Goal: Task Accomplishment & Management: Manage account settings

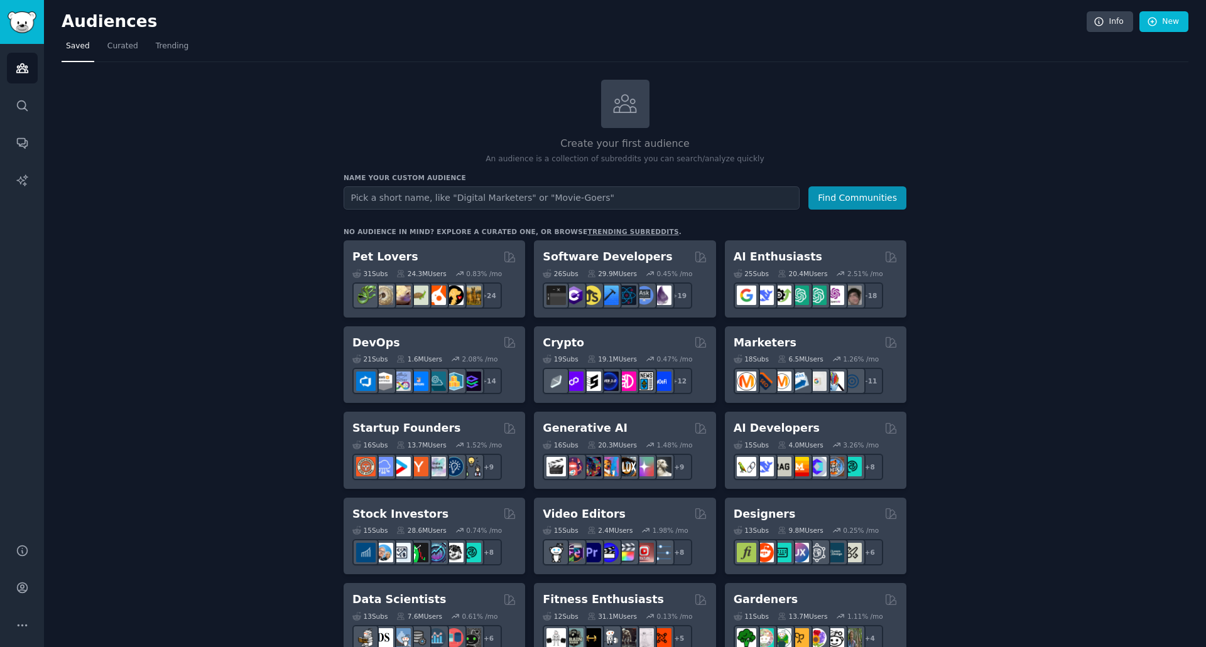
click at [587, 230] on link "trending subreddits" at bounding box center [632, 232] width 91 height 8
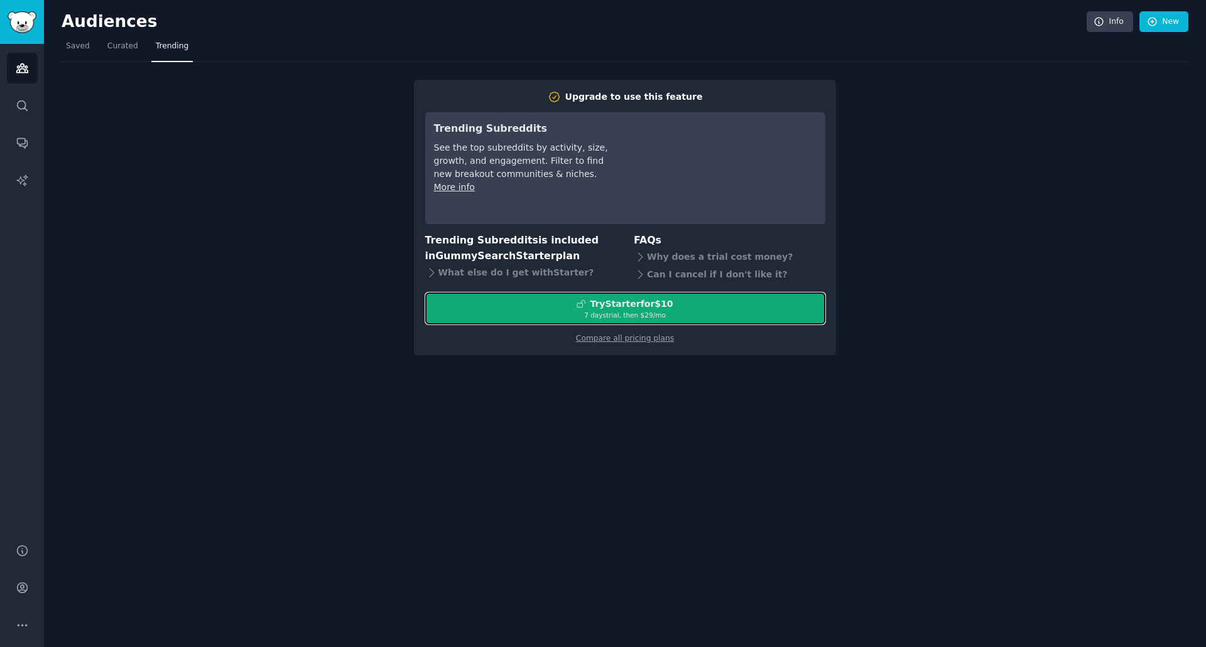
click at [608, 317] on div "7 days trial, then $ 29 /mo" at bounding box center [625, 315] width 399 height 9
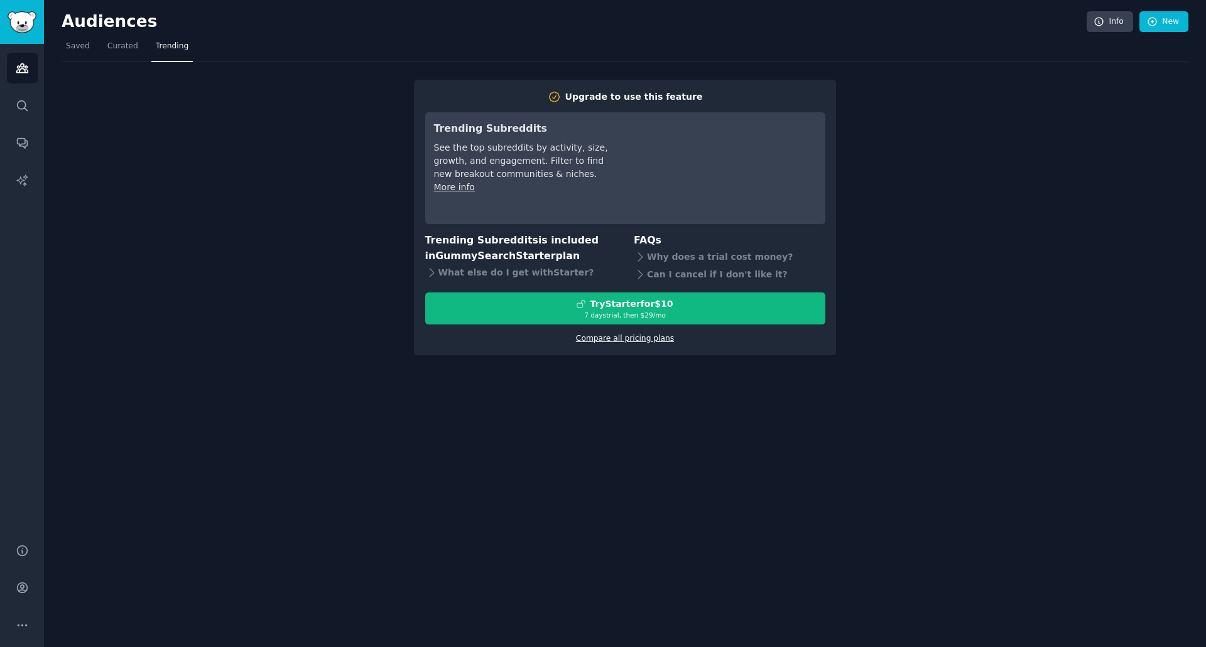
click at [618, 338] on link "Compare all pricing plans" at bounding box center [625, 338] width 98 height 9
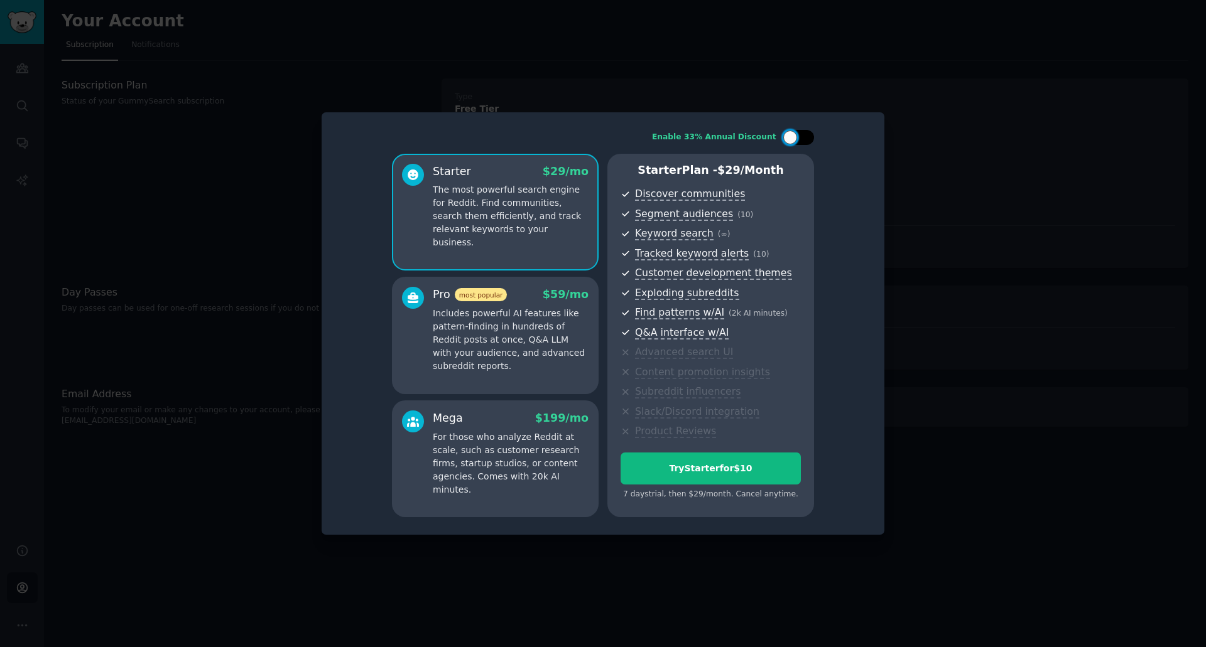
click at [803, 133] on div at bounding box center [797, 137] width 31 height 15
checkbox input "true"
click at [528, 352] on p "Includes powerful AI features like pattern-finding in hundreds of Reddit posts …" at bounding box center [511, 340] width 156 height 66
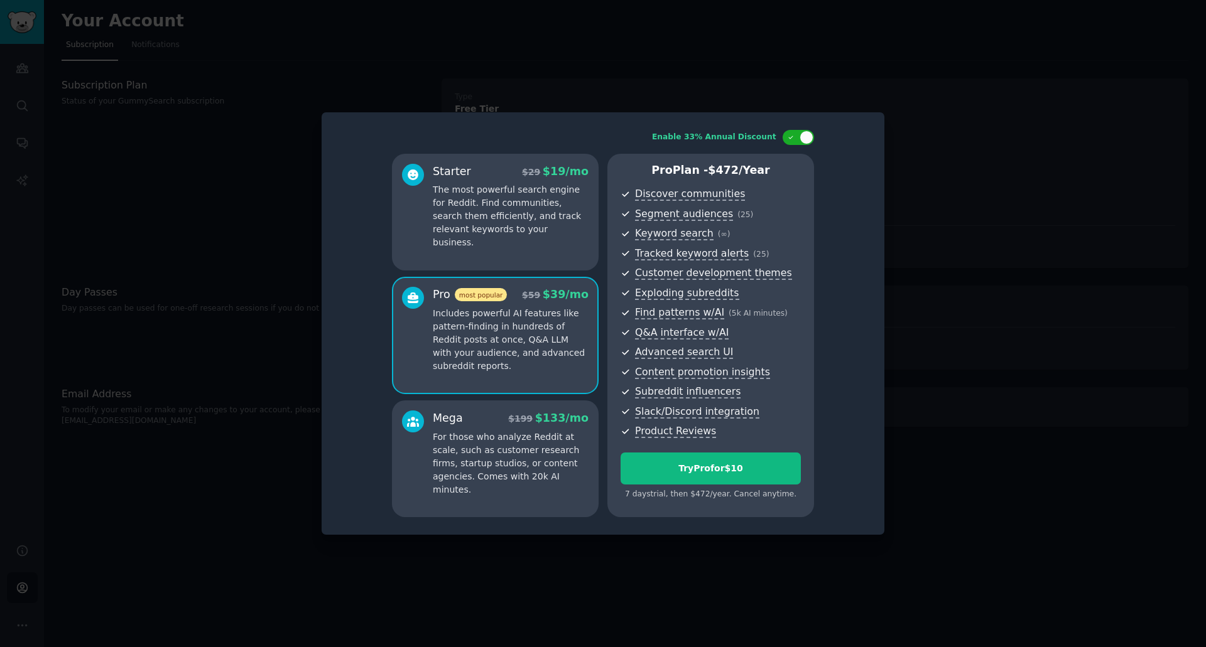
click at [543, 232] on p "The most powerful search engine for Reddit. Find communities, search them effic…" at bounding box center [511, 216] width 156 height 66
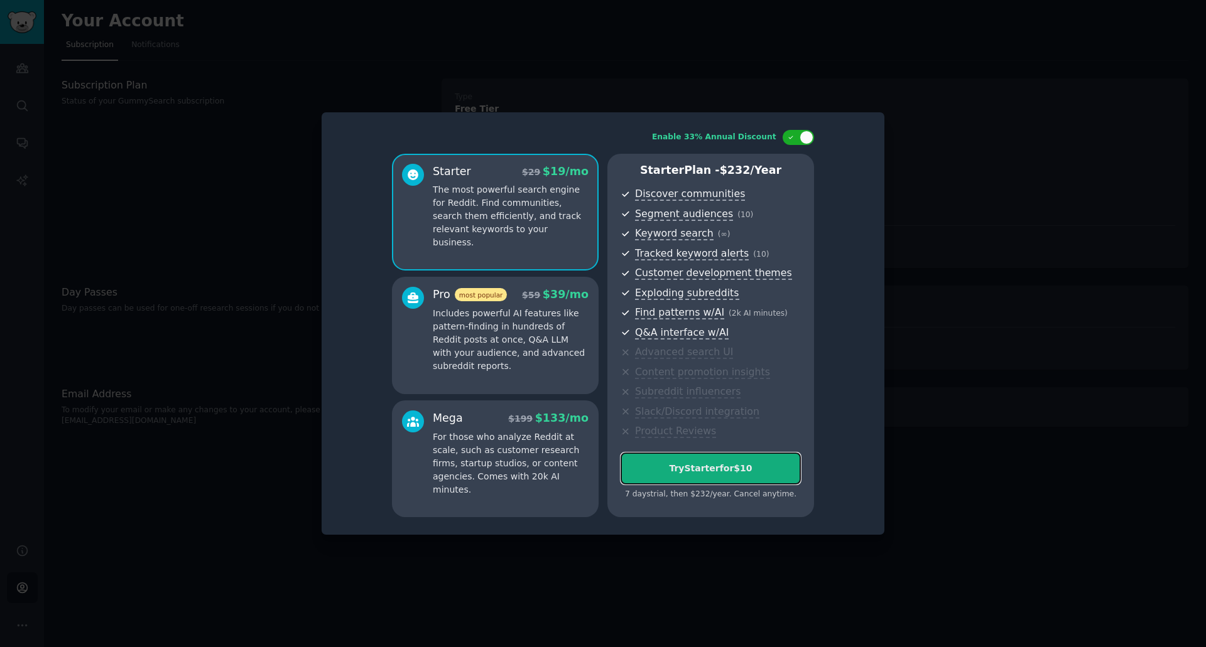
click at [685, 461] on button "Try Starter for $10" at bounding box center [710, 469] width 180 height 32
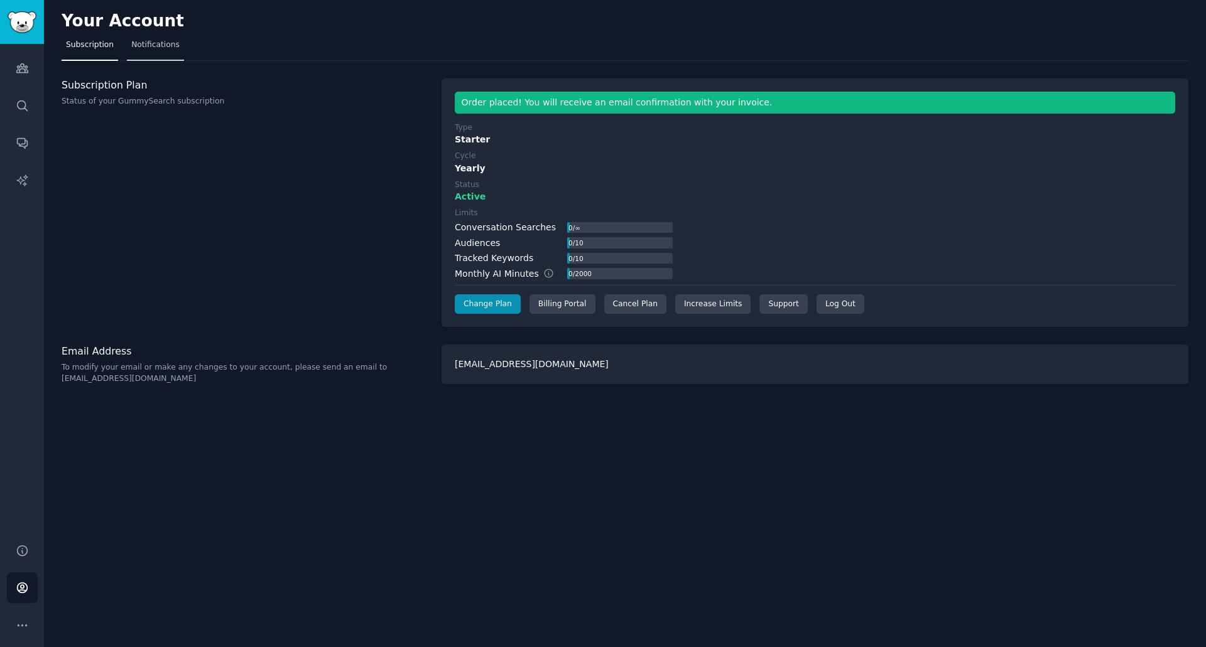
click at [151, 45] on span "Notifications" at bounding box center [155, 45] width 48 height 11
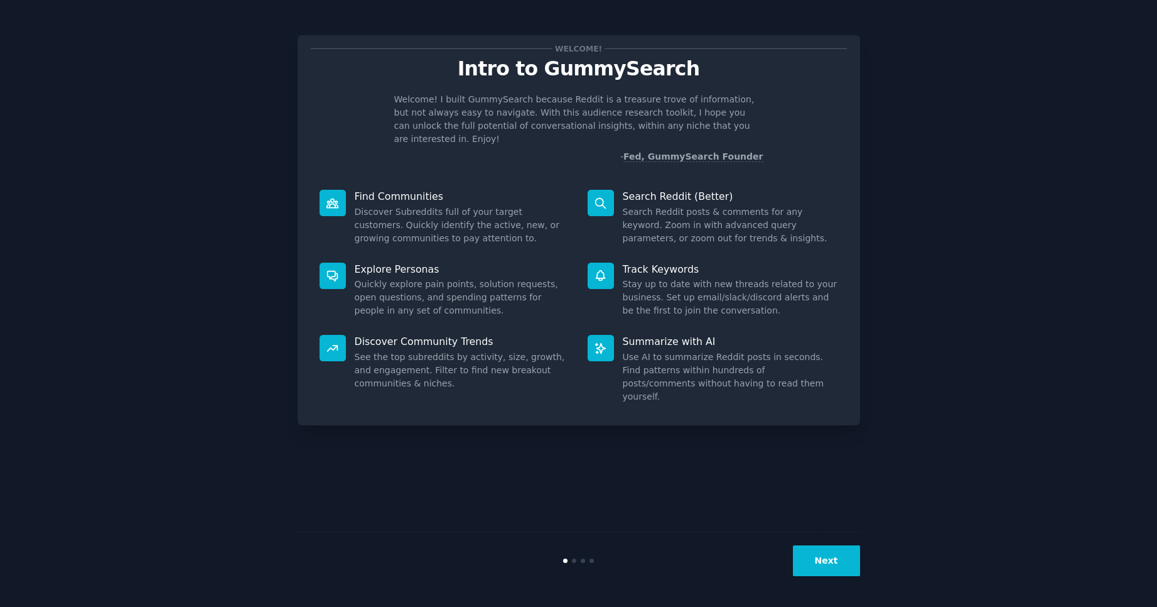
click at [835, 558] on button "Next" at bounding box center [826, 560] width 67 height 31
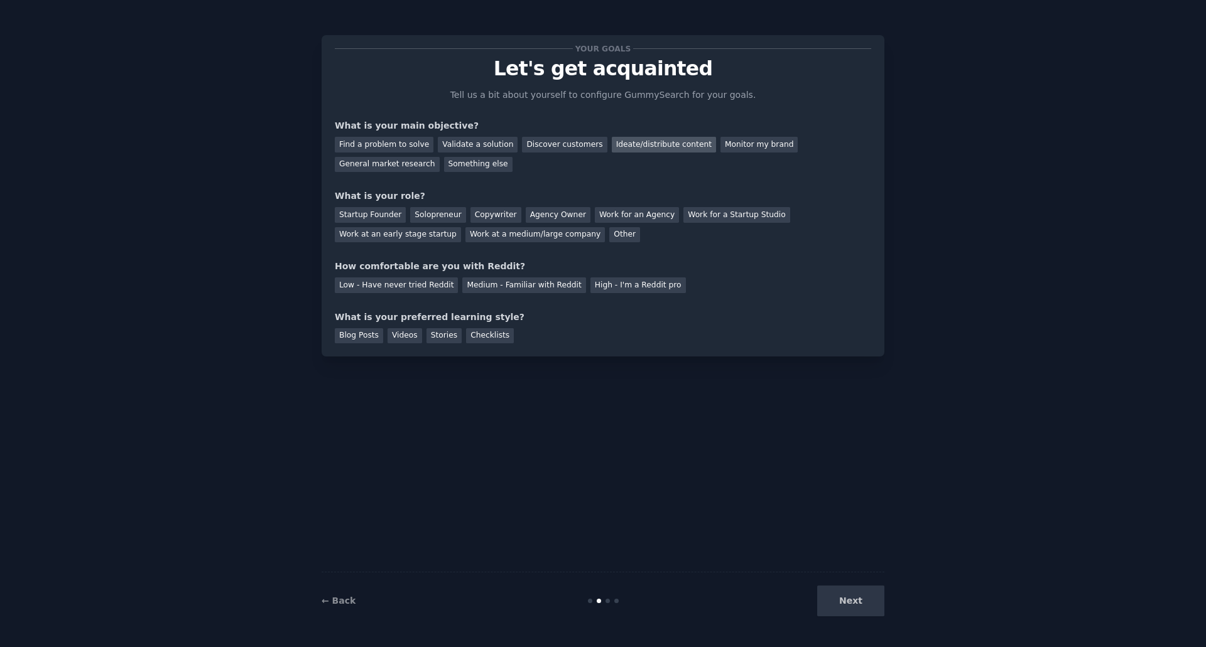
click at [647, 144] on div "Ideate/distribute content" at bounding box center [664, 145] width 104 height 16
click at [390, 143] on div "Find a problem to solve" at bounding box center [384, 145] width 99 height 16
click at [612, 144] on div "Ideate/distribute content" at bounding box center [664, 145] width 104 height 16
click at [609, 234] on div "Other" at bounding box center [624, 235] width 31 height 16
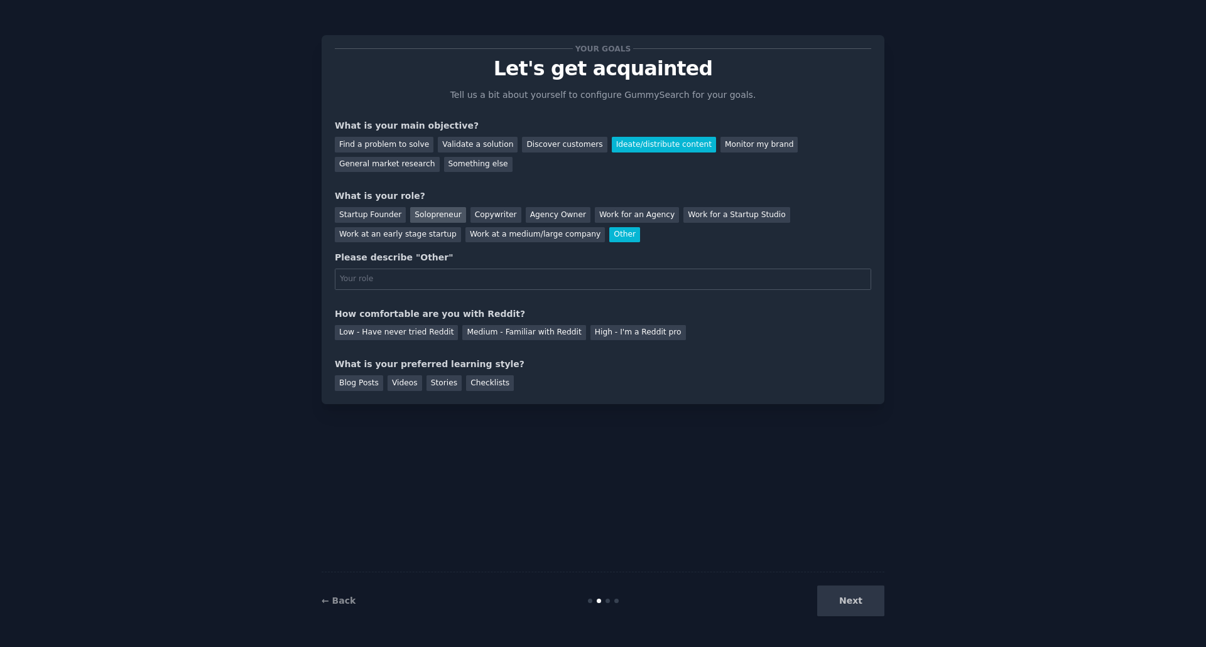
click at [440, 215] on div "Solopreneur" at bounding box center [437, 215] width 55 height 16
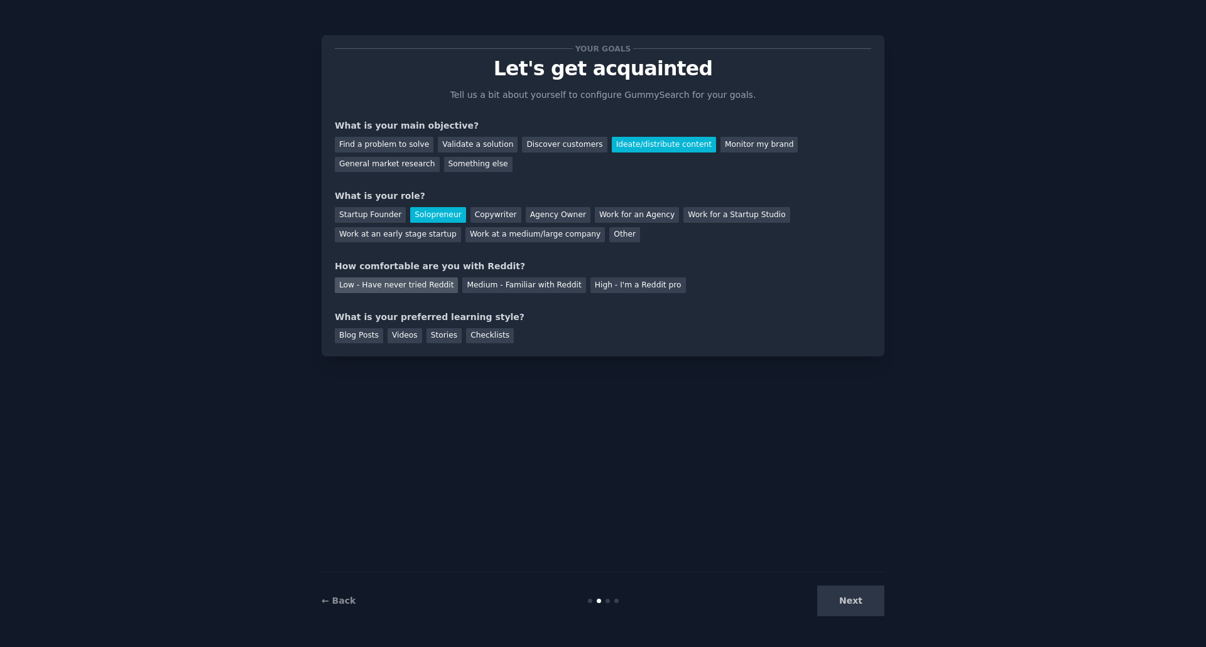
click at [406, 288] on div "Low - Have never tried Reddit" at bounding box center [396, 286] width 123 height 16
click at [473, 333] on div "Checklists" at bounding box center [490, 336] width 48 height 16
click at [841, 600] on button "Next" at bounding box center [850, 601] width 67 height 31
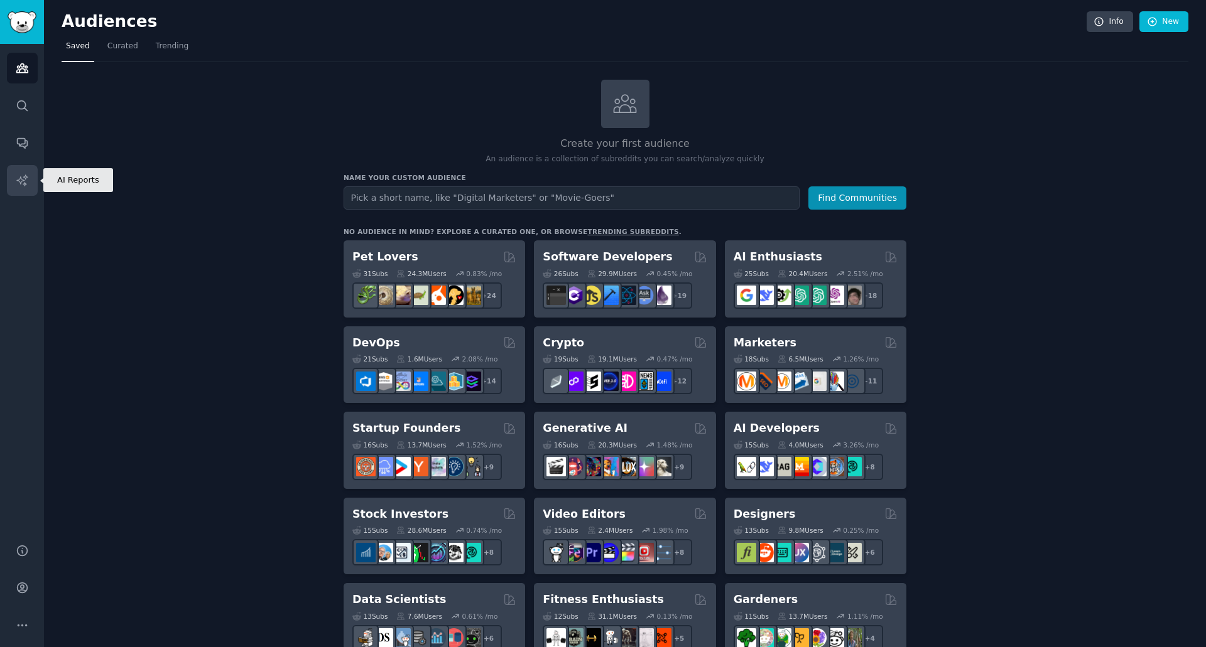
click at [25, 181] on icon "Sidebar" at bounding box center [22, 180] width 13 height 13
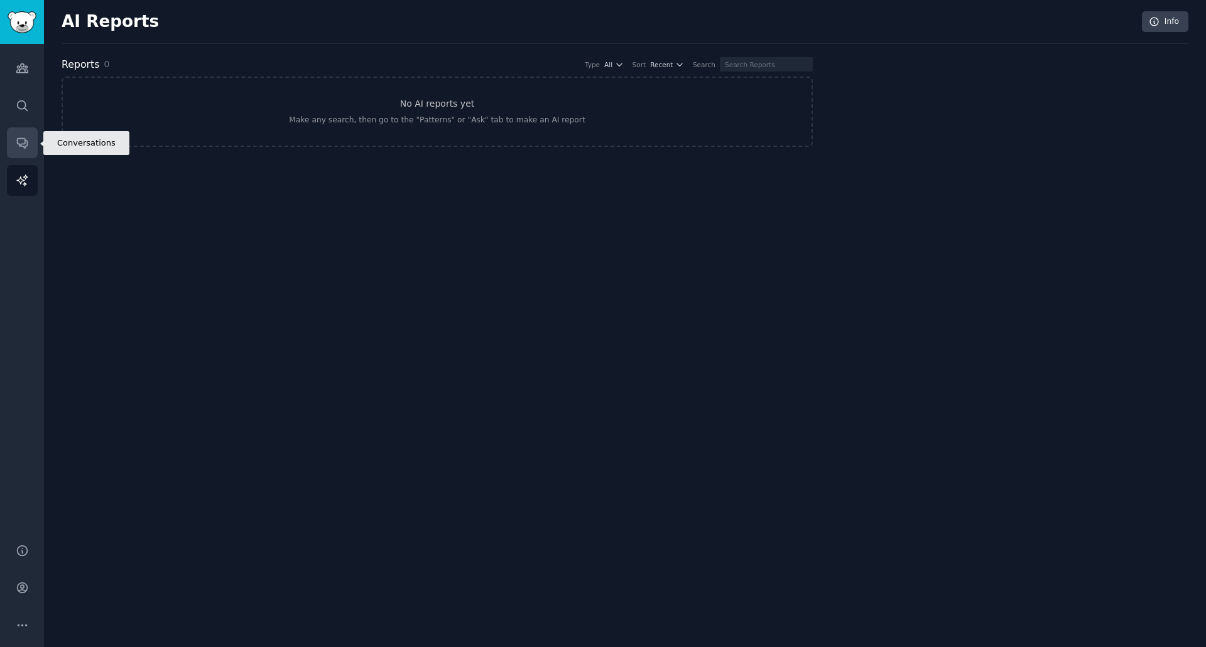
click at [17, 144] on icon "Sidebar" at bounding box center [22, 142] width 13 height 13
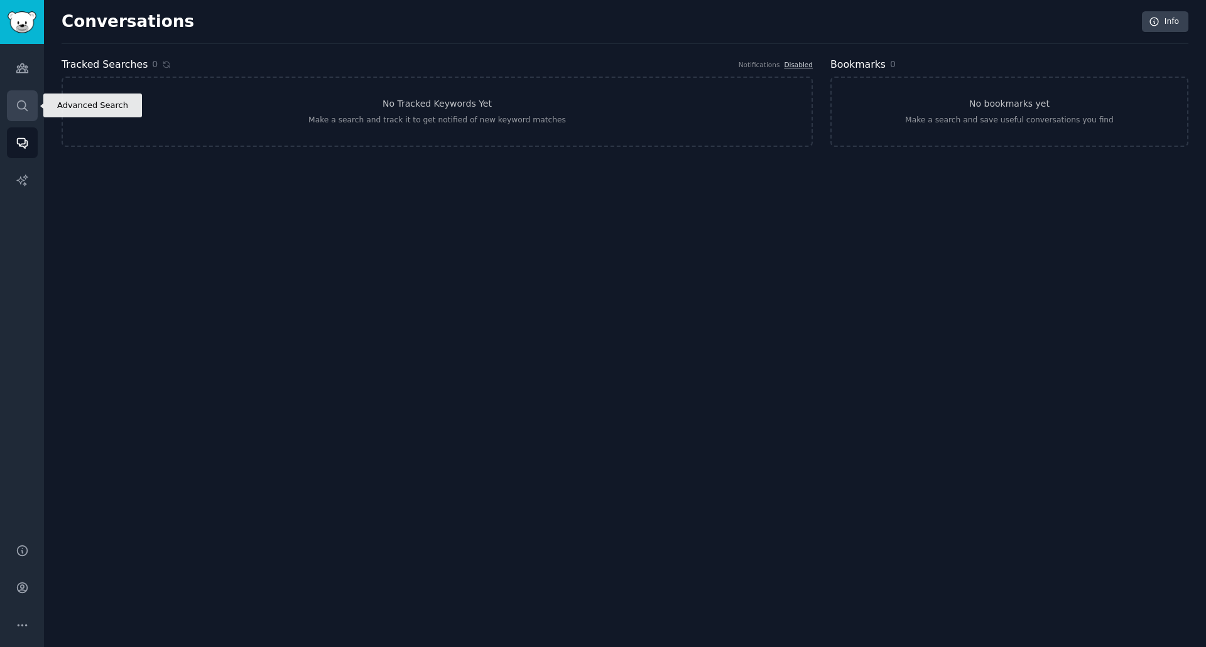
click at [17, 107] on icon "Sidebar" at bounding box center [22, 105] width 13 height 13
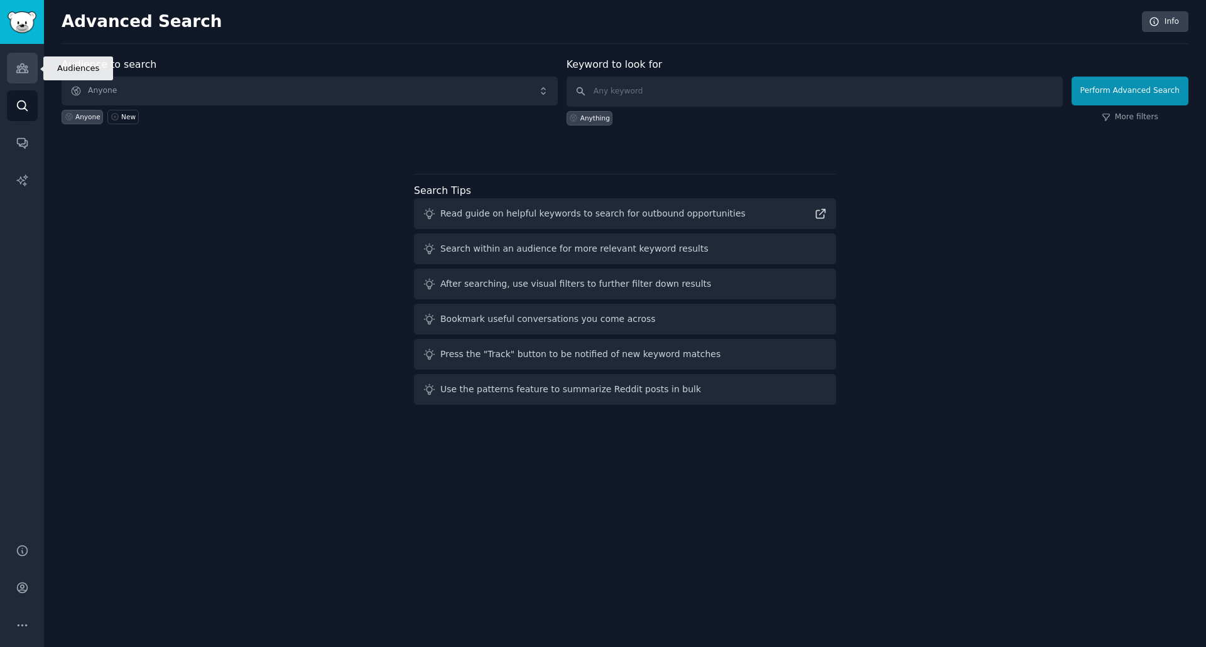
click at [19, 69] on icon "Sidebar" at bounding box center [22, 68] width 13 height 13
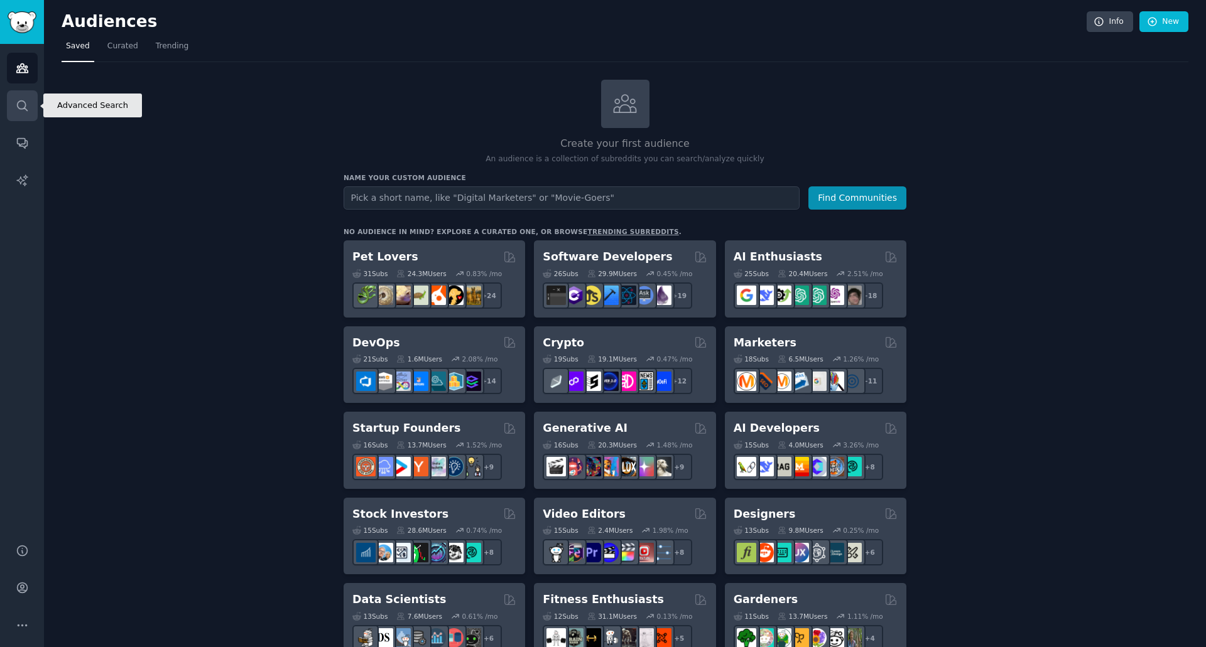
click at [25, 95] on link "Search" at bounding box center [22, 105] width 31 height 31
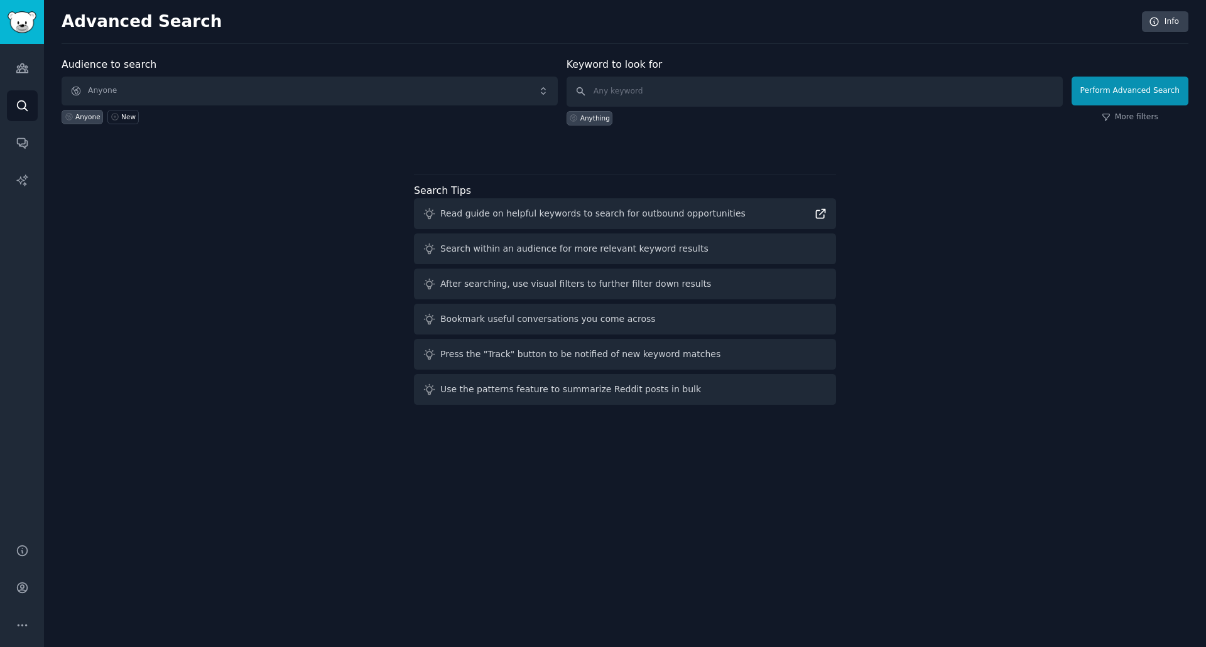
click at [821, 213] on icon at bounding box center [820, 214] width 9 height 9
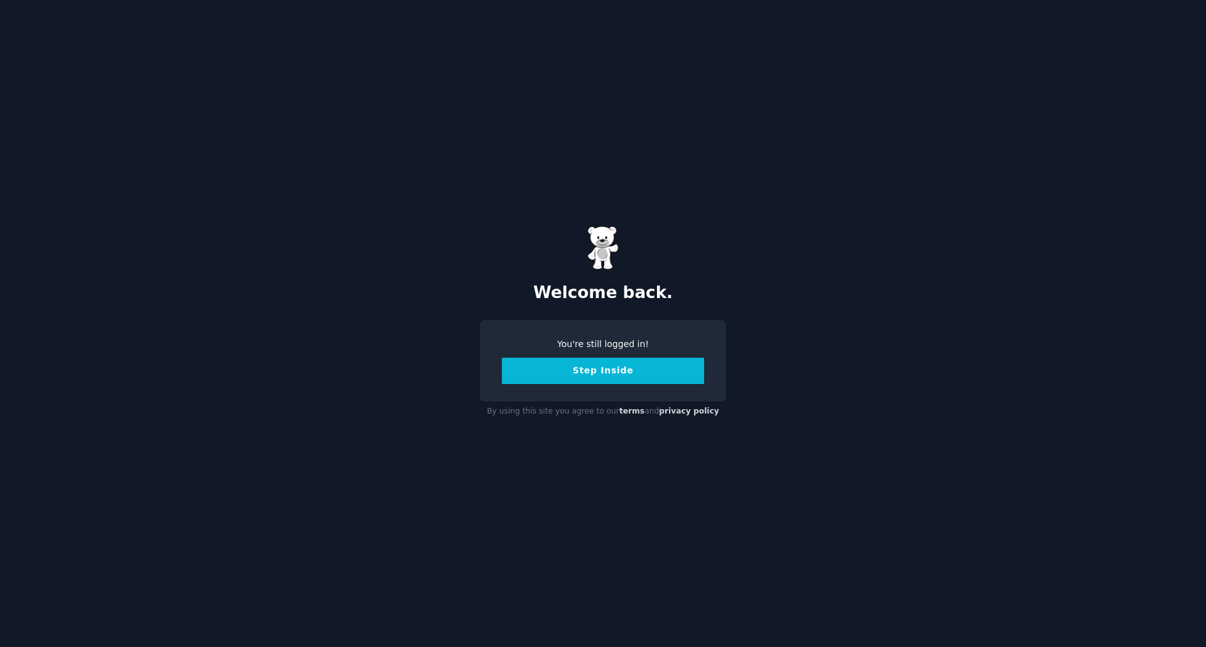
click at [590, 372] on button "Step Inside" at bounding box center [603, 371] width 202 height 26
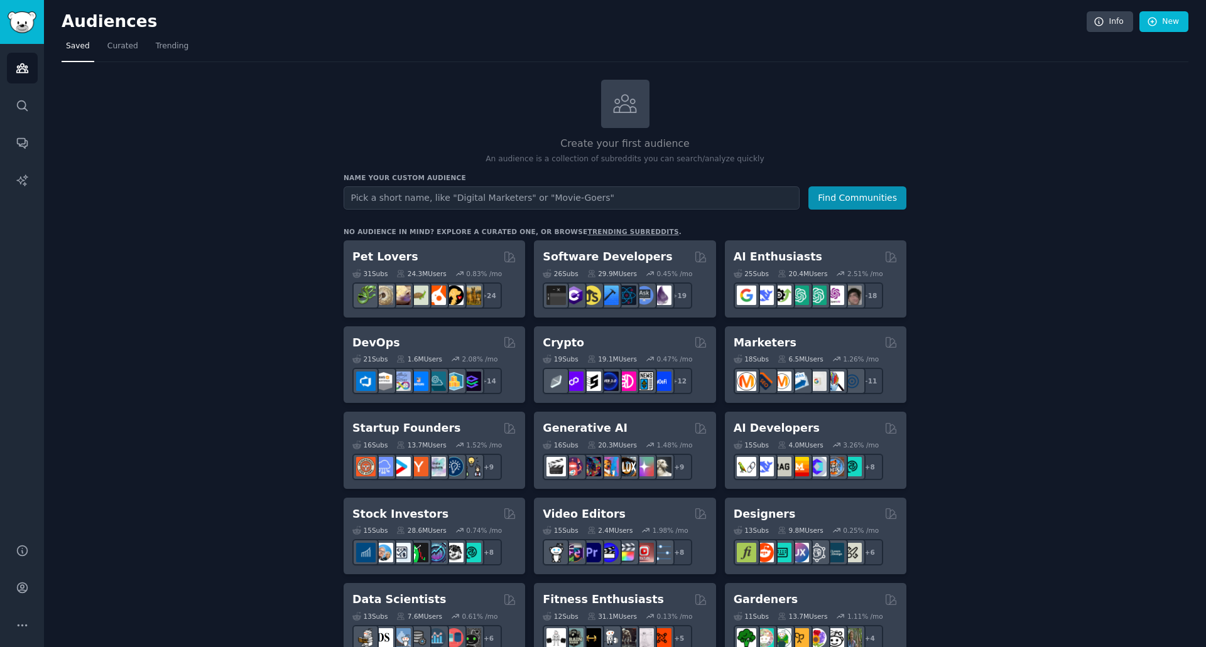
click at [564, 187] on input "text" at bounding box center [572, 198] width 456 height 23
type input "Sports fans"
click at [808, 187] on button "Find Communities" at bounding box center [857, 198] width 98 height 23
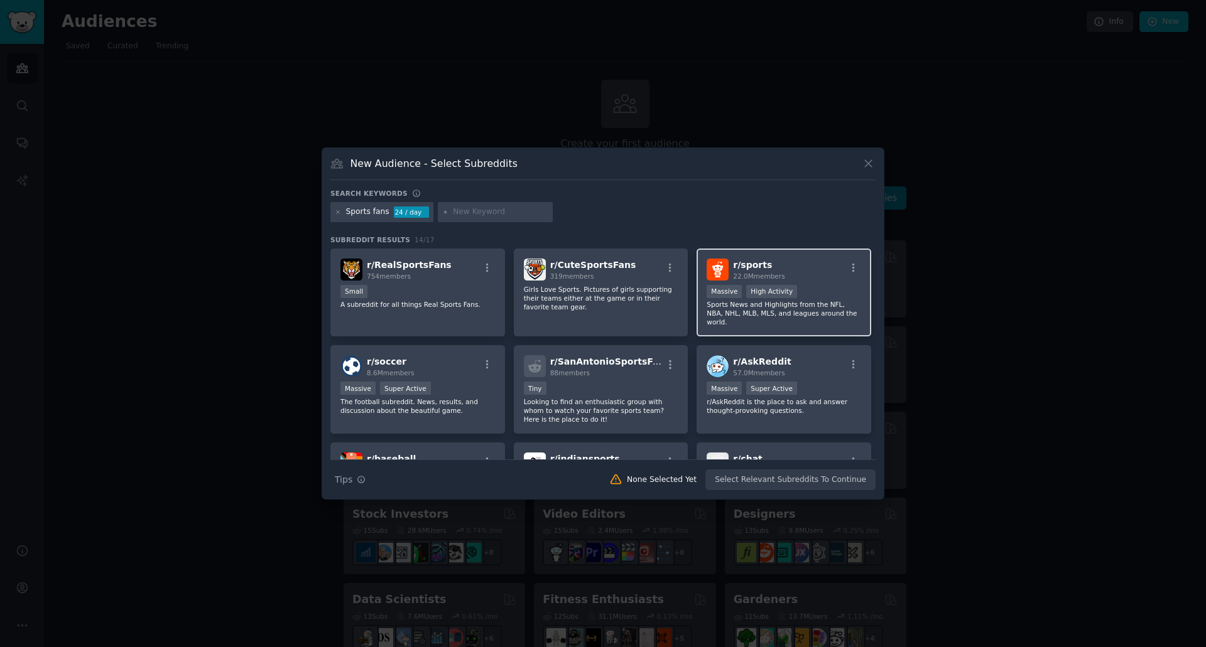
click at [764, 271] on h2 "r/ sports 22.0M members" at bounding box center [758, 270] width 51 height 22
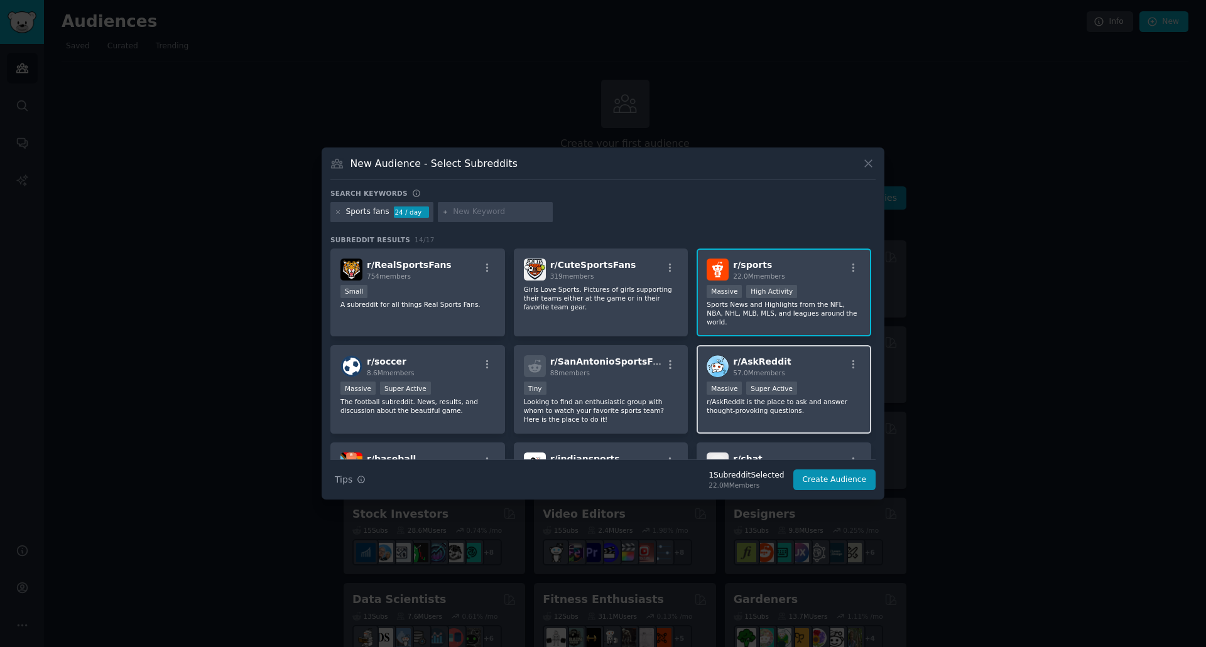
click at [813, 355] on div "r/ AskReddit 57.0M members" at bounding box center [783, 366] width 154 height 22
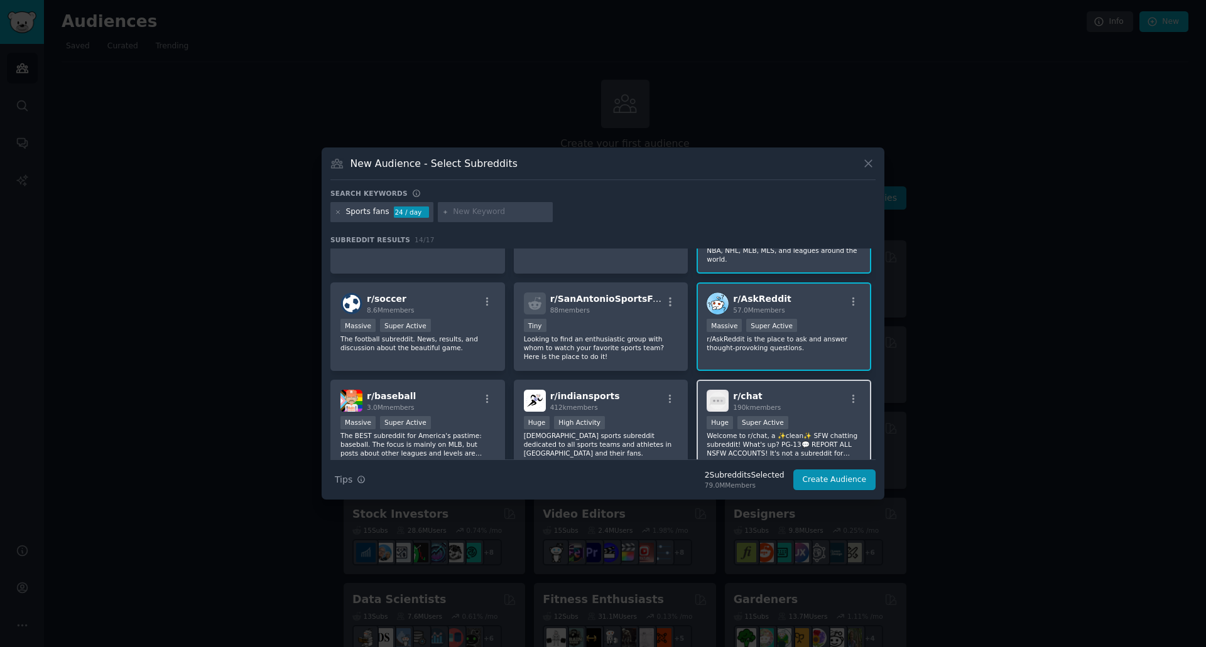
click at [809, 390] on div "r/ chat 190k members" at bounding box center [783, 401] width 154 height 22
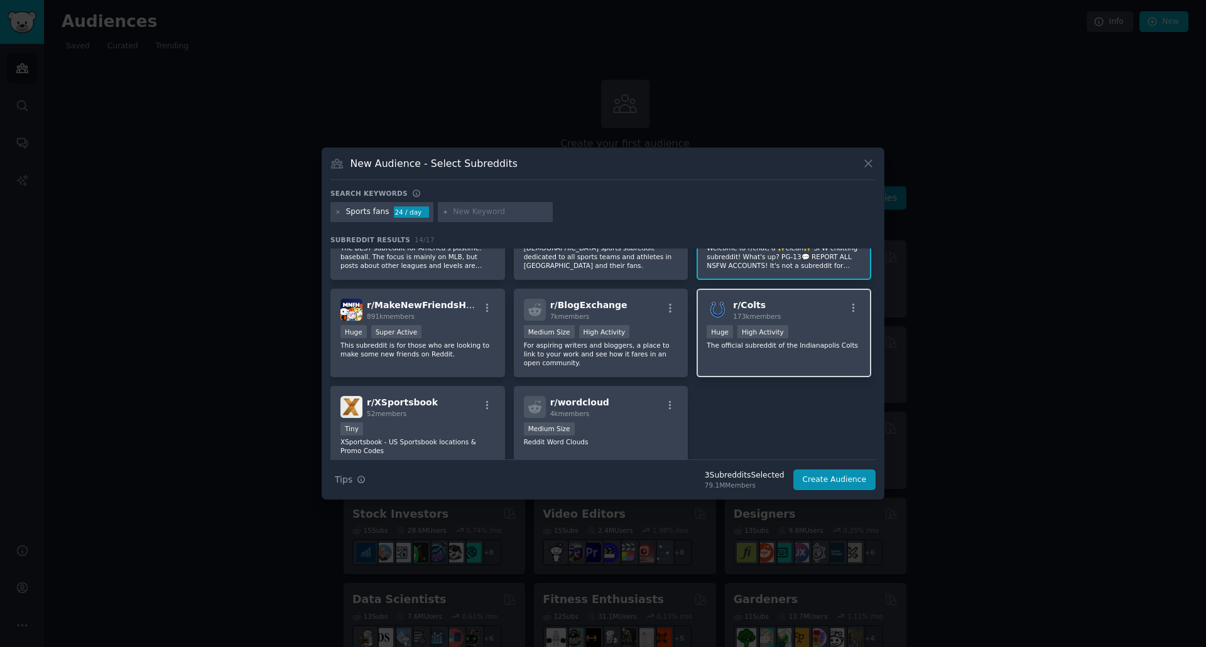
scroll to position [251, 0]
click at [447, 396] on div "r/ XSportsbook 52 members" at bounding box center [417, 407] width 154 height 22
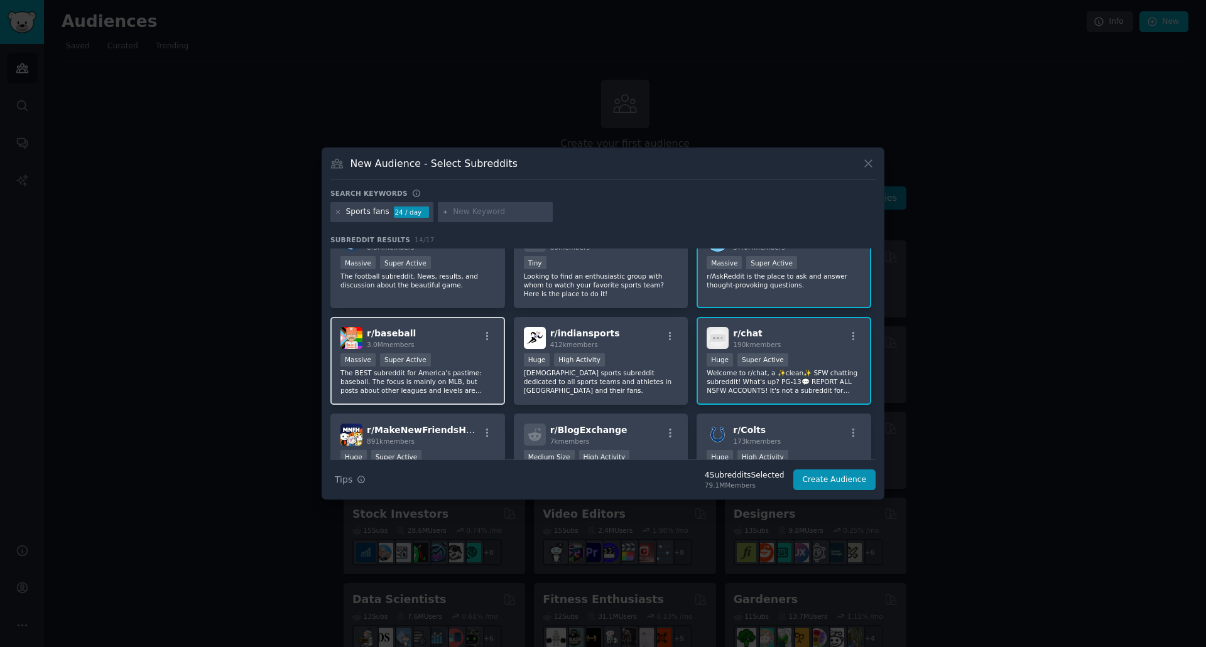
scroll to position [63, 0]
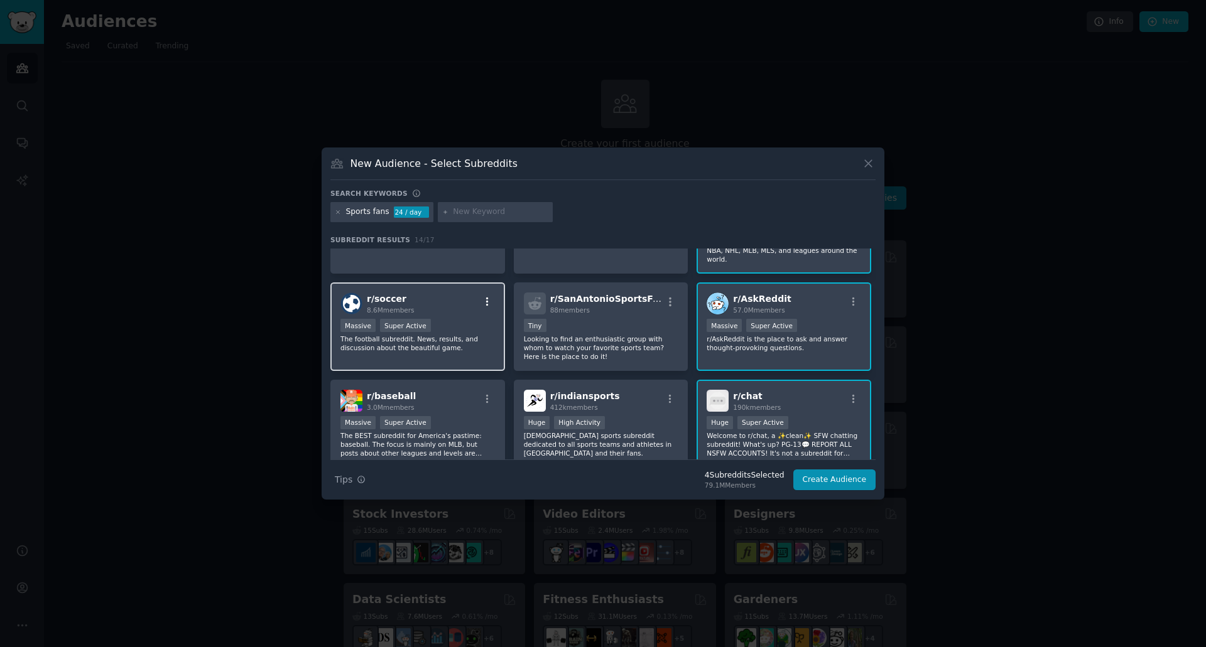
click at [482, 298] on icon "button" at bounding box center [487, 301] width 11 height 11
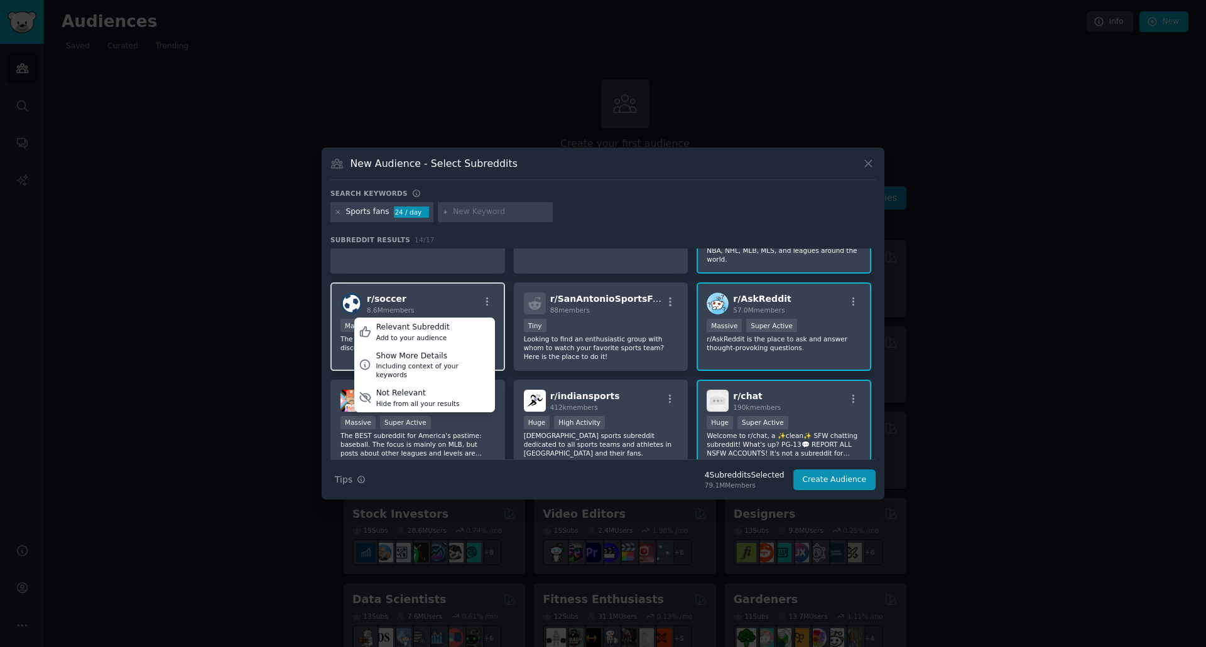
click at [465, 293] on div "r/ soccer 8.6M members Relevant Subreddit Add to your audience Show More Detail…" at bounding box center [417, 304] width 154 height 22
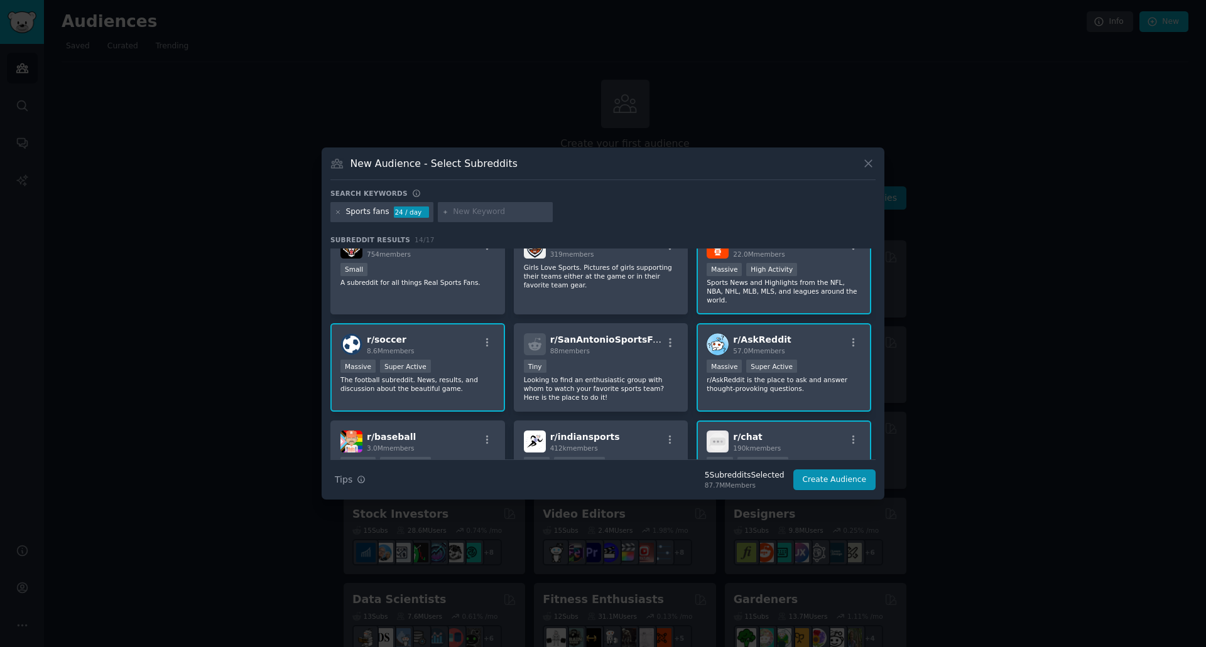
scroll to position [0, 0]
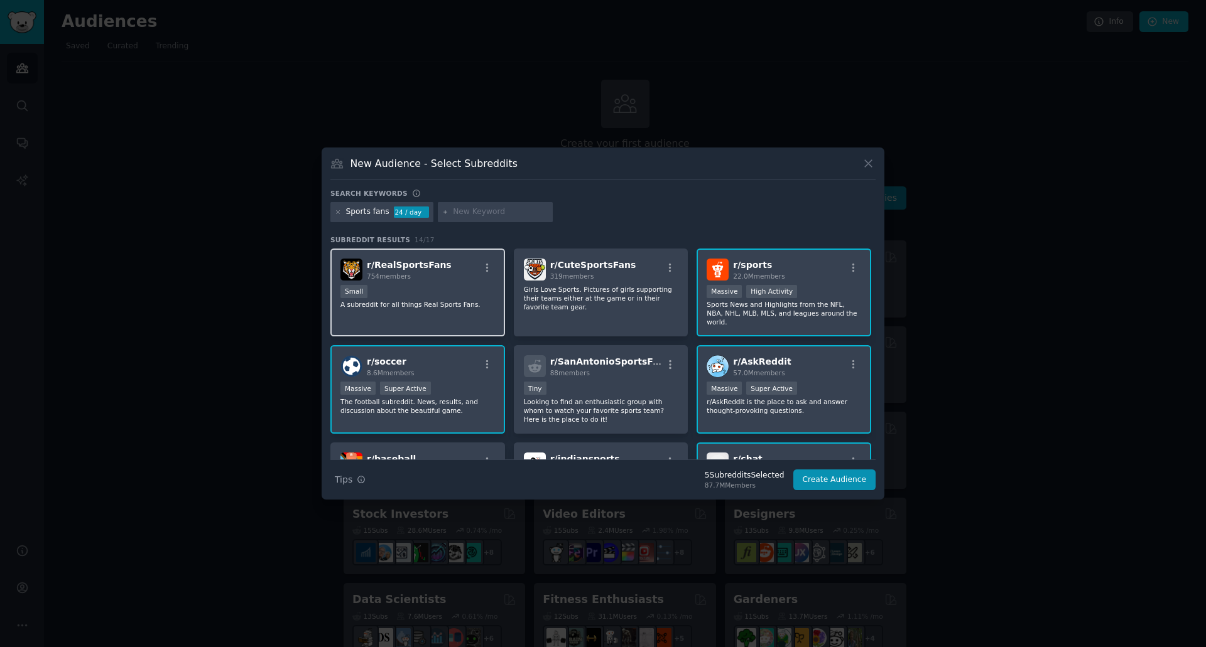
click at [446, 282] on div "r/ RealSportsFans 754 members Small A subreddit for all things Real Sports Fans." at bounding box center [417, 293] width 175 height 89
click at [830, 477] on button "Create Audience" at bounding box center [834, 480] width 83 height 21
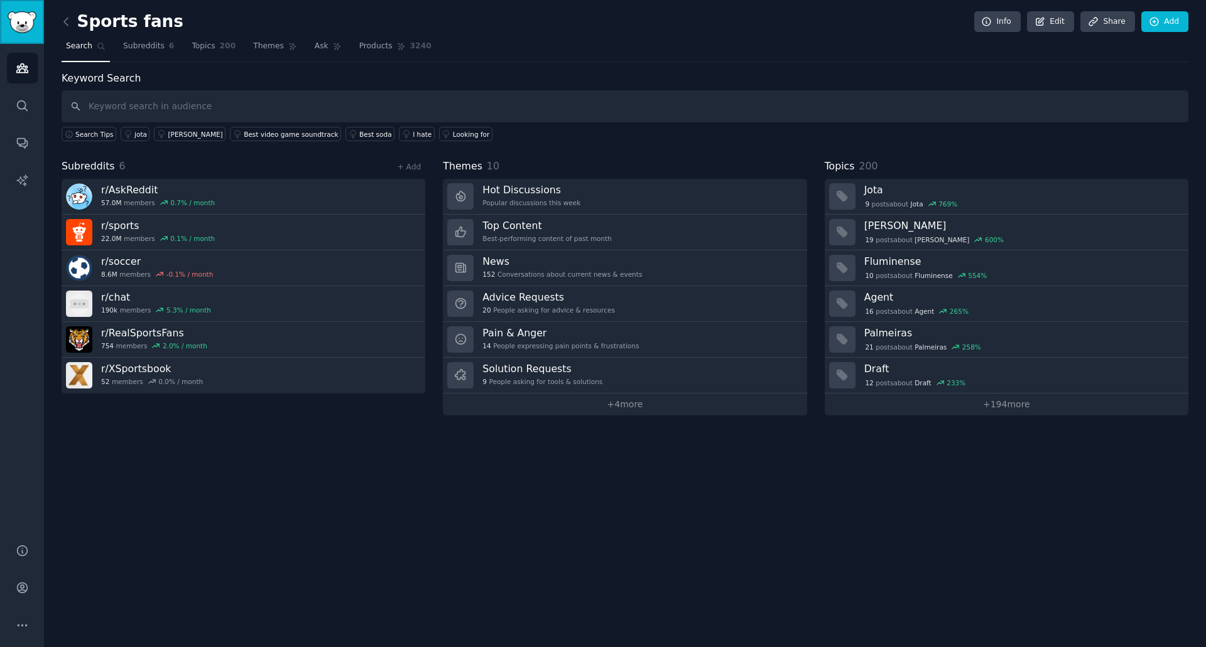
click at [18, 23] on img "Sidebar" at bounding box center [22, 22] width 29 height 22
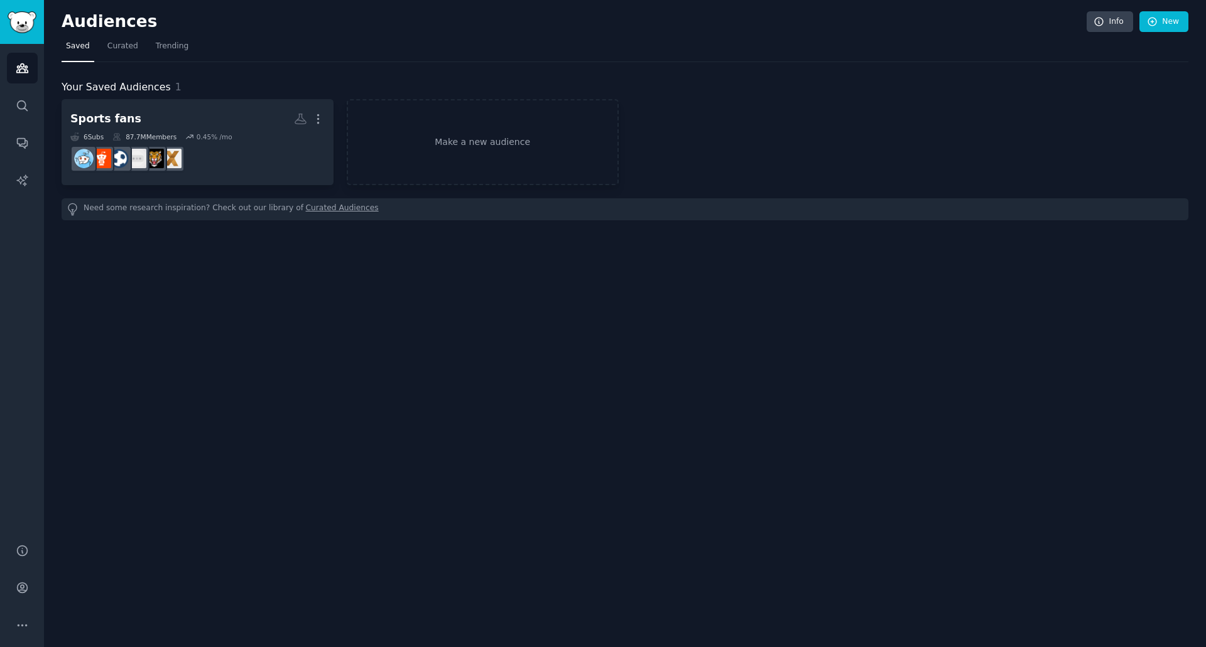
click at [70, 43] on span "Saved" at bounding box center [78, 46] width 24 height 11
click at [23, 72] on icon "Sidebar" at bounding box center [22, 68] width 13 height 13
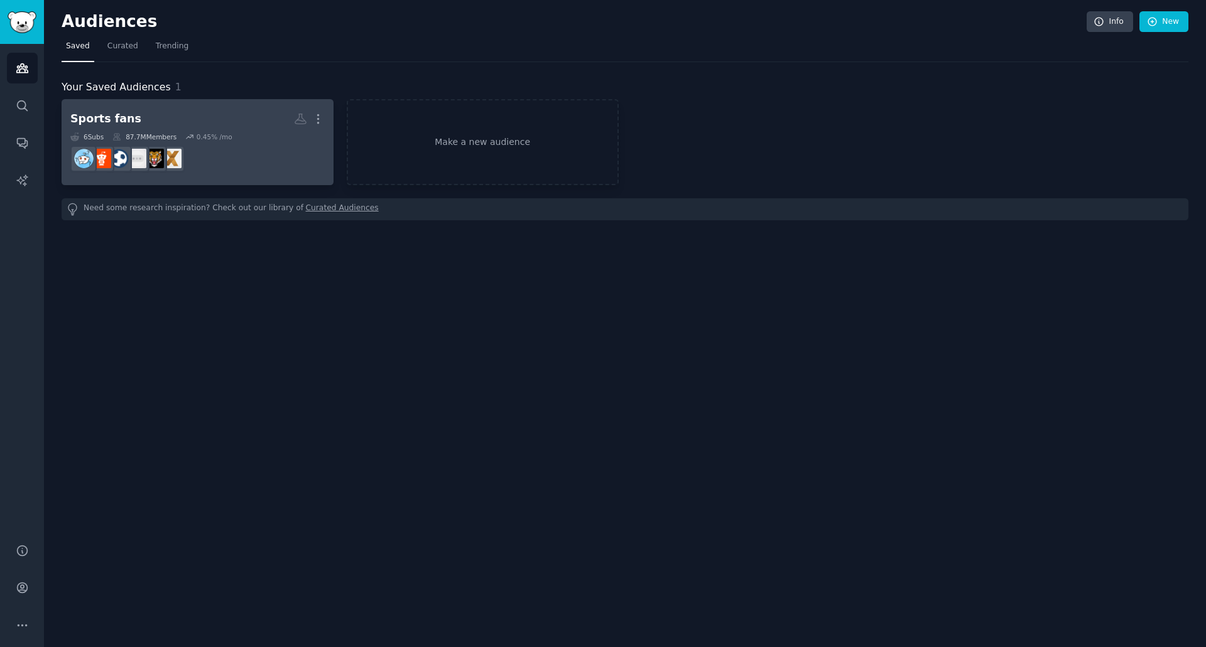
click at [98, 117] on div "Sports fans" at bounding box center [105, 119] width 71 height 16
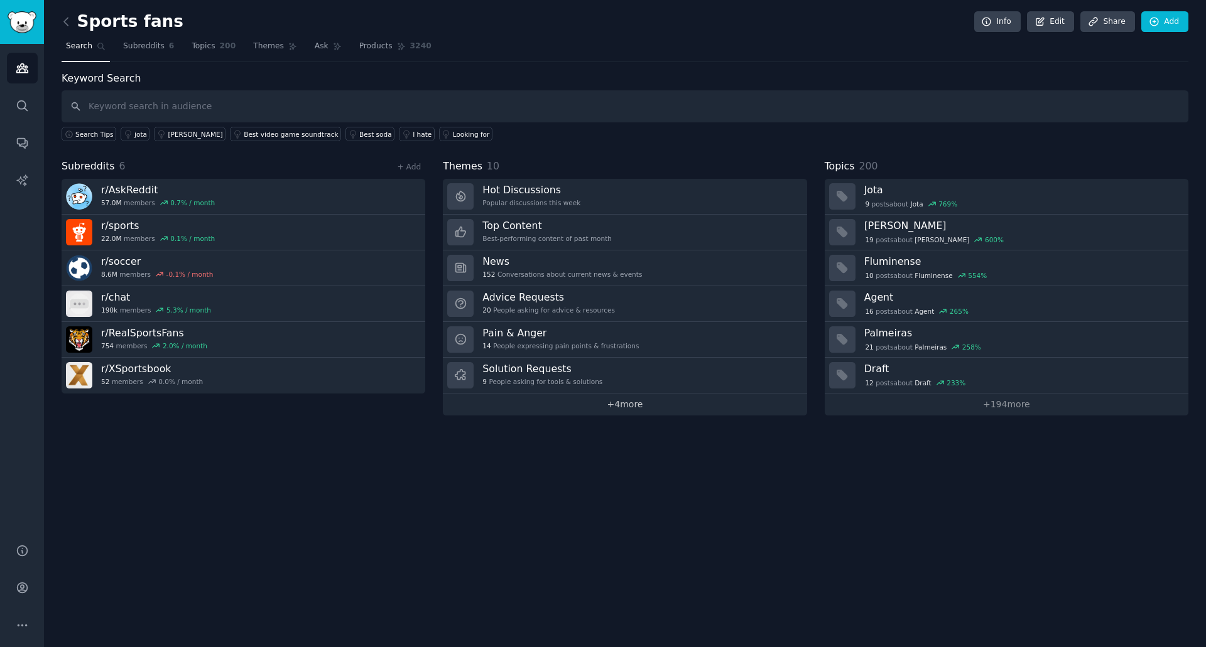
click at [617, 411] on link "+ 4 more" at bounding box center [625, 405] width 364 height 22
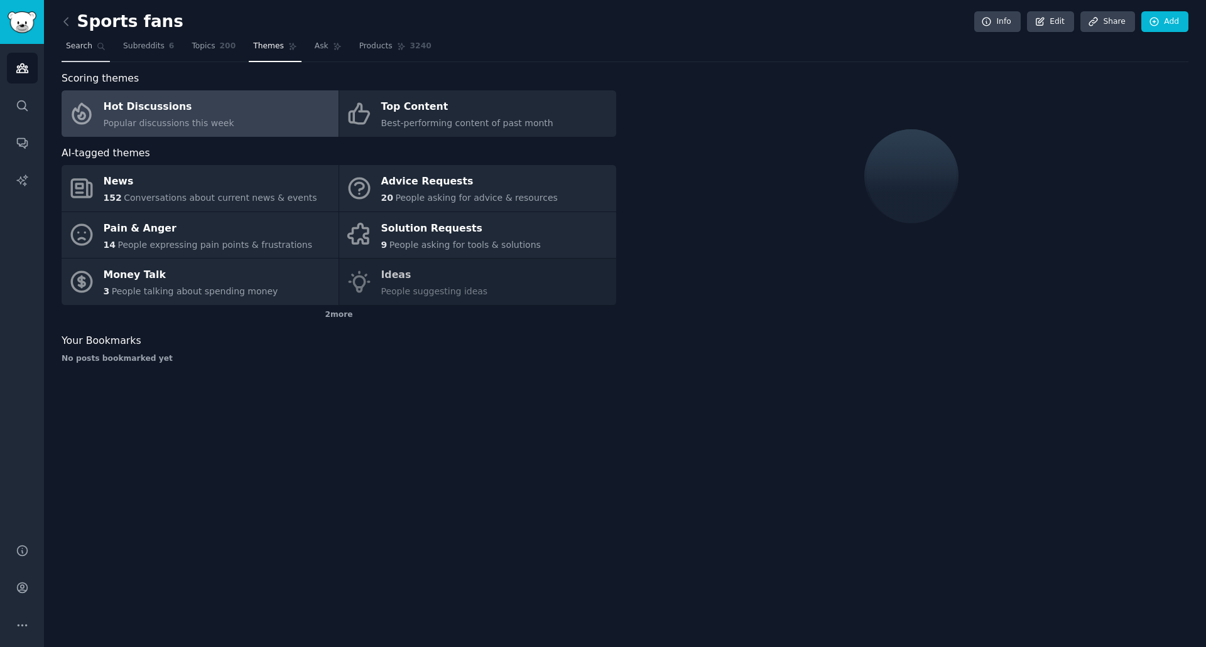
click at [75, 43] on span "Search" at bounding box center [79, 46] width 26 height 11
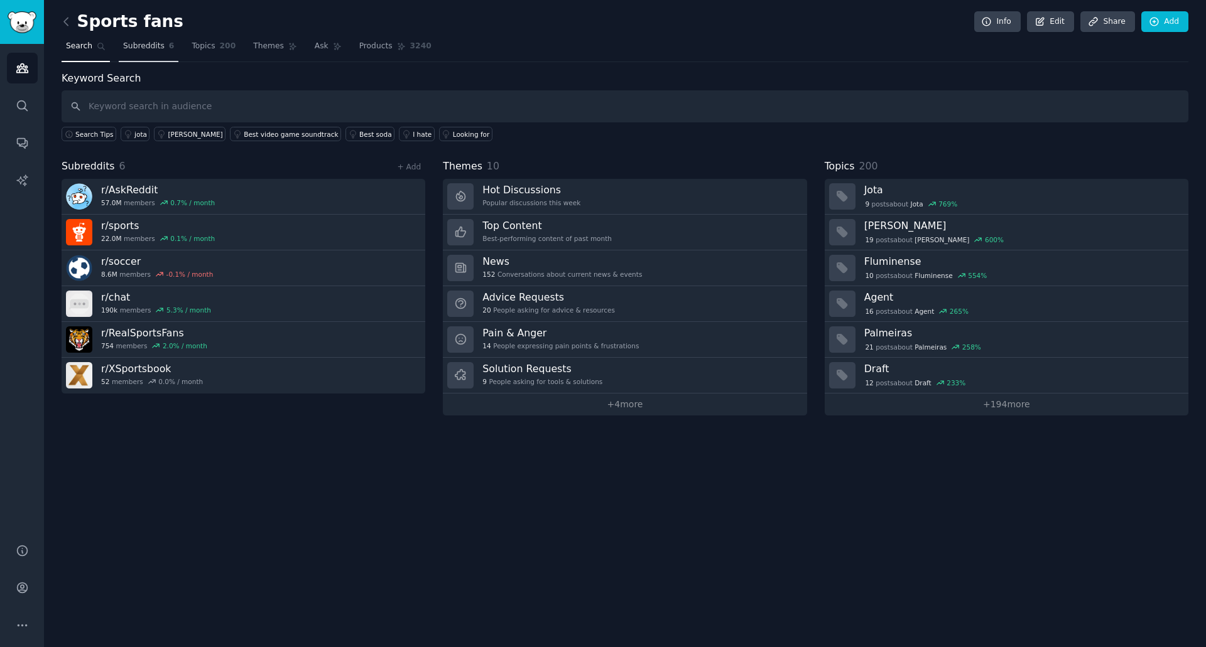
click at [132, 38] on link "Subreddits 6" at bounding box center [149, 49] width 60 height 26
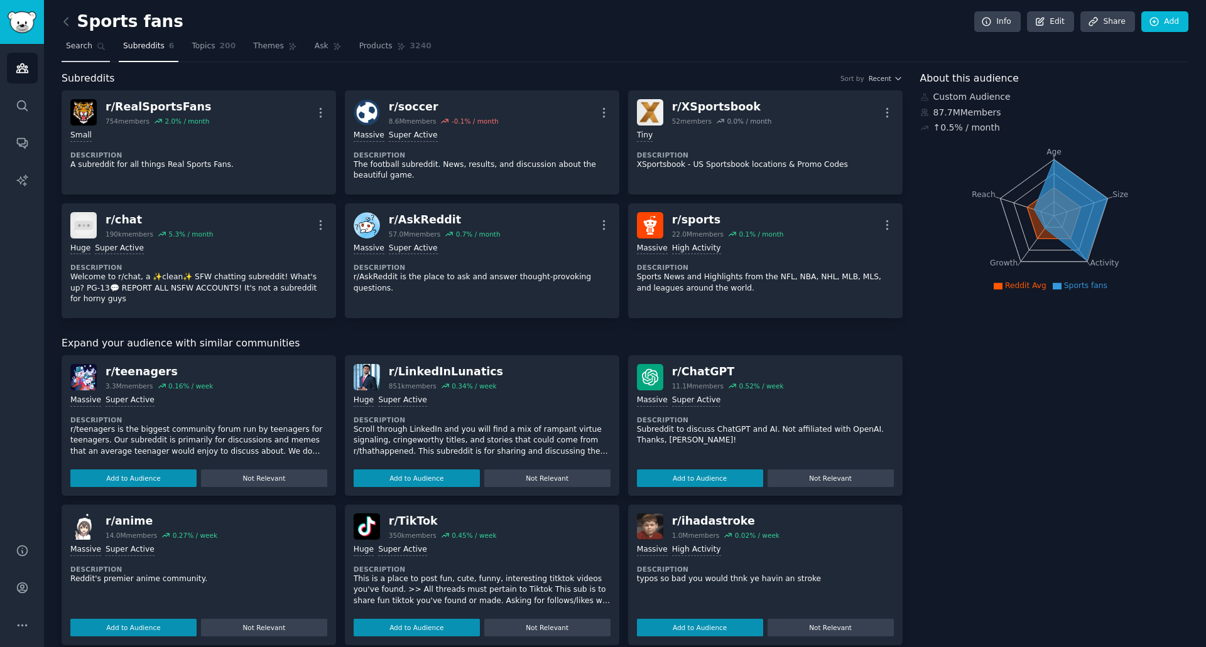
click at [80, 46] on span "Search" at bounding box center [79, 46] width 26 height 11
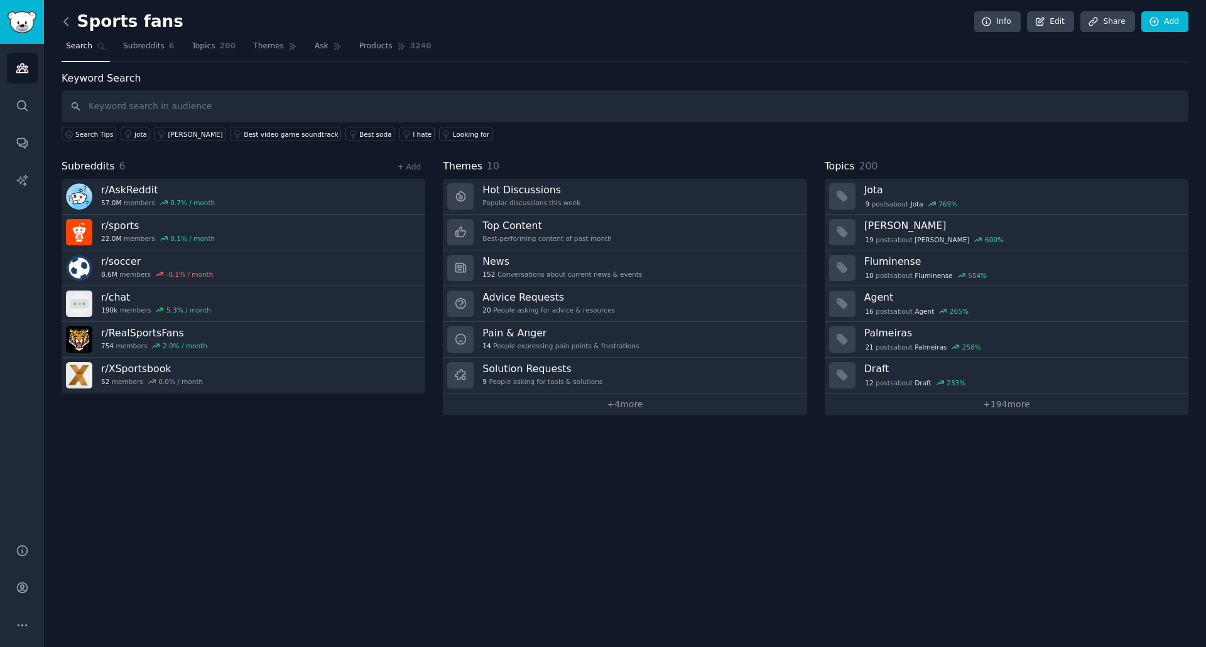
click at [66, 23] on icon at bounding box center [66, 22] width 4 height 8
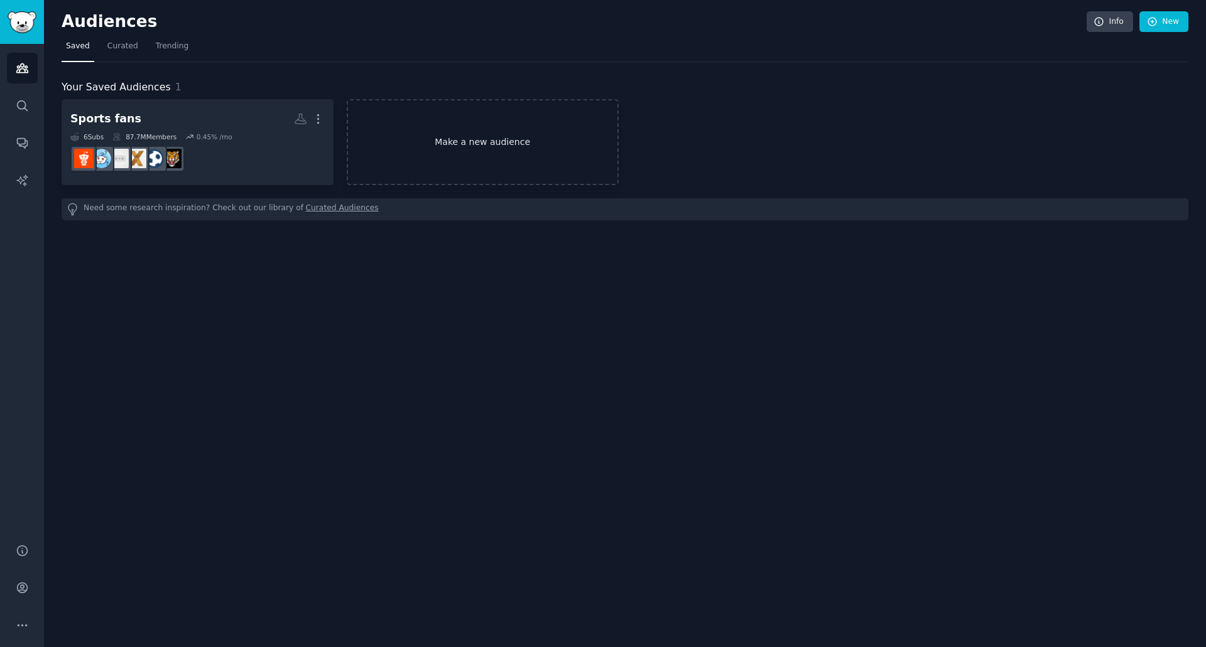
click at [466, 141] on link "Make a new audience" at bounding box center [483, 142] width 272 height 86
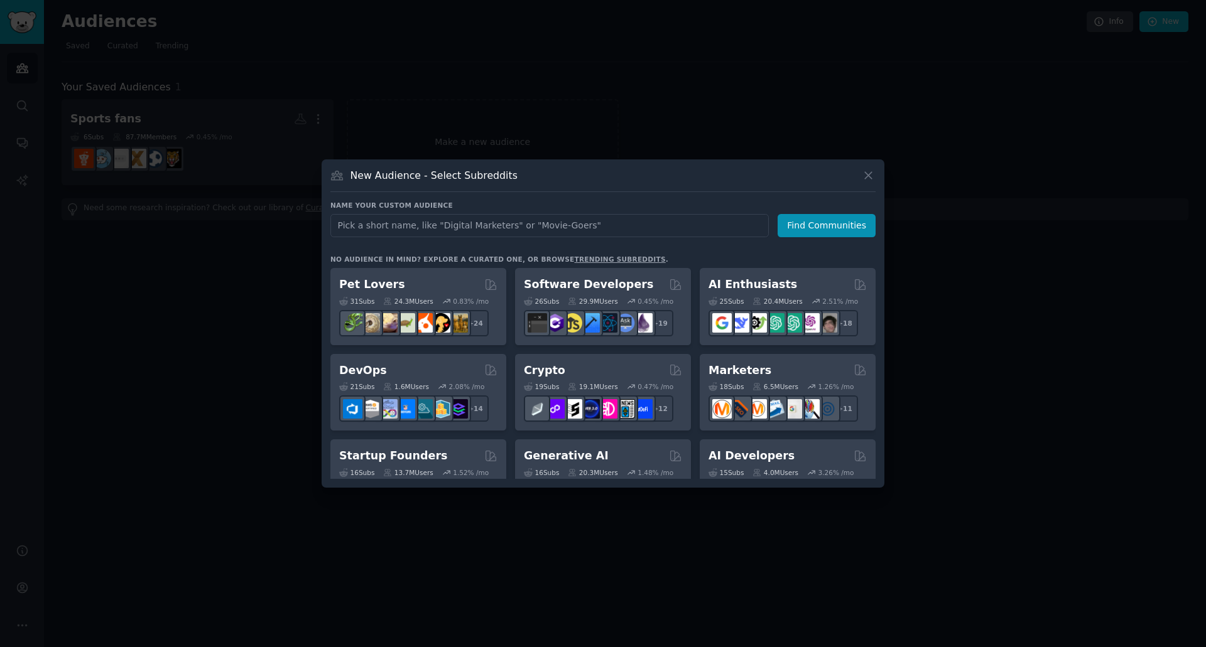
click at [455, 230] on input "text" at bounding box center [549, 225] width 438 height 23
type input "Project Managers"
click button "Find Communities" at bounding box center [826, 225] width 98 height 23
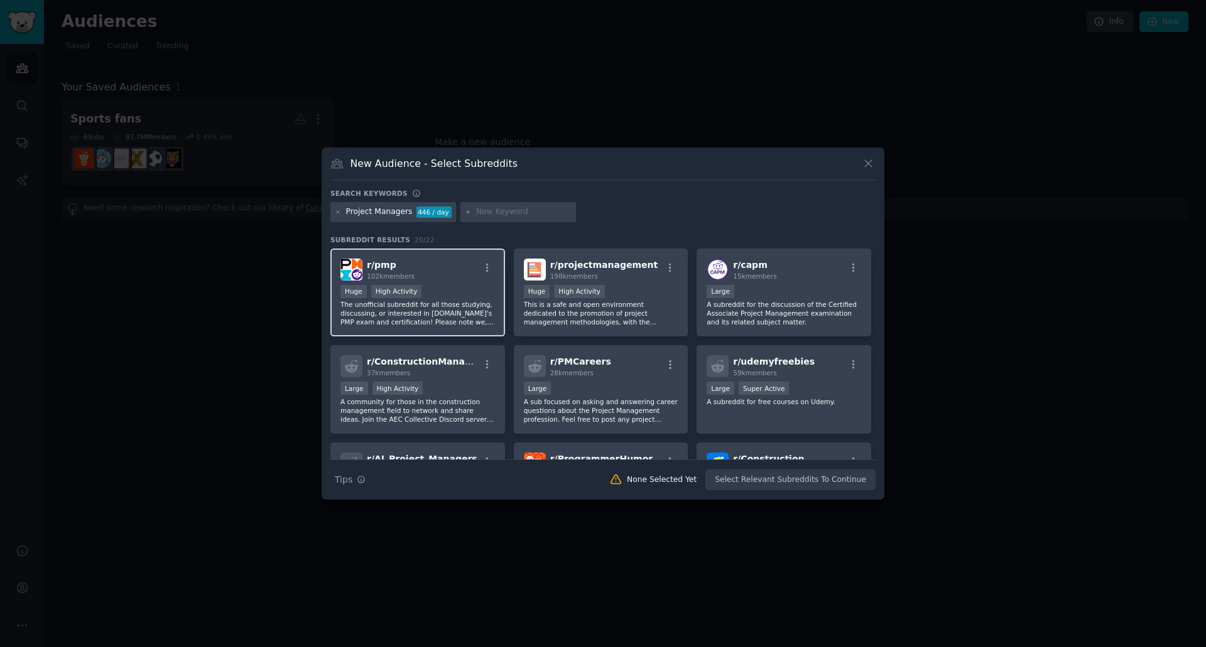
click at [439, 286] on div "Huge High Activity" at bounding box center [417, 293] width 154 height 16
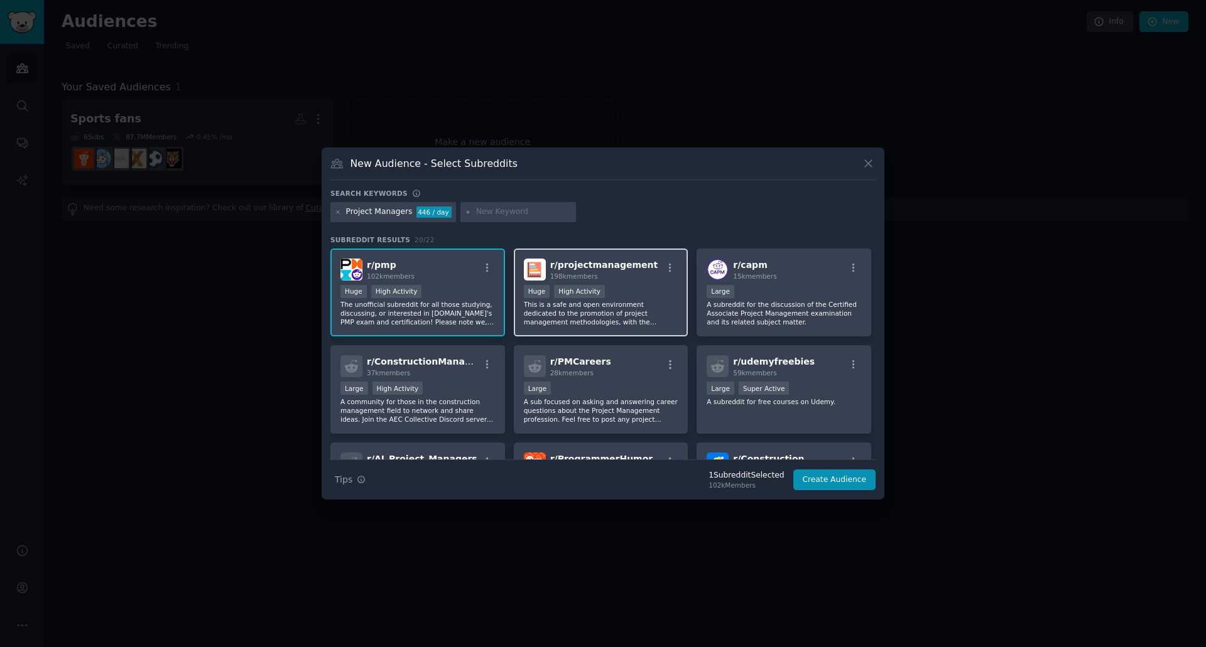
click at [603, 263] on span "r/ projectmanagement" at bounding box center [604, 265] width 108 height 10
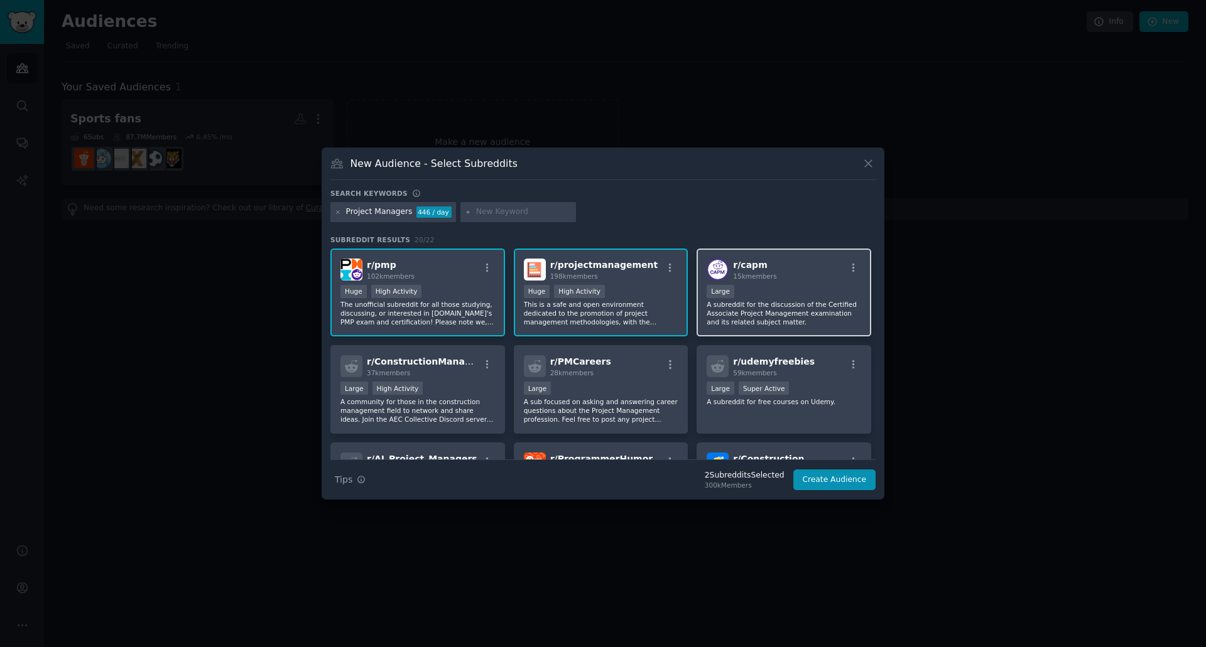
click at [760, 276] on span "15k members" at bounding box center [754, 277] width 43 height 8
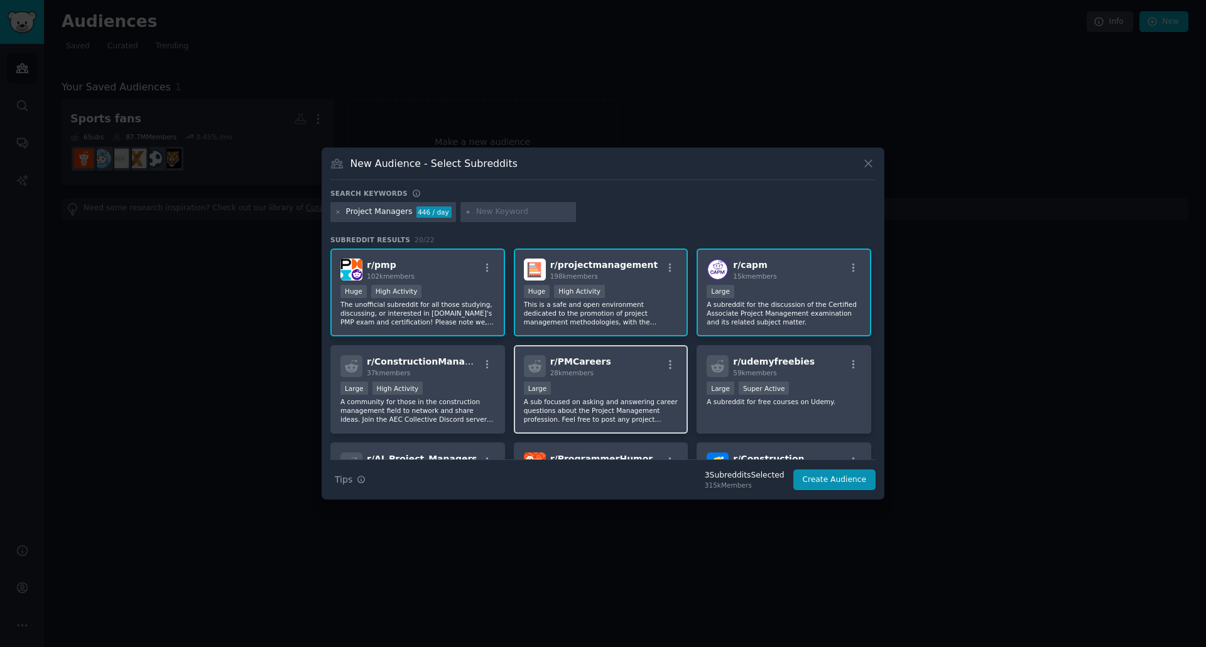
click at [644, 394] on div "Large" at bounding box center [601, 390] width 154 height 16
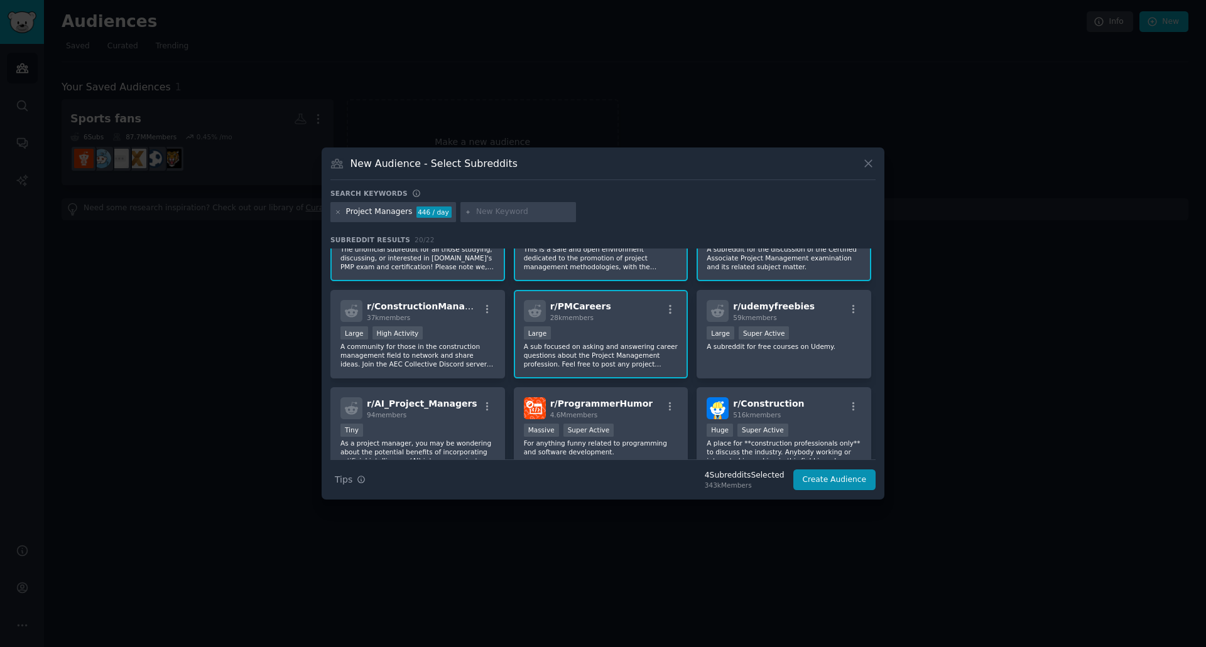
scroll to position [63, 0]
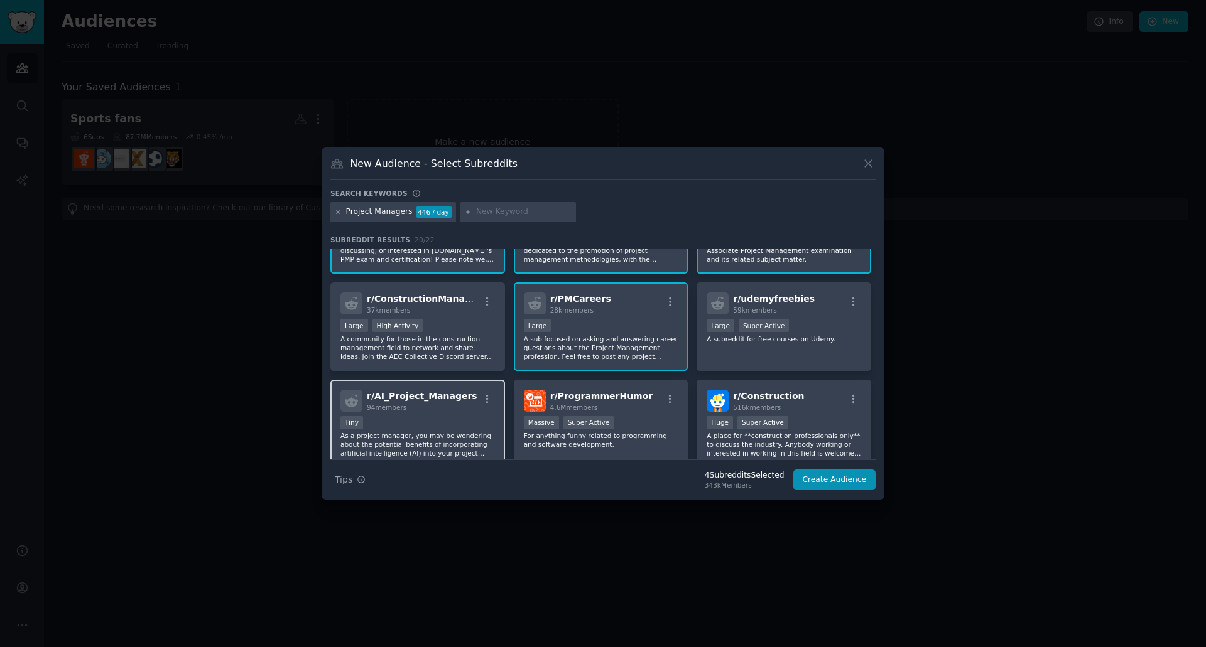
click at [452, 407] on div "94 members" at bounding box center [422, 407] width 111 height 9
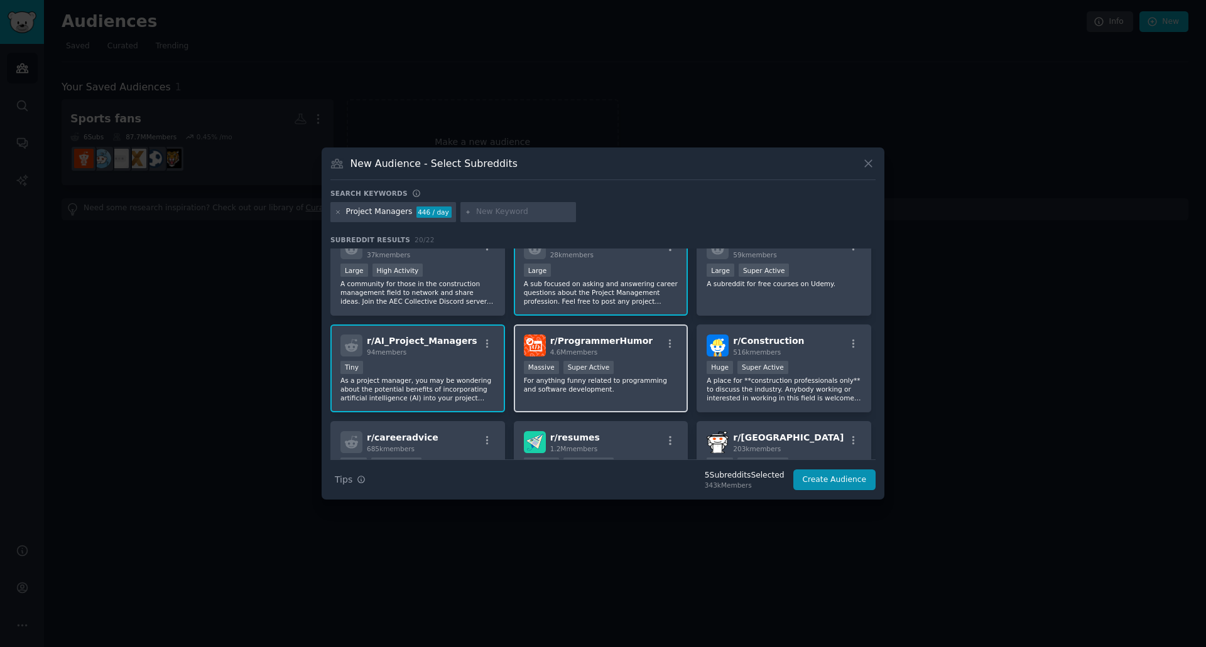
scroll to position [188, 0]
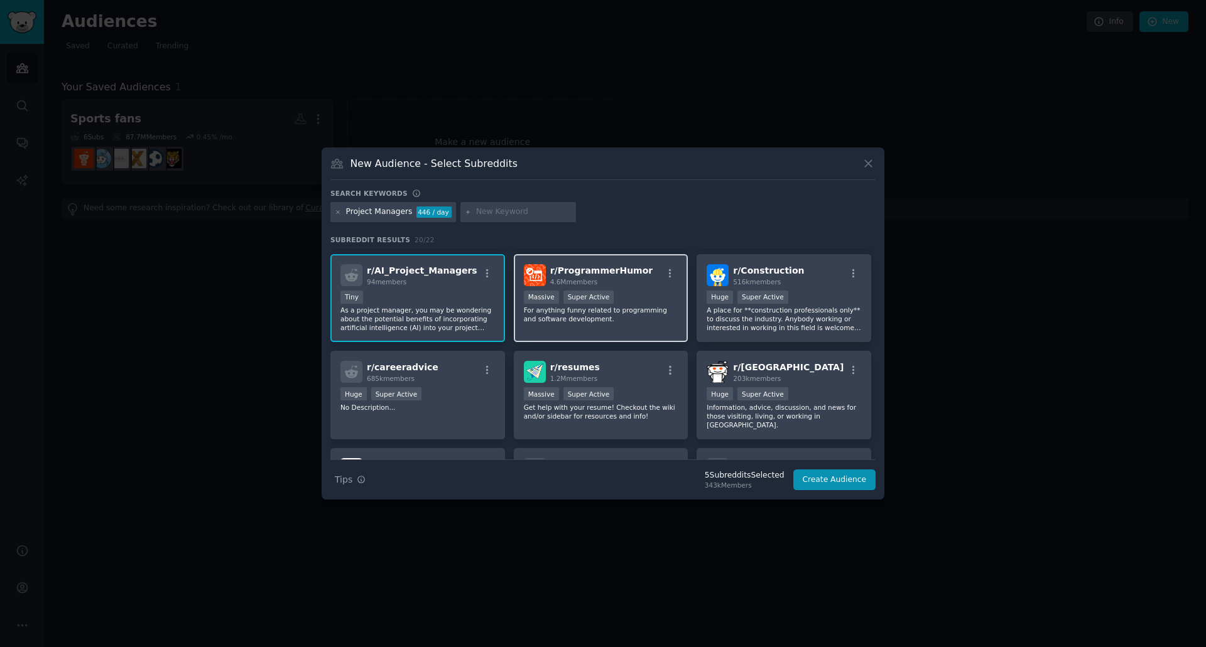
click at [612, 318] on p "For anything funny related to programming and software development." at bounding box center [601, 315] width 154 height 18
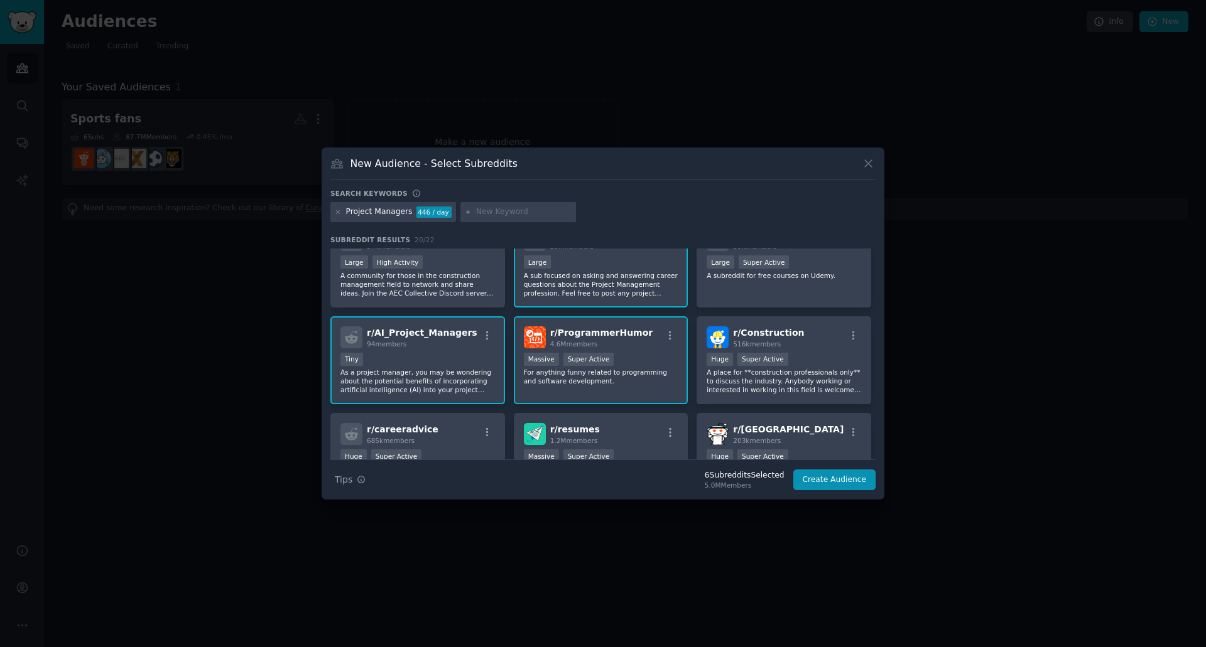
scroll to position [0, 0]
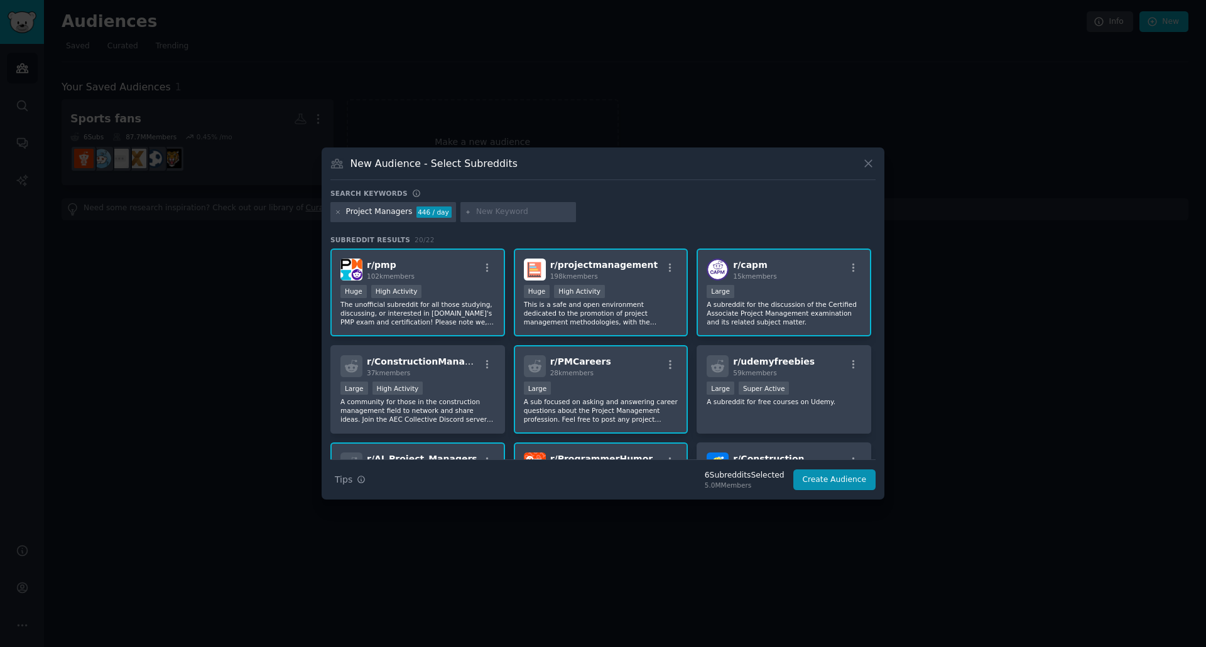
click at [520, 209] on input "text" at bounding box center [523, 212] width 95 height 11
type input "Middle Age"
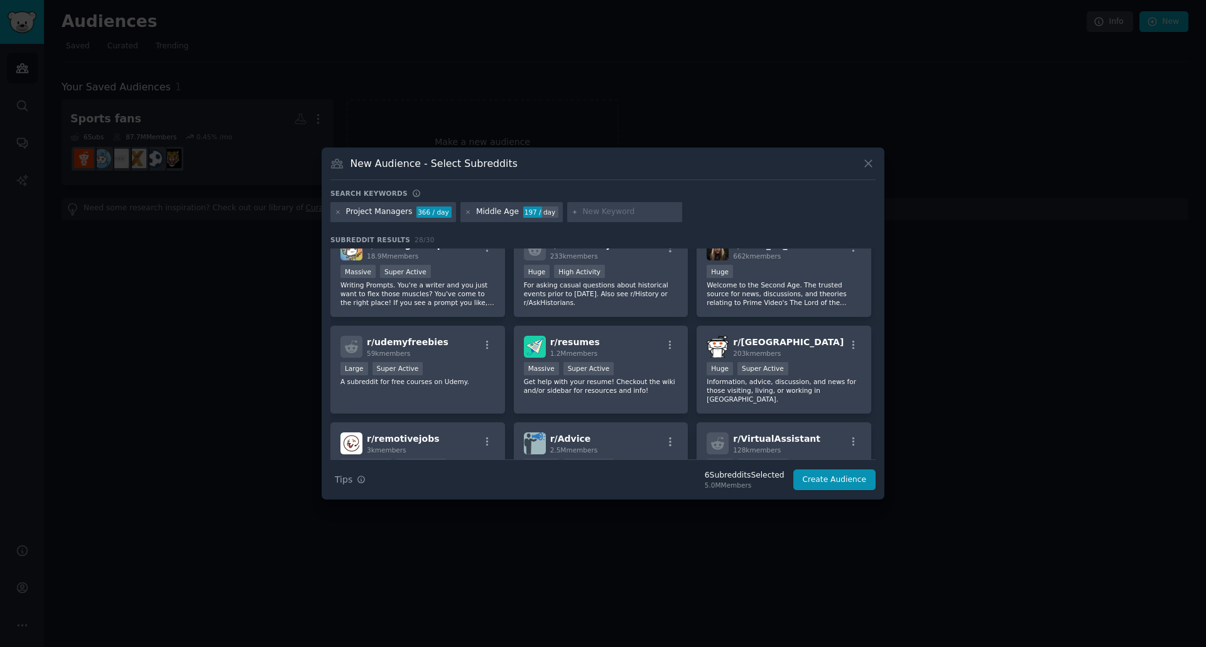
scroll to position [472, 0]
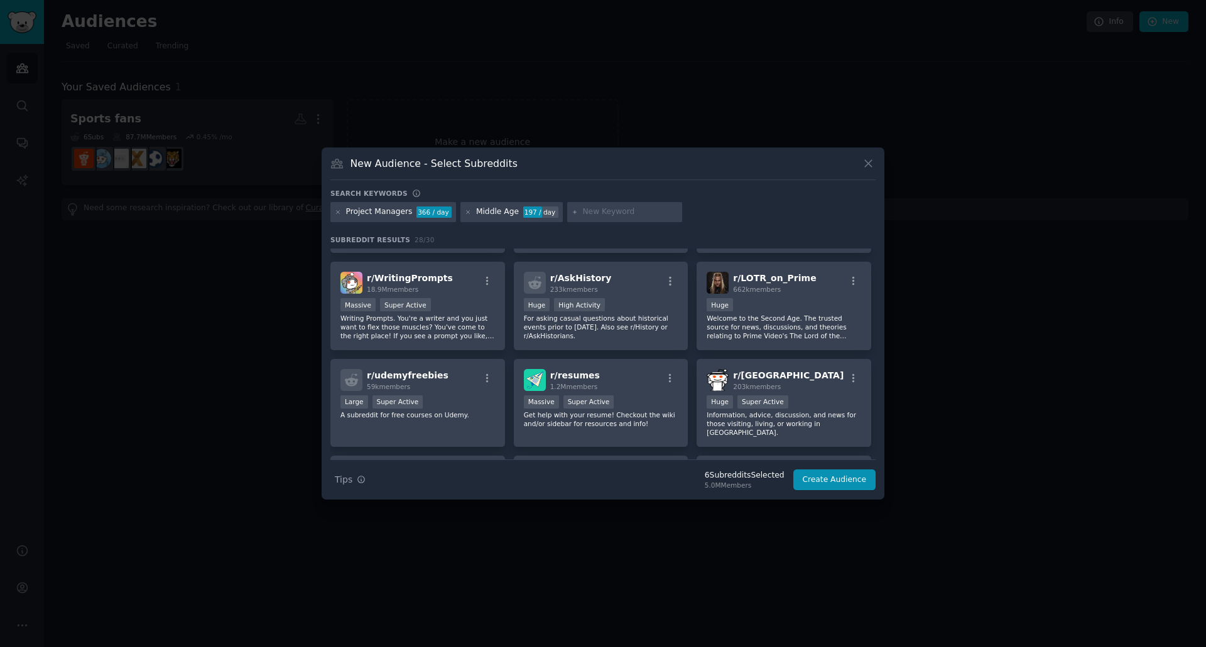
click at [490, 210] on div "Middle Age" at bounding box center [497, 212] width 43 height 11
click at [465, 210] on icon at bounding box center [468, 212] width 7 height 7
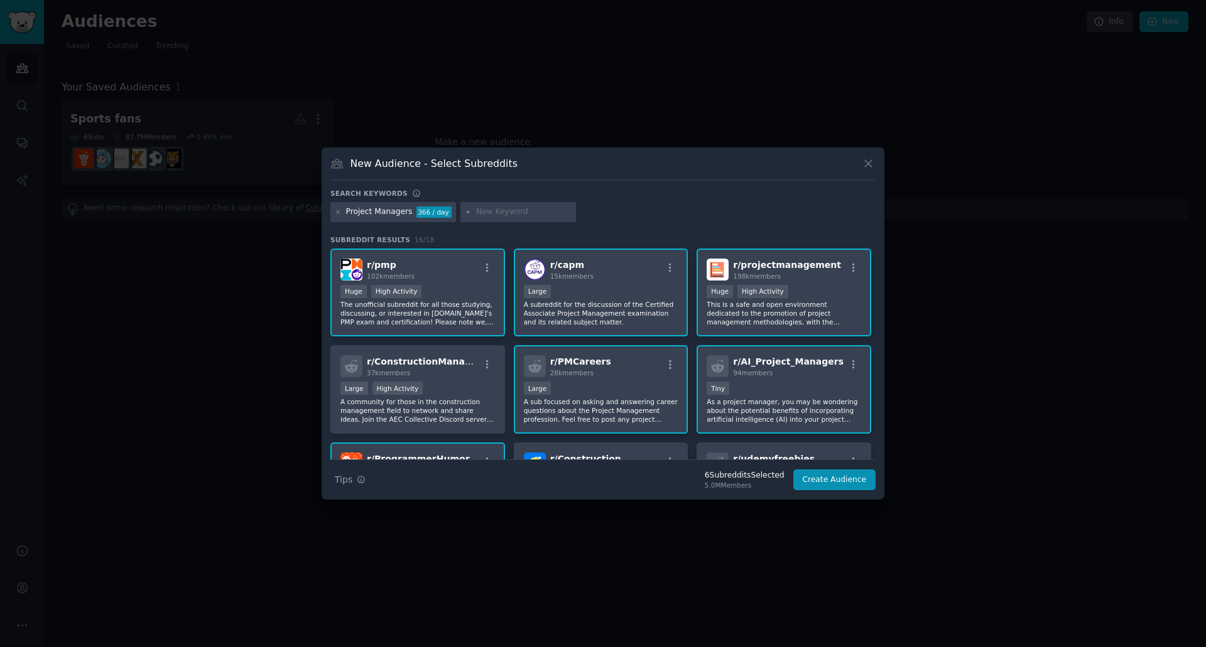
click at [492, 212] on input "text" at bounding box center [523, 212] width 95 height 11
click at [479, 210] on input "text" at bounding box center [523, 212] width 95 height 11
type input "career guidance"
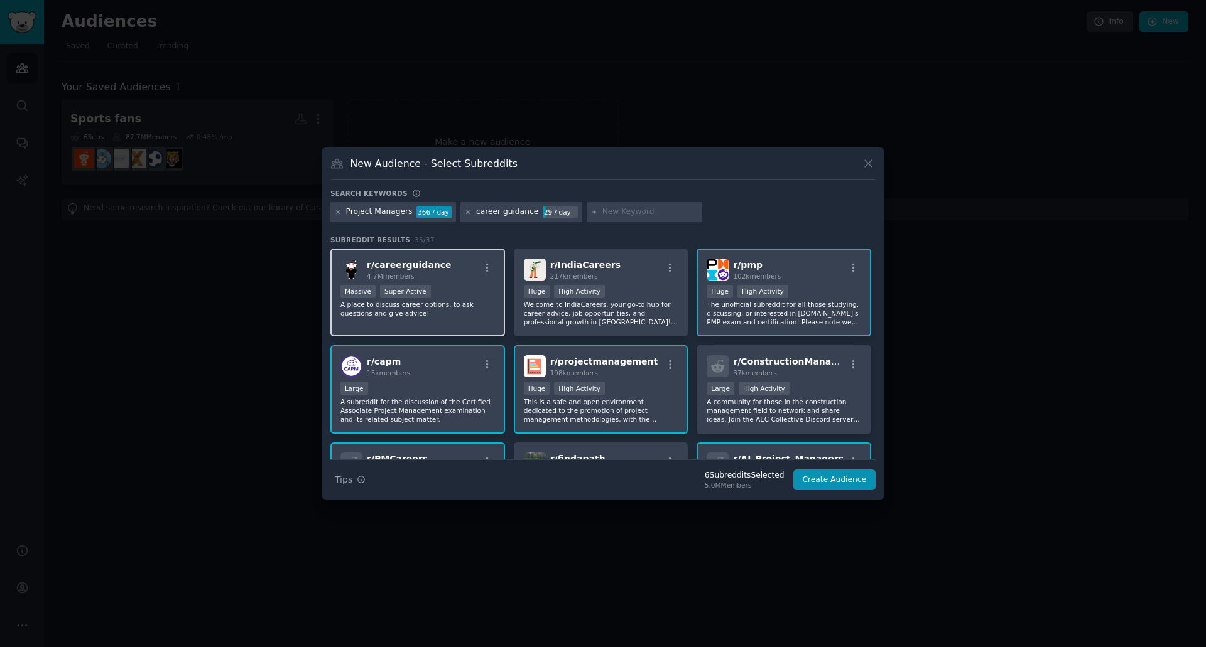
click at [411, 281] on div "r/ careerguidance 4.7M members Massive Super Active A place to discuss career o…" at bounding box center [417, 293] width 175 height 89
click at [613, 212] on input "text" at bounding box center [649, 212] width 95 height 11
type input "career change"
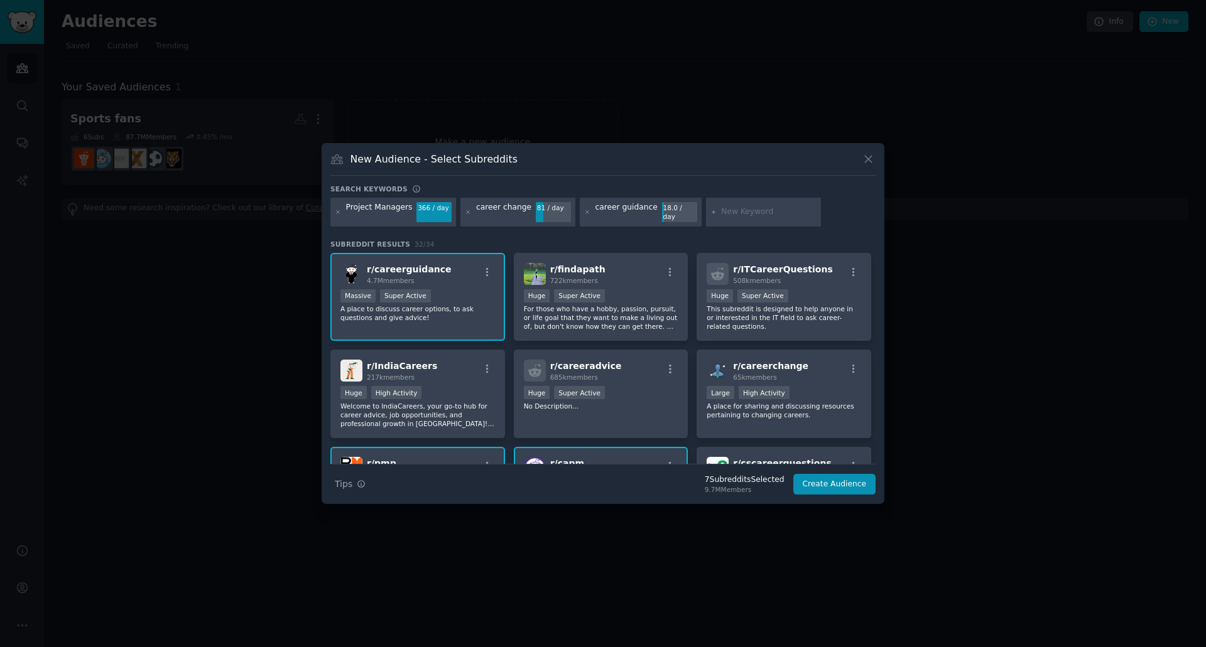
click at [598, 210] on div "career guidance" at bounding box center [626, 212] width 62 height 20
click at [639, 366] on div "r/ careeradvice 685k members" at bounding box center [601, 371] width 154 height 22
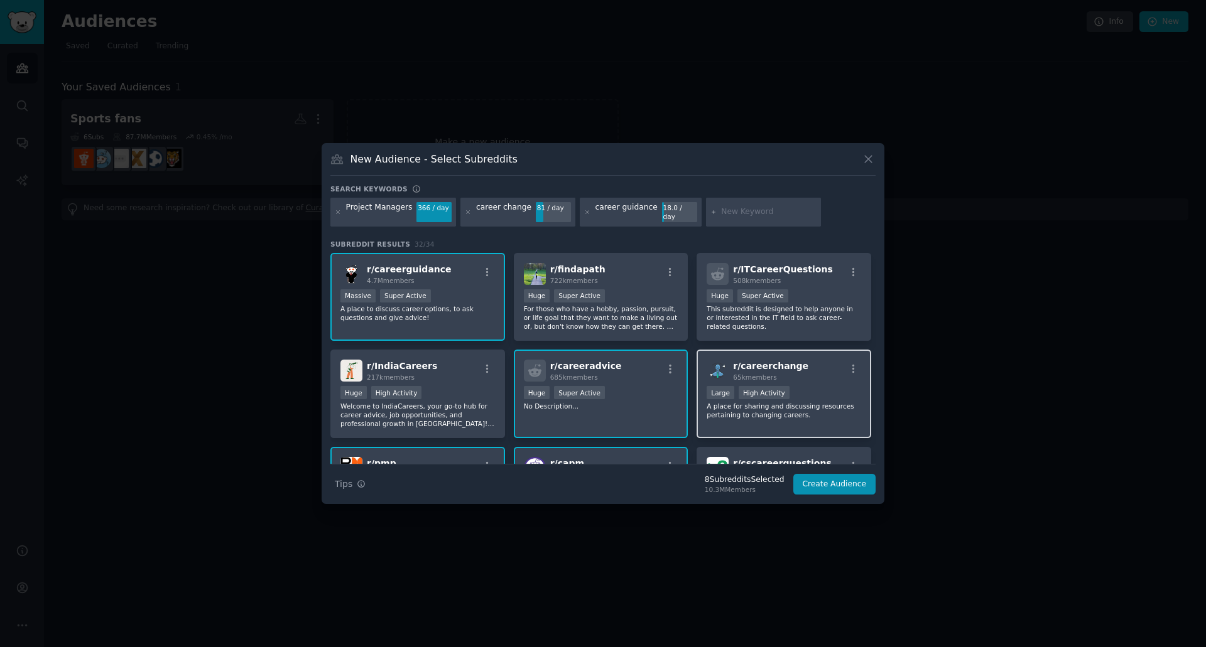
click at [780, 362] on span "r/ careerchange" at bounding box center [770, 366] width 75 height 10
click at [729, 210] on input "text" at bounding box center [768, 212] width 95 height 11
type input "career questions"
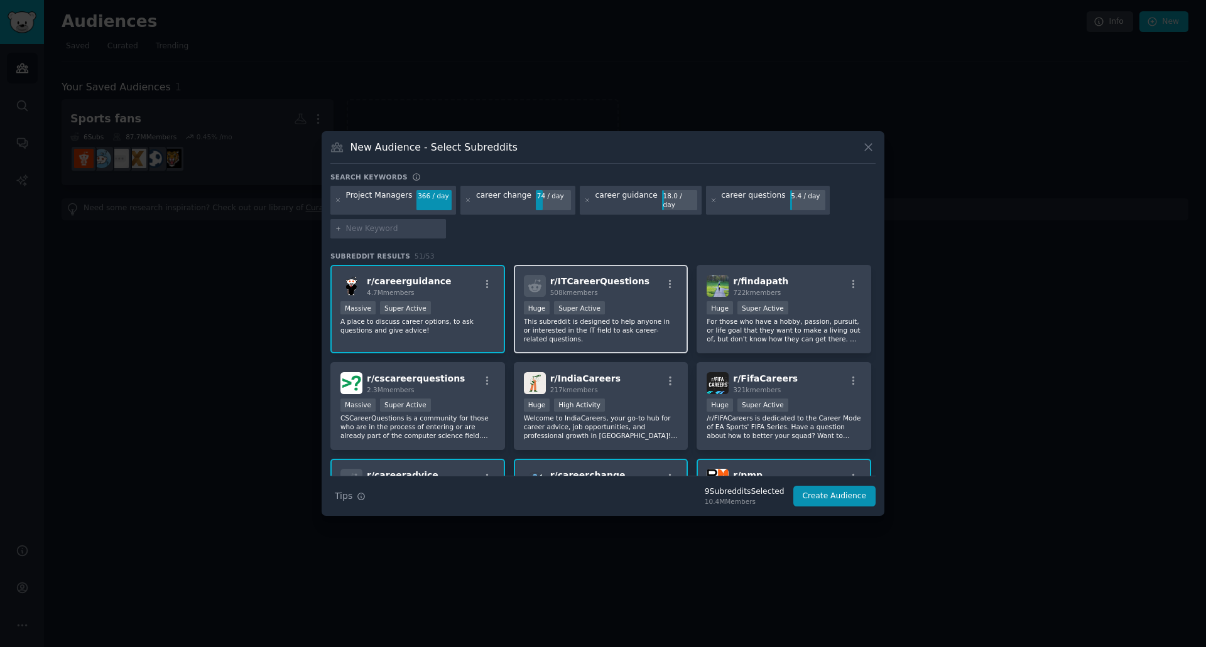
click at [630, 280] on div "r/ ITCareerQuestions 508k members" at bounding box center [601, 286] width 154 height 22
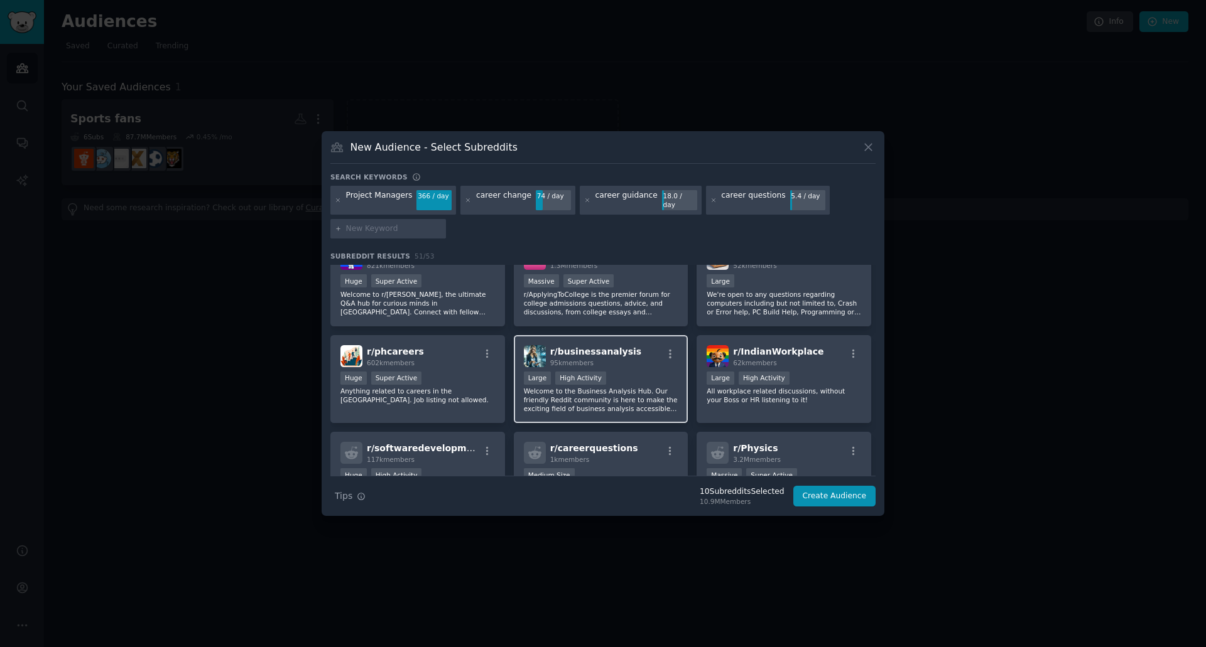
scroll to position [628, 0]
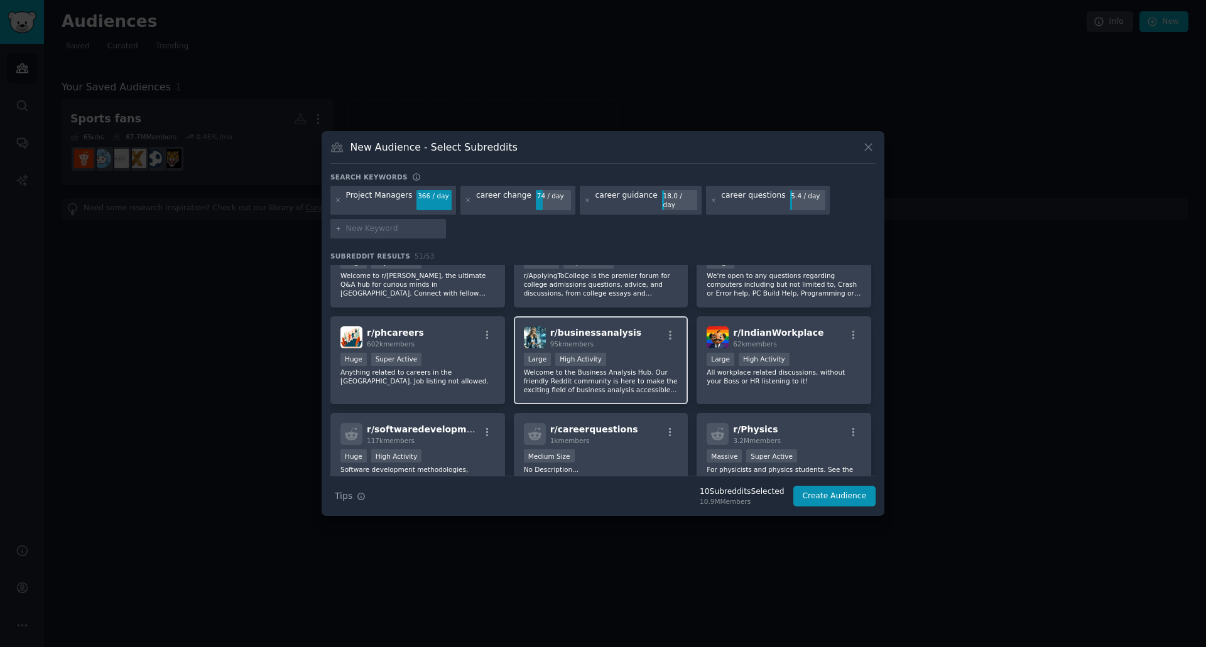
click at [643, 370] on p "Welcome to the Business Analysis Hub. Our friendly Reddit community is here to …" at bounding box center [601, 381] width 154 height 26
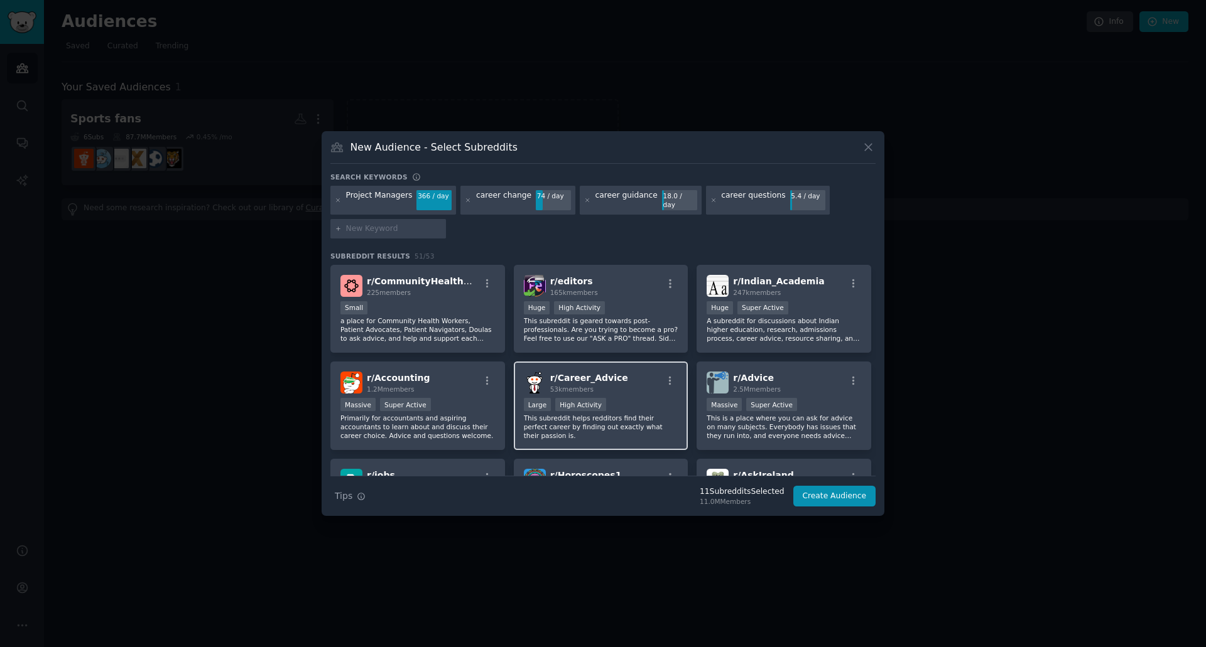
scroll to position [1130, 0]
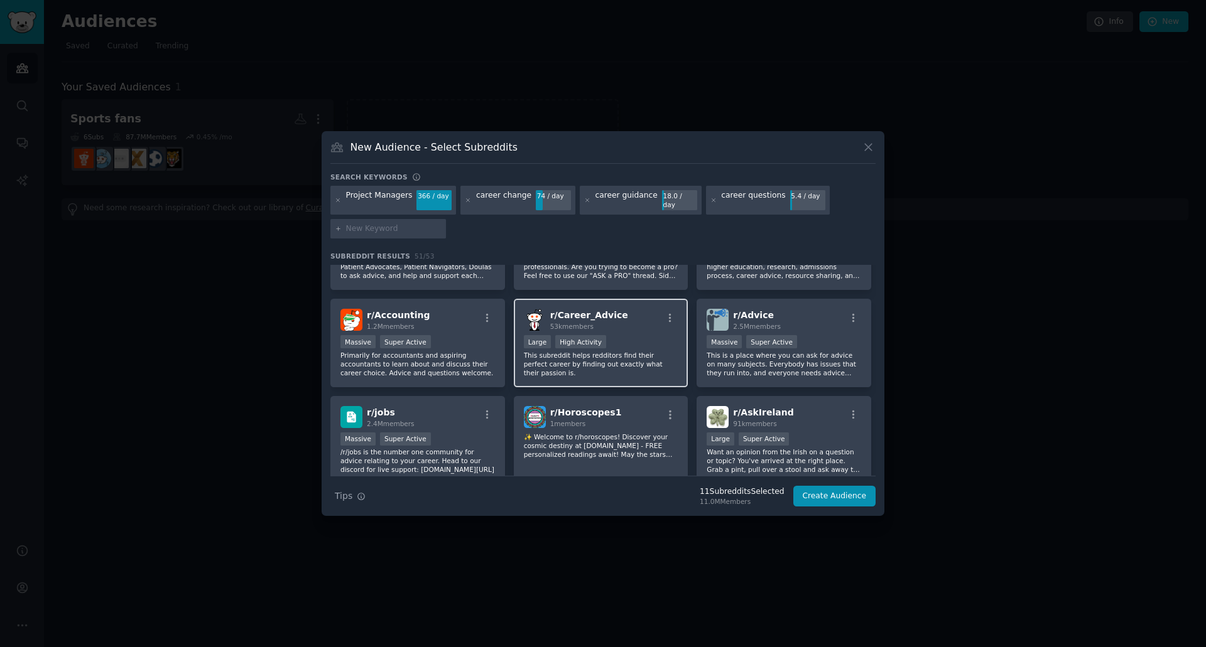
click at [648, 362] on p "This subreddit helps redditors find their perfect career by finding out exactly…" at bounding box center [601, 364] width 154 height 26
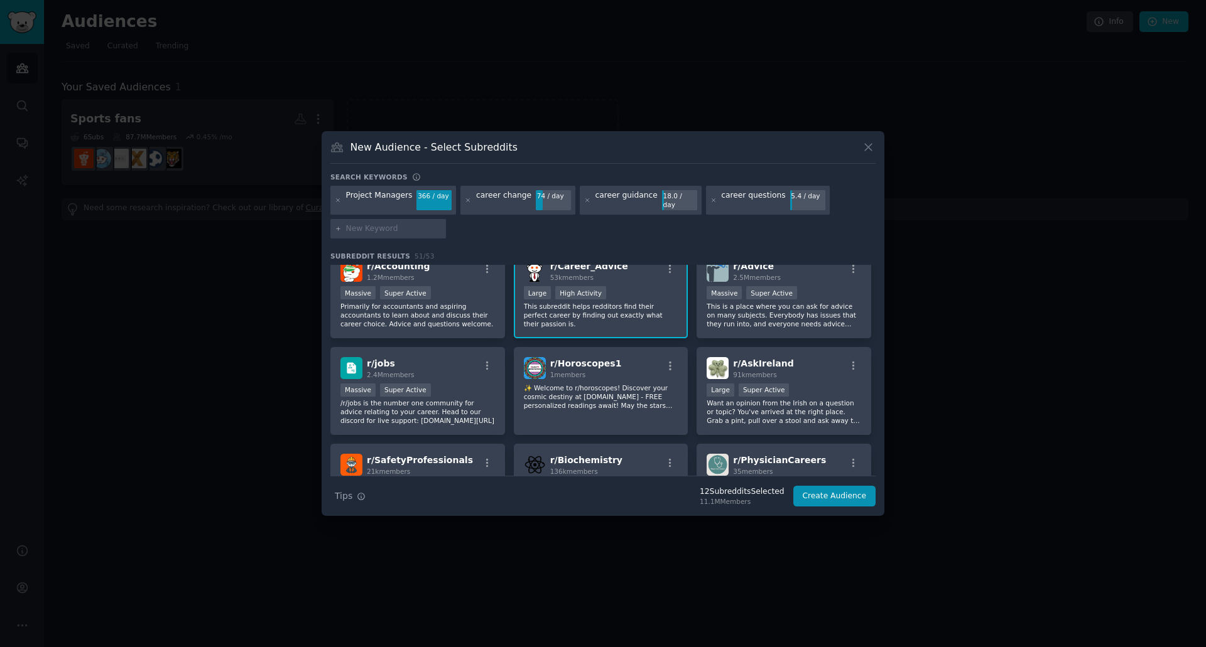
scroll to position [1193, 0]
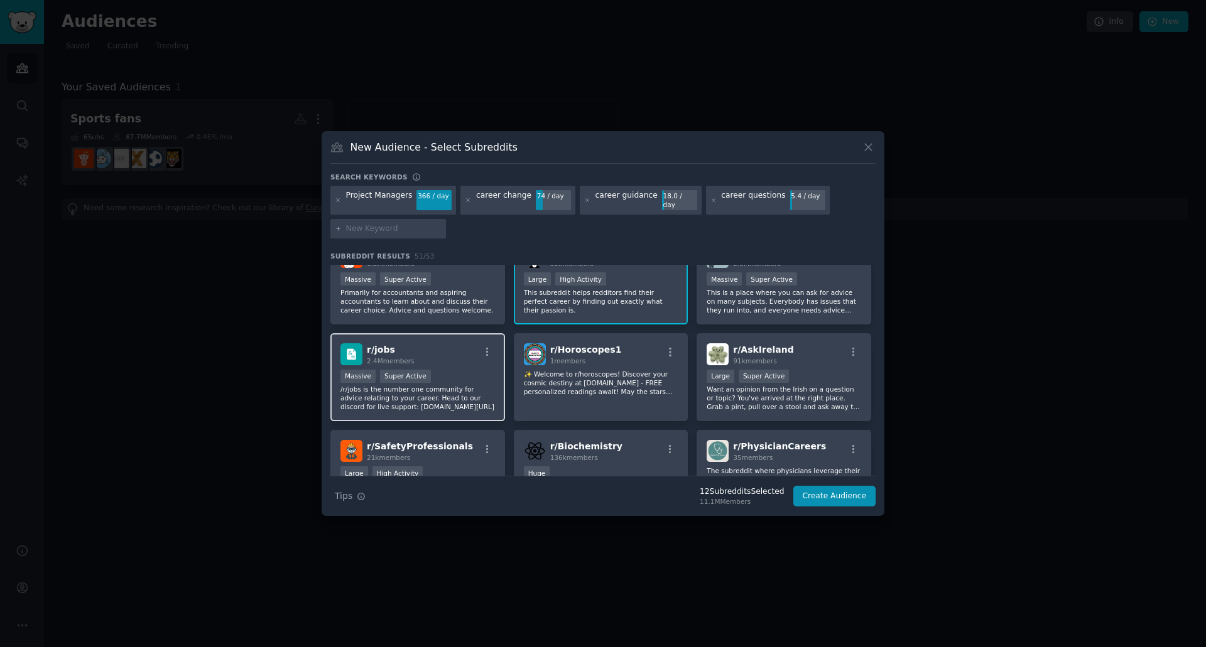
click at [443, 370] on div "Massive Super Active" at bounding box center [417, 378] width 154 height 16
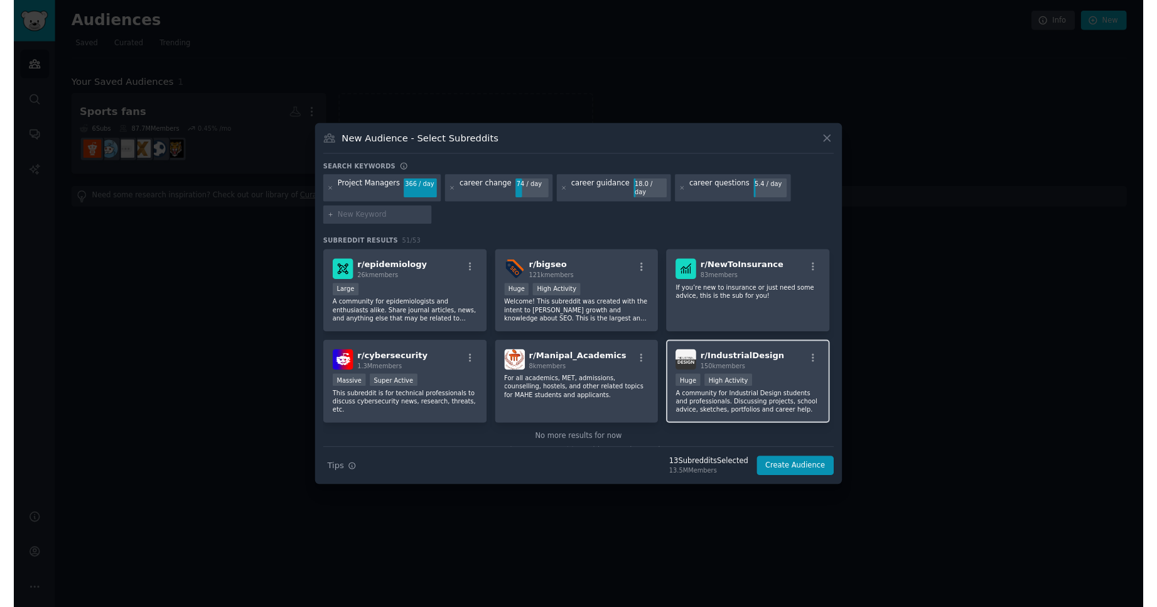
scroll to position [1474, 0]
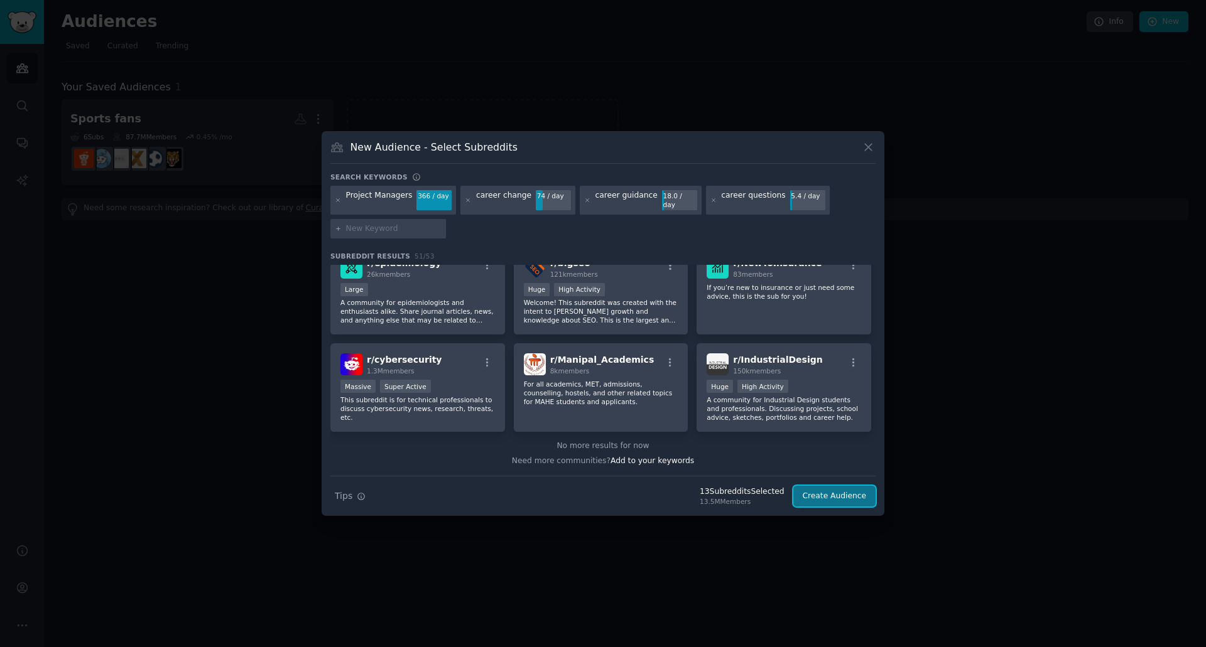
click at [832, 490] on button "Create Audience" at bounding box center [834, 496] width 83 height 21
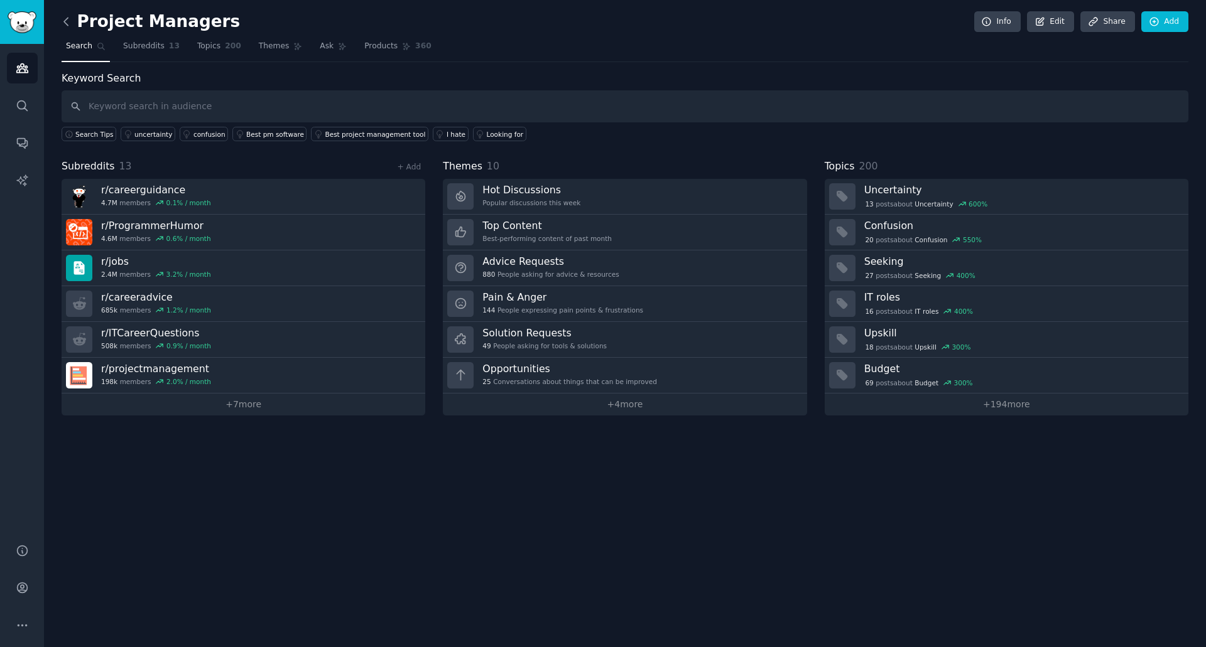
click at [64, 20] on icon at bounding box center [66, 21] width 13 height 13
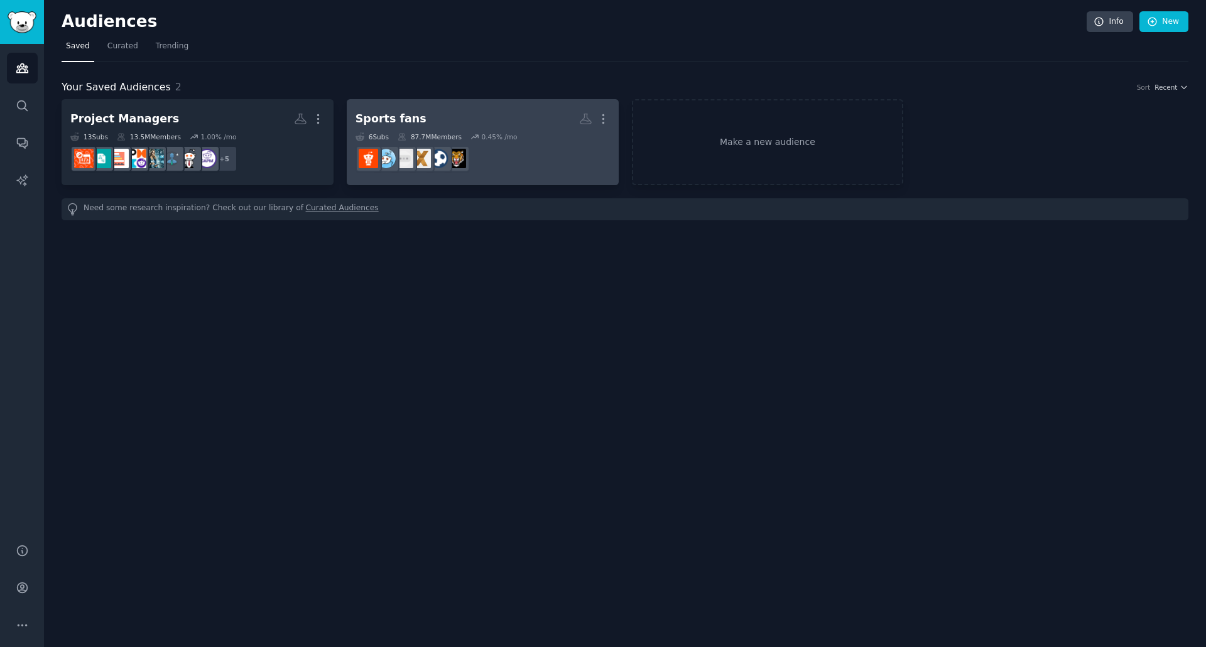
click at [512, 142] on dd at bounding box center [482, 158] width 254 height 35
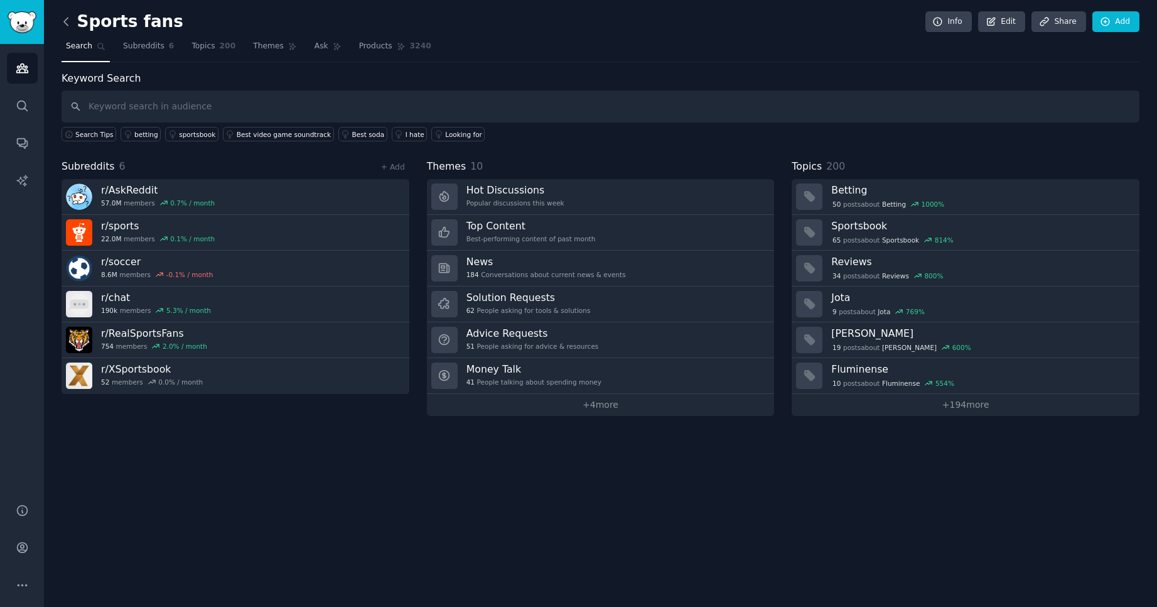
click at [63, 21] on icon at bounding box center [66, 21] width 13 height 13
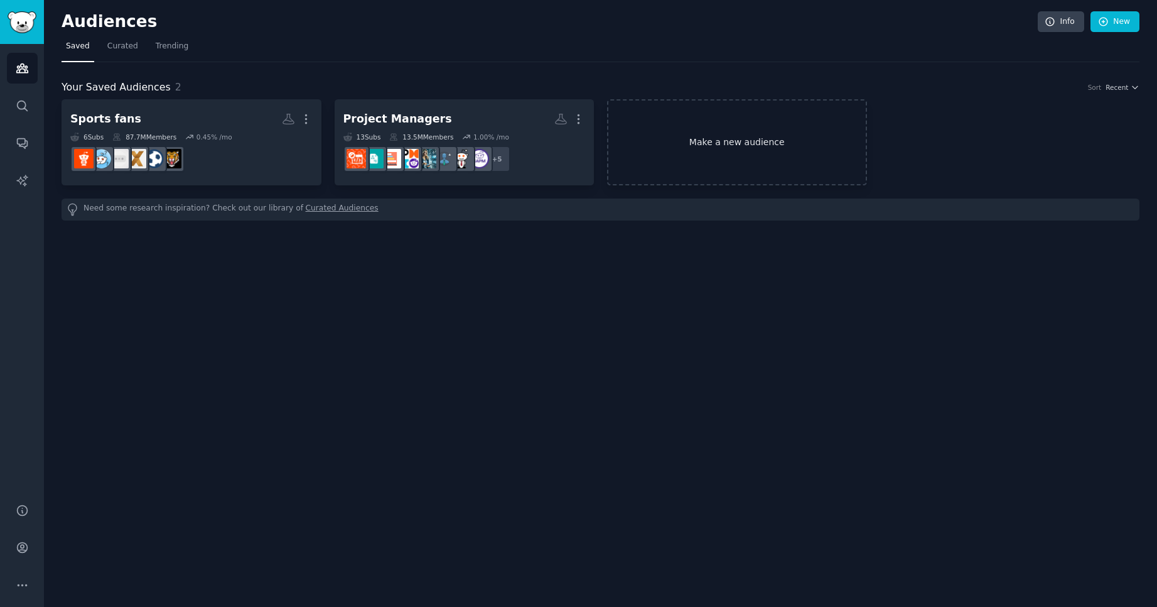
click at [693, 129] on link "Make a new audience" at bounding box center [737, 142] width 260 height 86
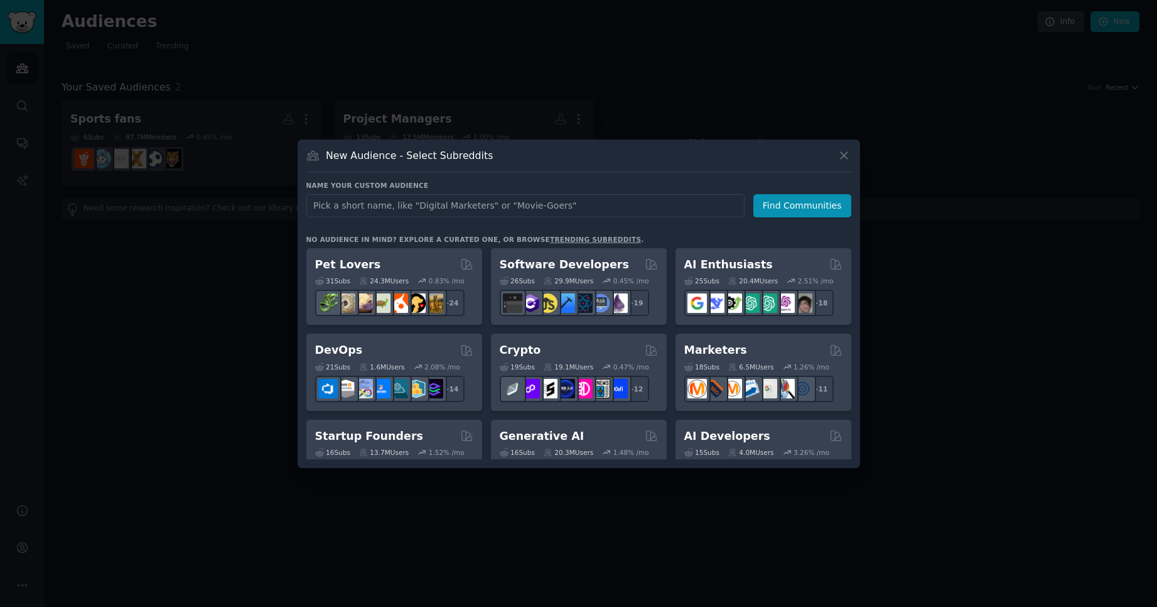
click at [500, 212] on input "text" at bounding box center [525, 205] width 438 height 23
type input "fall college sports"
click button "Find Communities" at bounding box center [803, 205] width 98 height 23
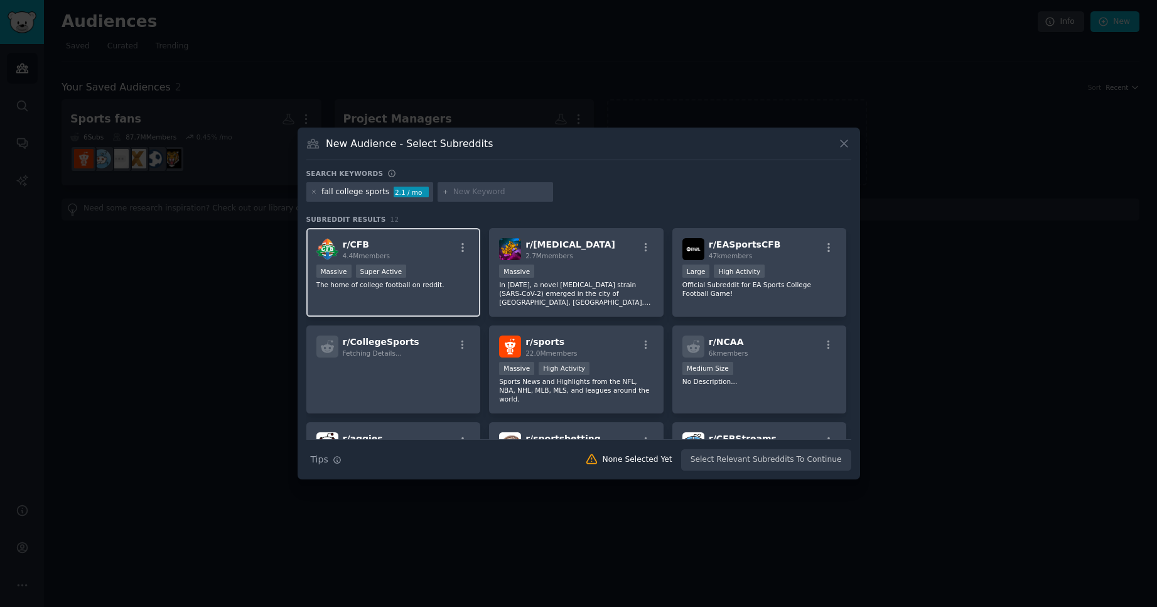
click at [435, 254] on div "r/ CFB 4.4M members" at bounding box center [394, 249] width 154 height 22
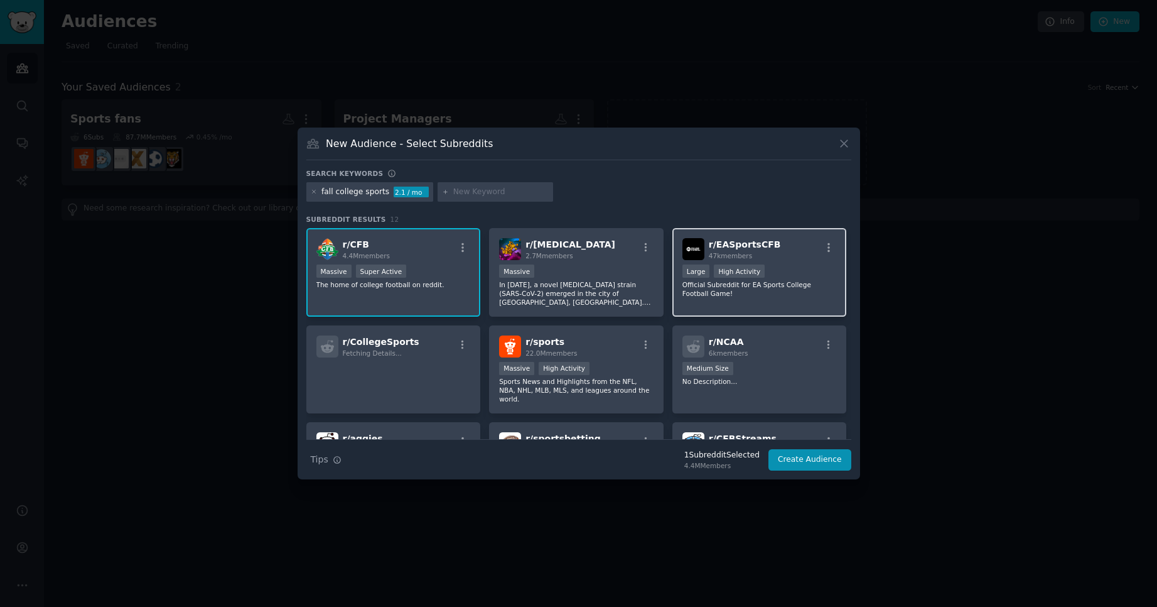
click at [784, 251] on div "r/ EASportsCFB 47k members" at bounding box center [760, 249] width 154 height 22
click at [492, 187] on input "text" at bounding box center [500, 192] width 95 height 11
type input "nil"
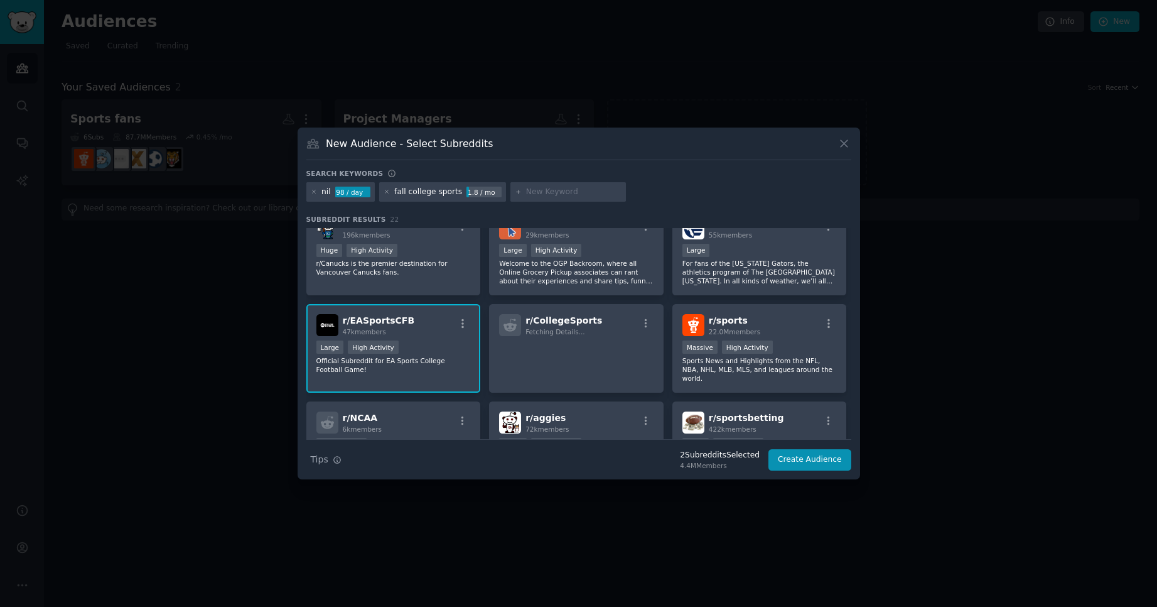
scroll to position [111, 0]
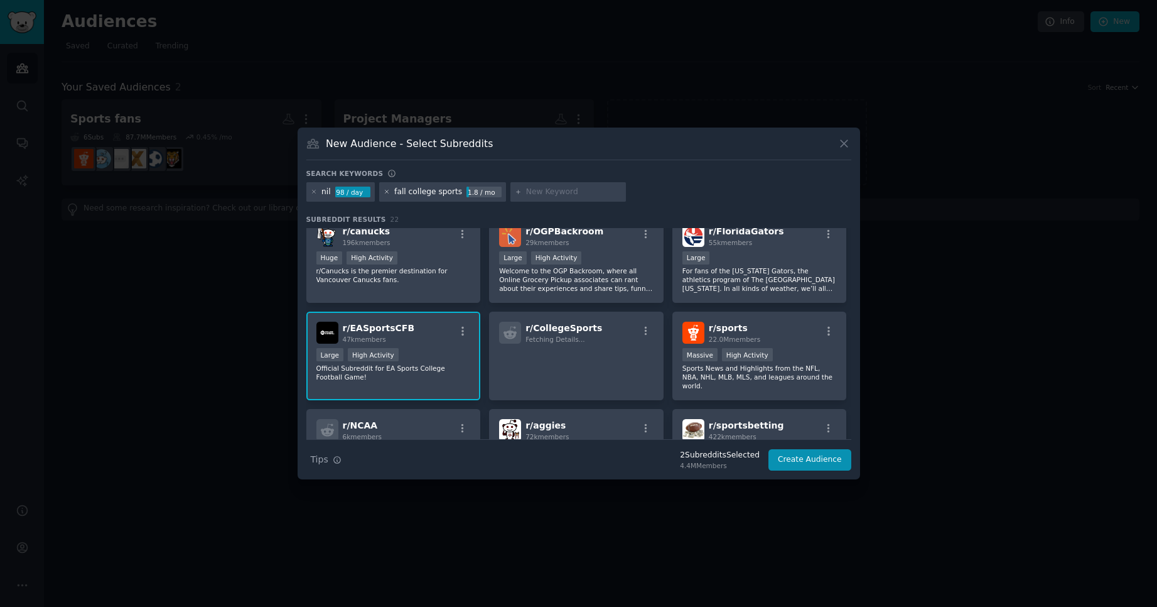
click at [386, 192] on icon at bounding box center [386, 191] width 3 height 3
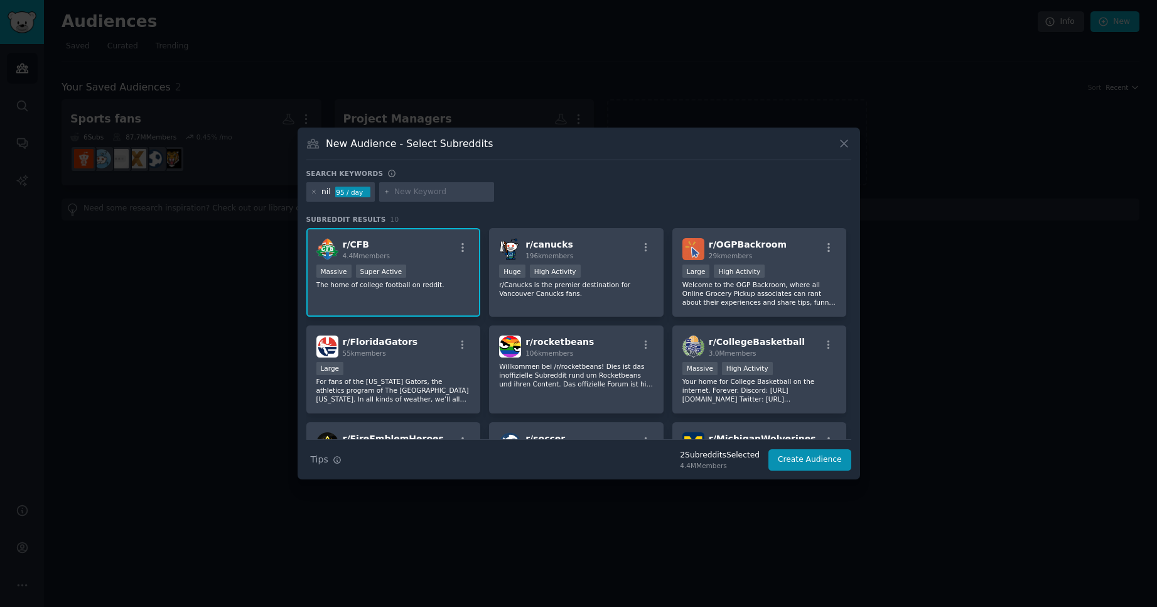
click at [428, 190] on input "text" at bounding box center [441, 192] width 95 height 11
type input "Fall college sports"
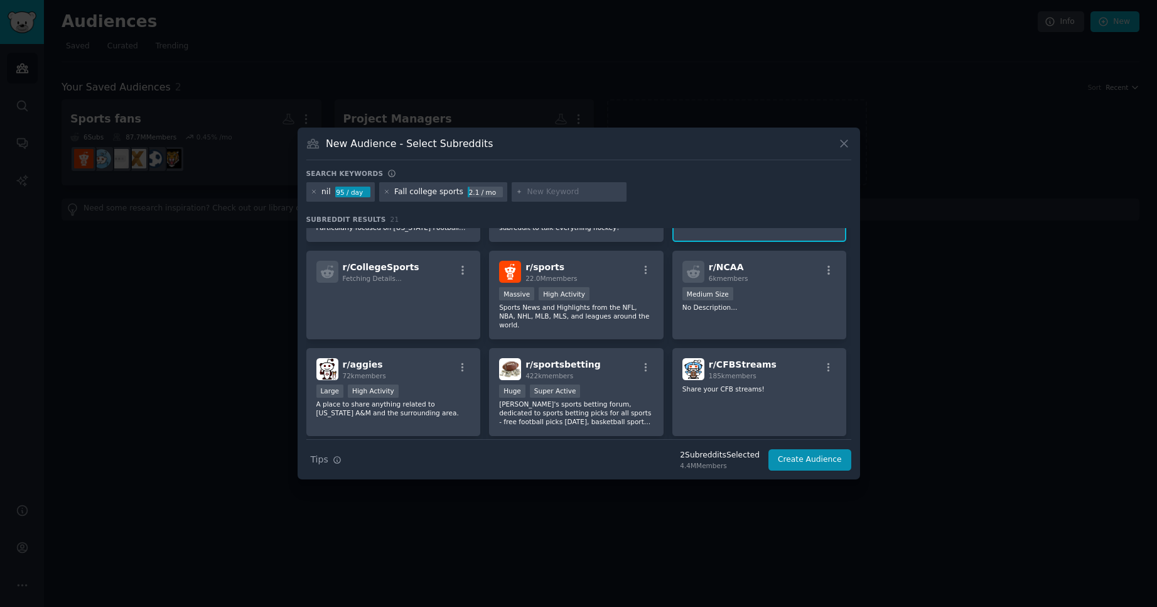
scroll to position [360, 0]
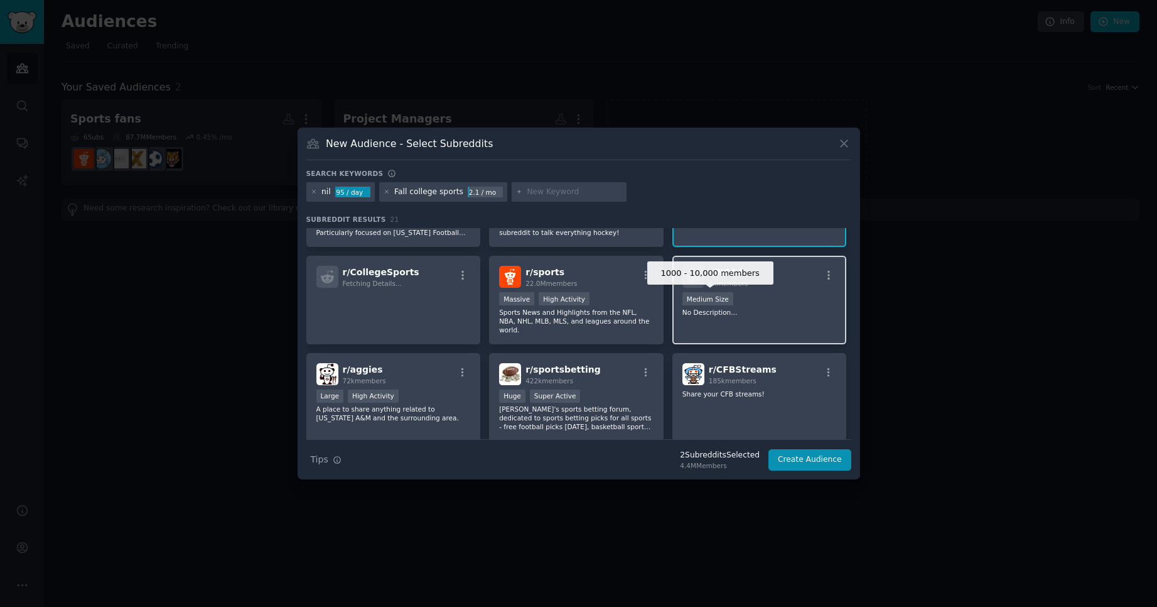
click at [719, 292] on div "Medium Size" at bounding box center [708, 298] width 51 height 13
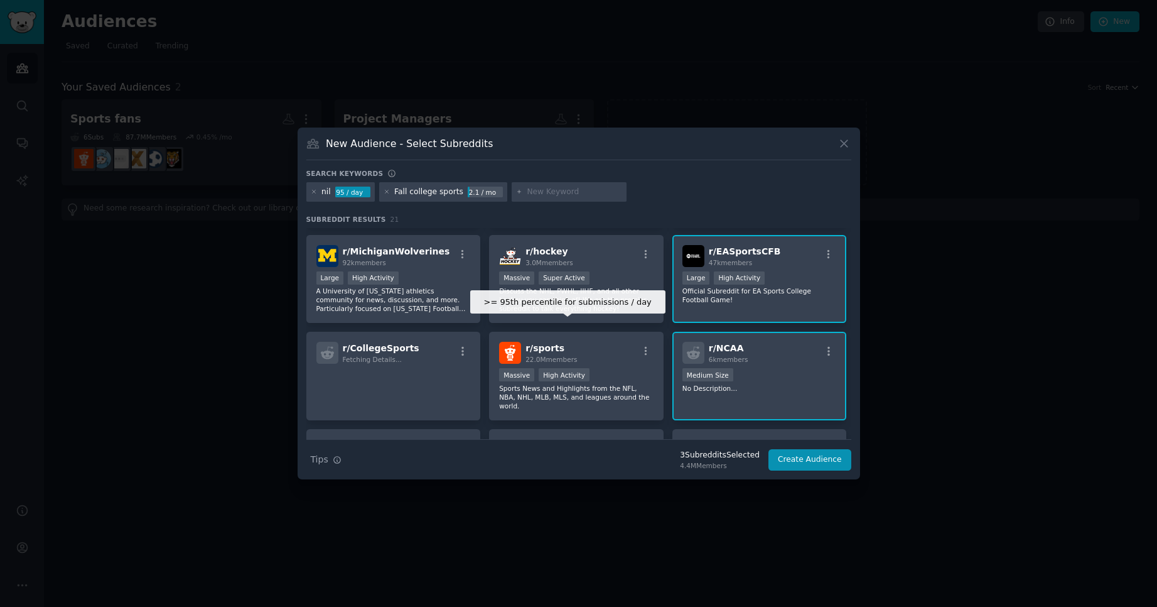
scroll to position [235, 0]
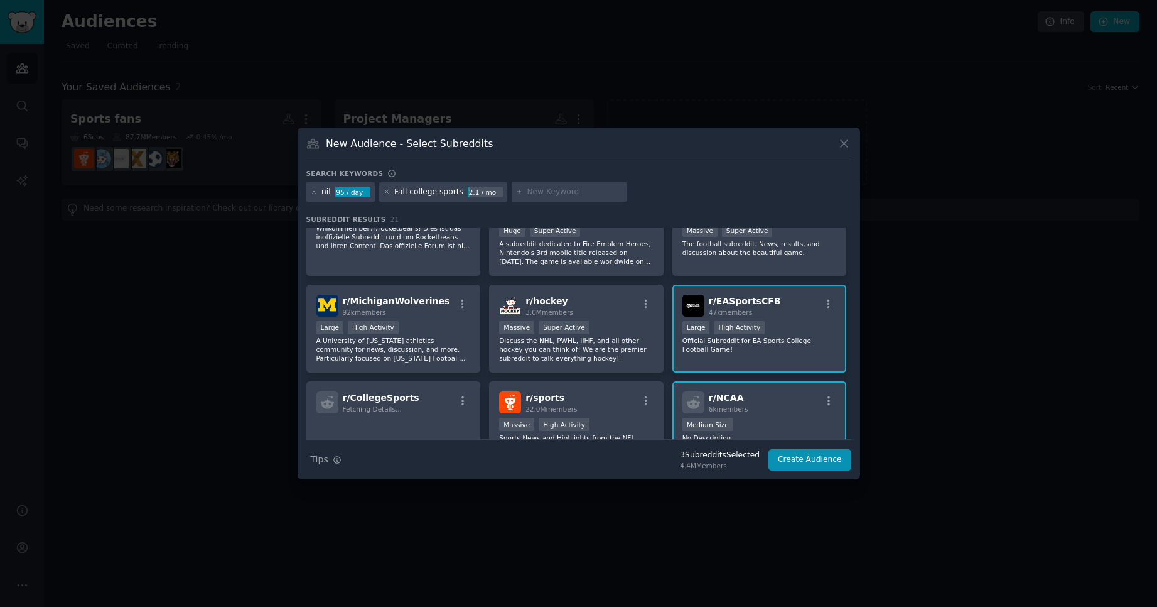
click at [542, 192] on input "text" at bounding box center [574, 192] width 95 height 11
type input "nil money"
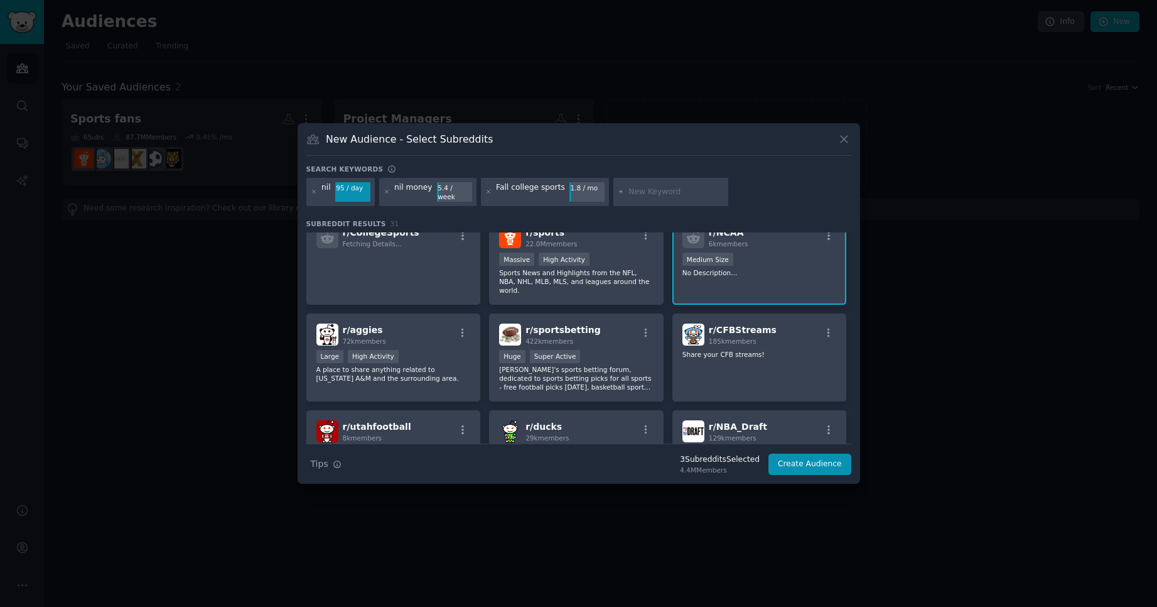
scroll to position [560, 0]
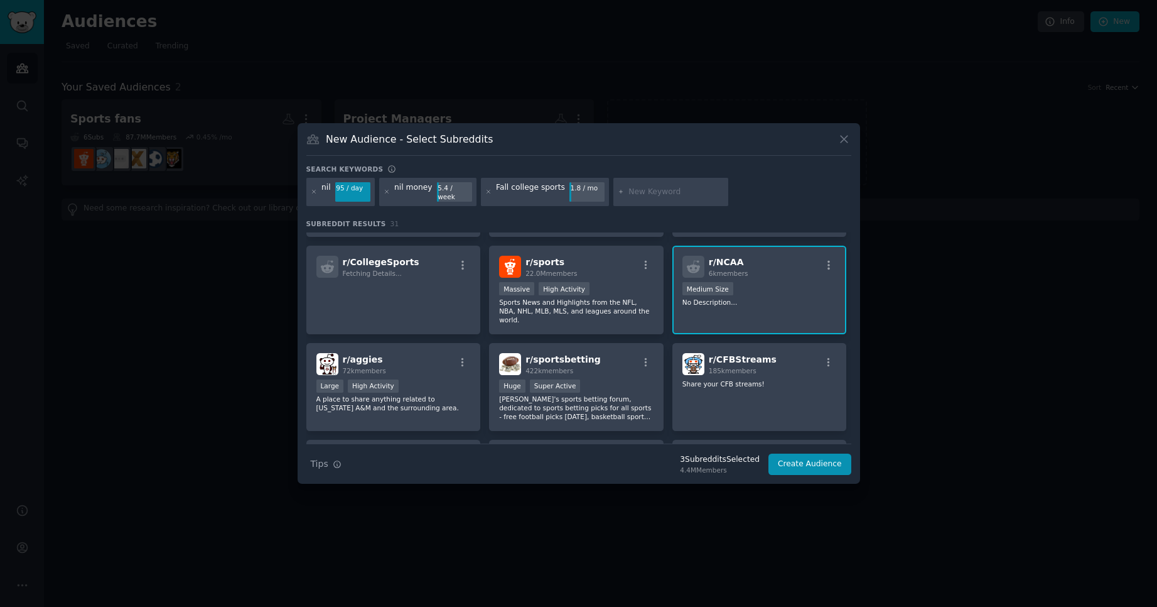
click at [629, 191] on input "text" at bounding box center [676, 192] width 95 height 11
type input "Nameimagelikeness"
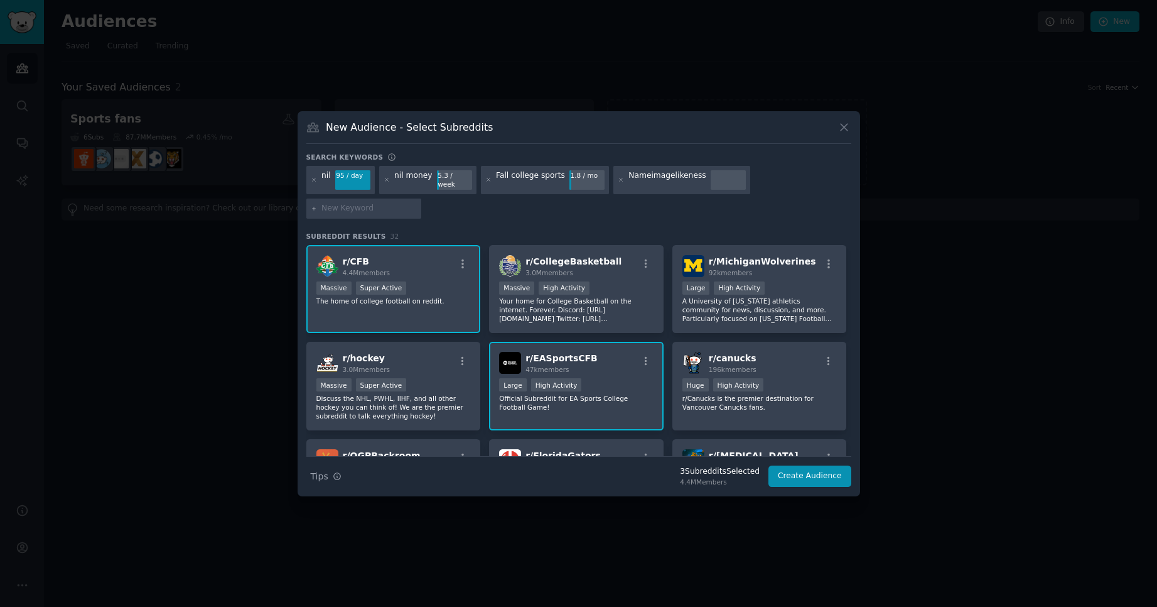
click at [634, 190] on div "Nameimagelikeness" at bounding box center [667, 180] width 77 height 20
click at [618, 183] on icon at bounding box center [621, 179] width 7 height 7
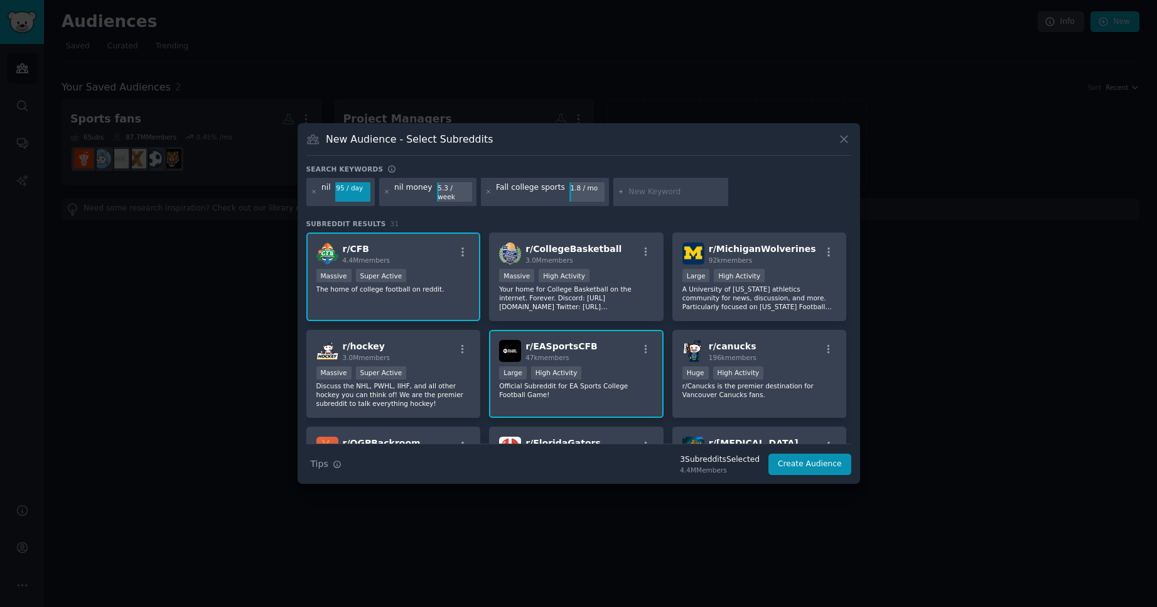
click at [634, 191] on input "text" at bounding box center [676, 192] width 95 height 11
type input "Name Image Likeness"
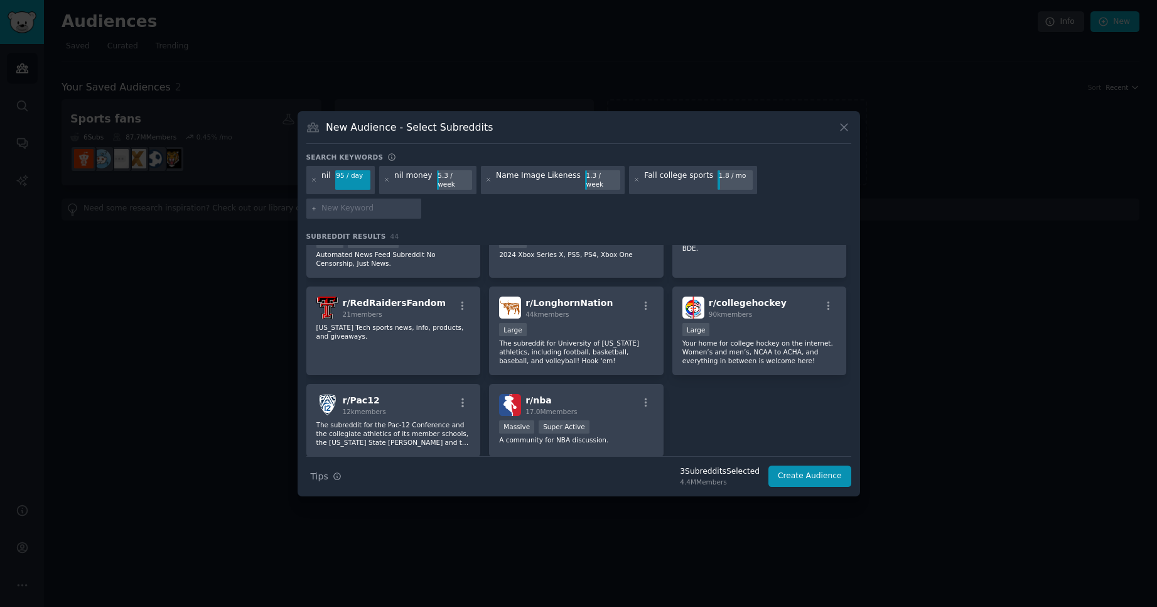
scroll to position [1229, 0]
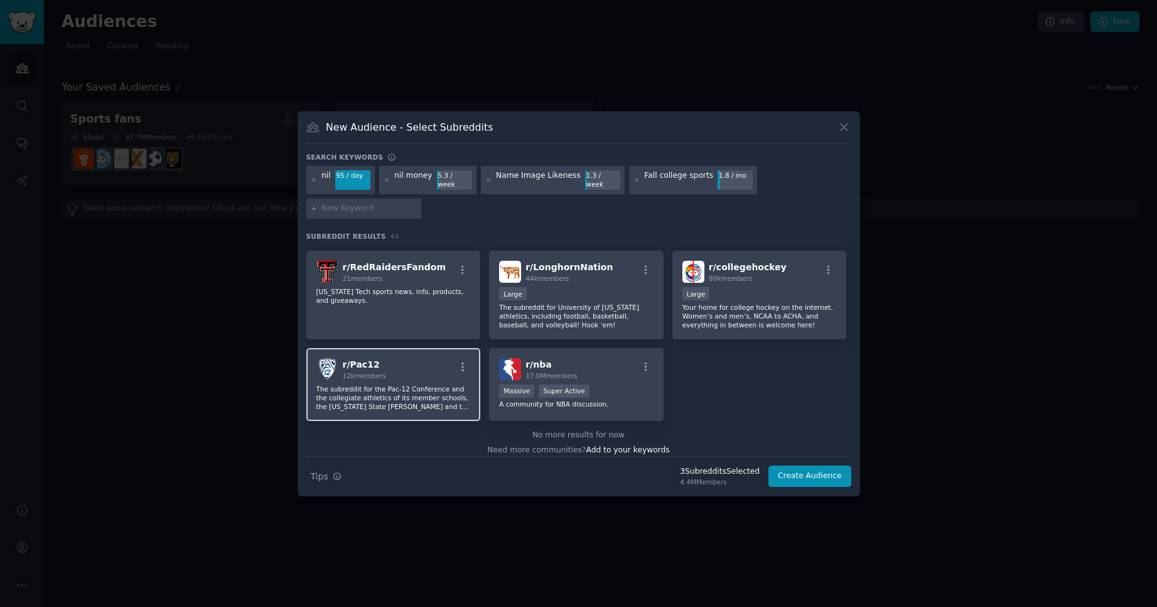
click at [389, 359] on div "r/ Pac12 12k members" at bounding box center [394, 369] width 154 height 22
click at [389, 358] on div "r/ Pac12 12k members" at bounding box center [394, 369] width 154 height 22
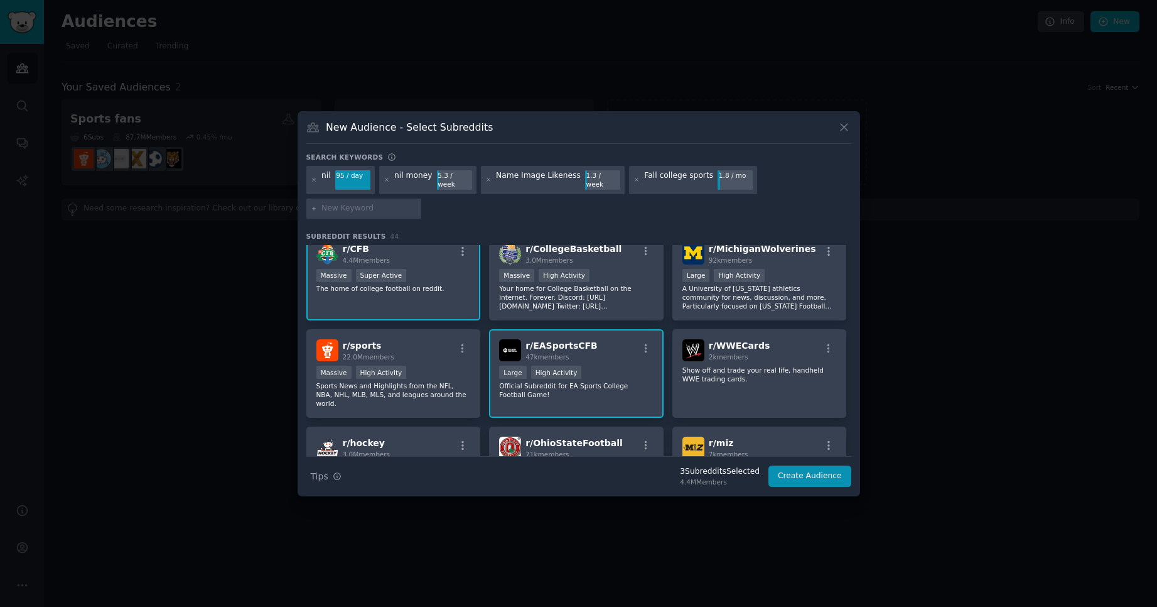
scroll to position [0, 0]
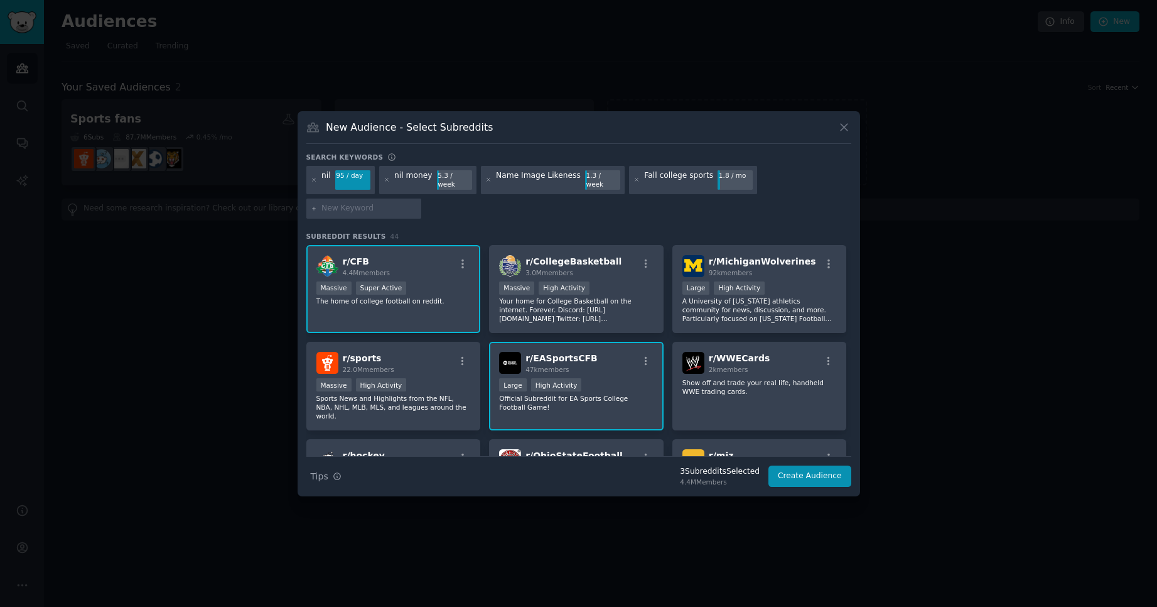
click at [347, 208] on input "text" at bounding box center [369, 208] width 95 height 11
type input "Big 10"
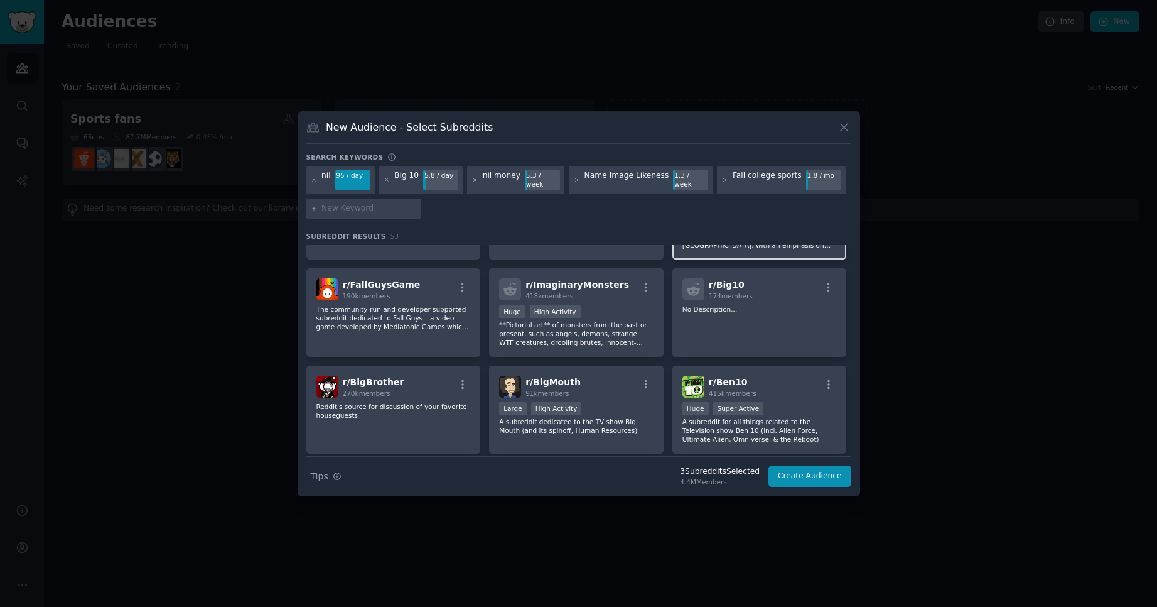
scroll to position [975, 0]
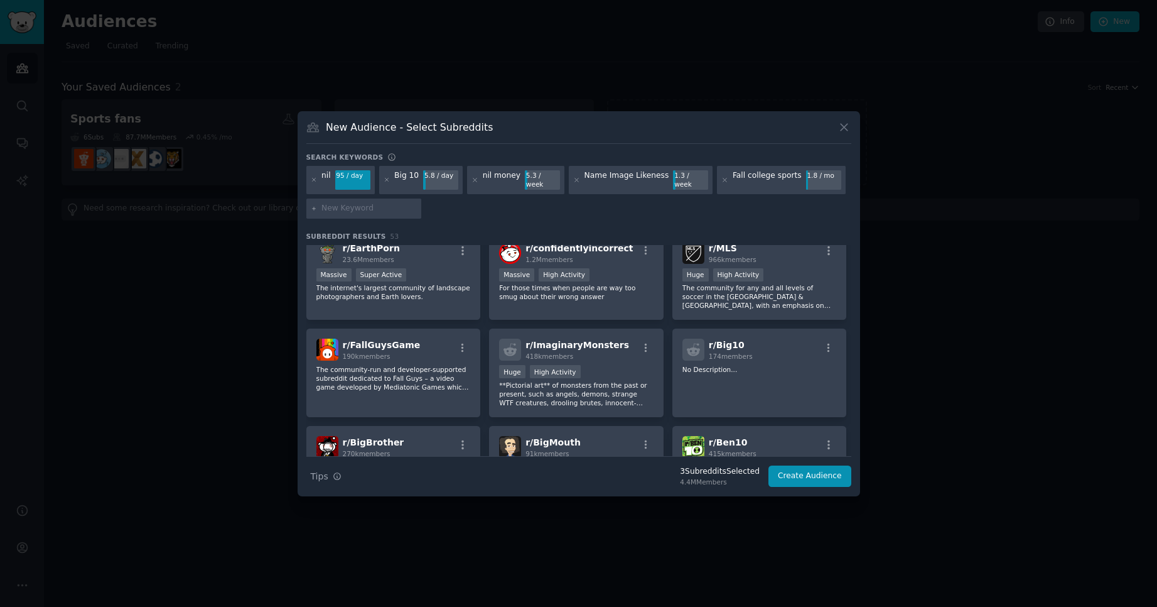
click at [389, 205] on input "text" at bounding box center [369, 208] width 95 height 11
type input "Big 12"
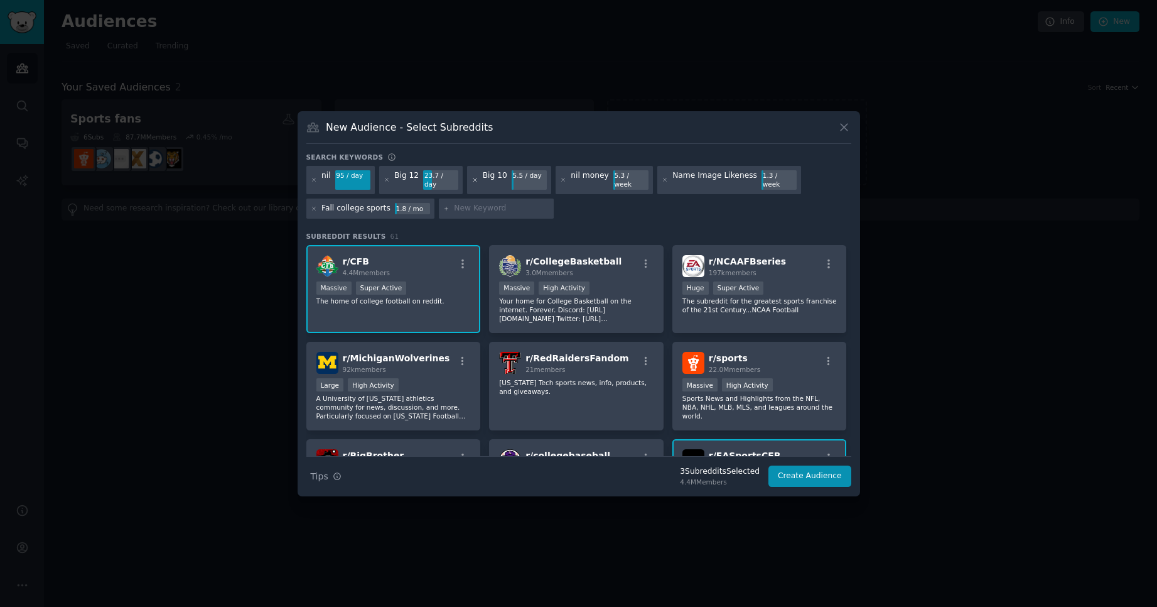
click at [472, 181] on icon at bounding box center [475, 179] width 7 height 7
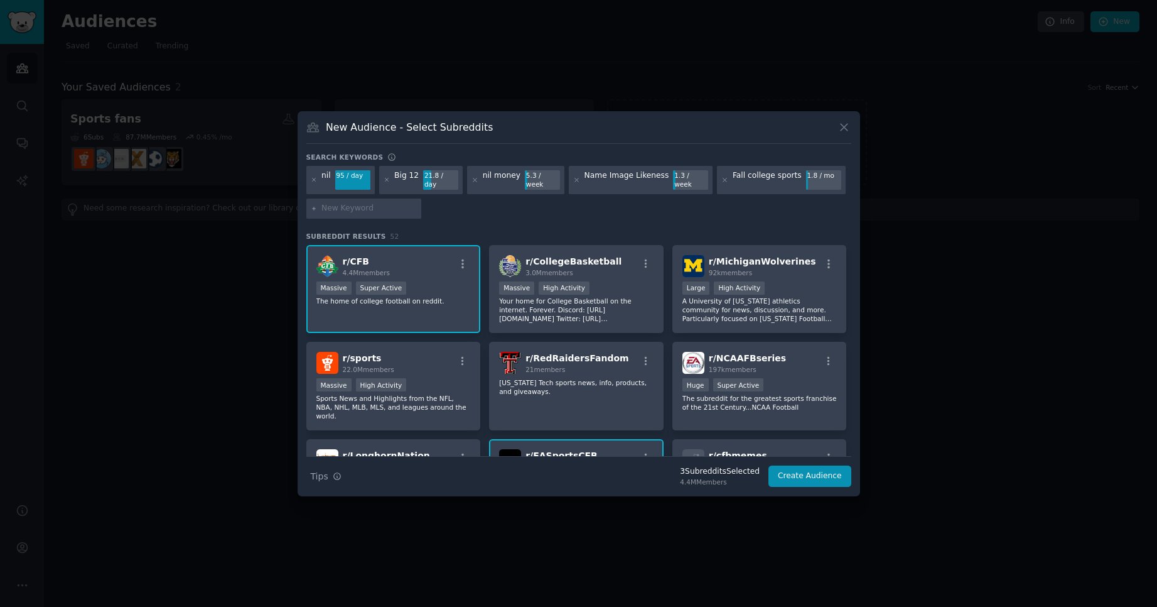
click at [390, 203] on input "text" at bounding box center [369, 208] width 95 height 11
type input "Big Ten"
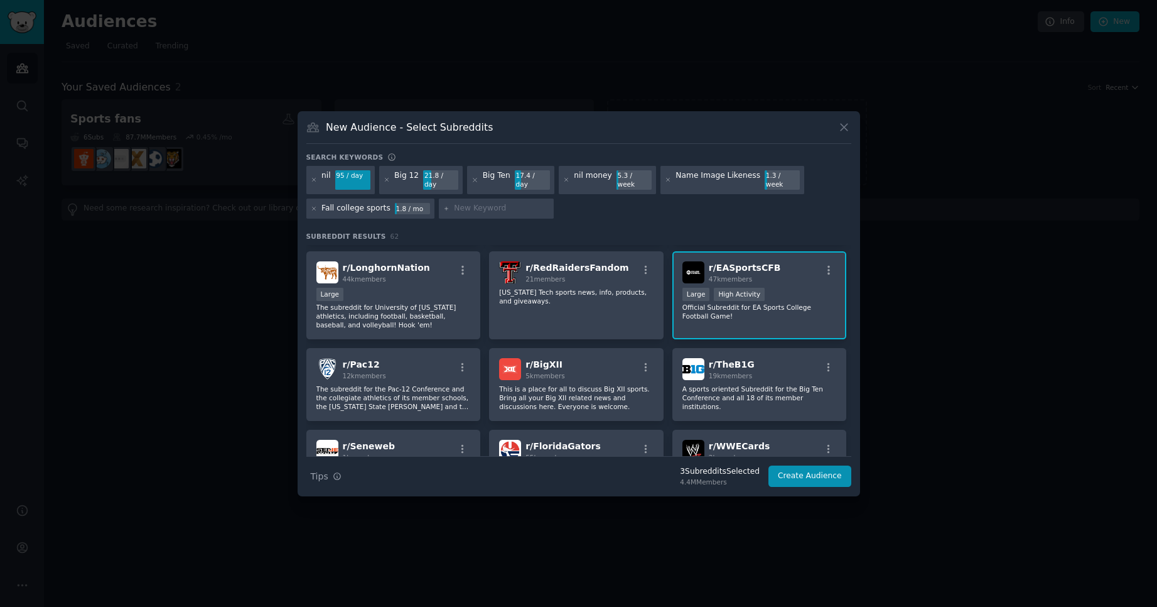
scroll to position [188, 0]
click at [766, 357] on div "r/ TheB1G 19k members" at bounding box center [760, 368] width 154 height 22
click at [763, 357] on div "r/ TheB1G 19k members" at bounding box center [760, 368] width 154 height 22
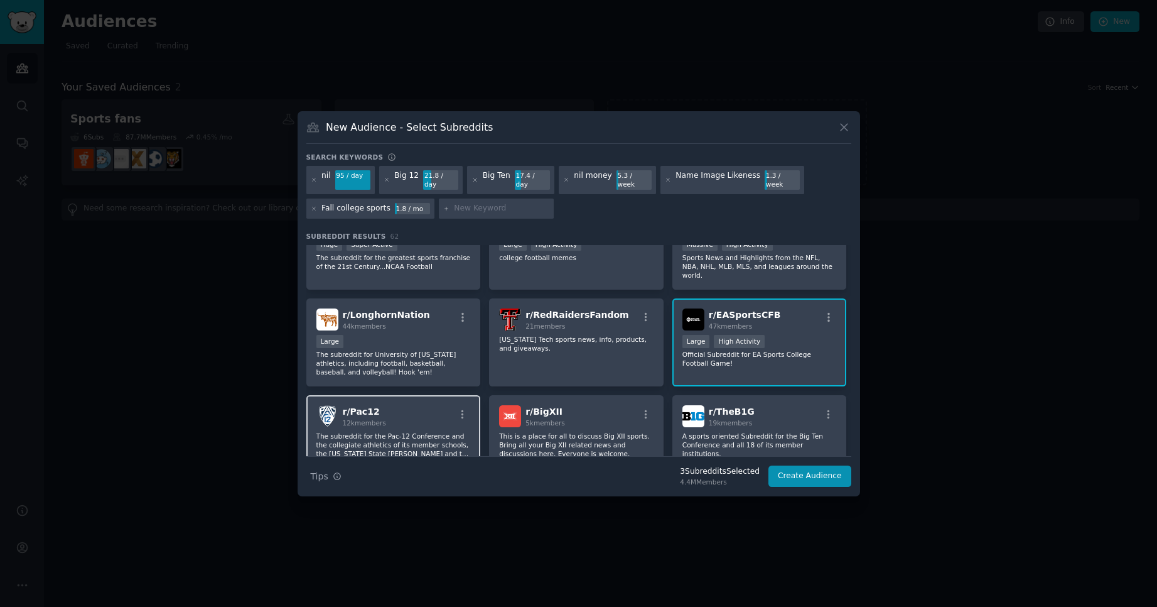
scroll to position [0, 0]
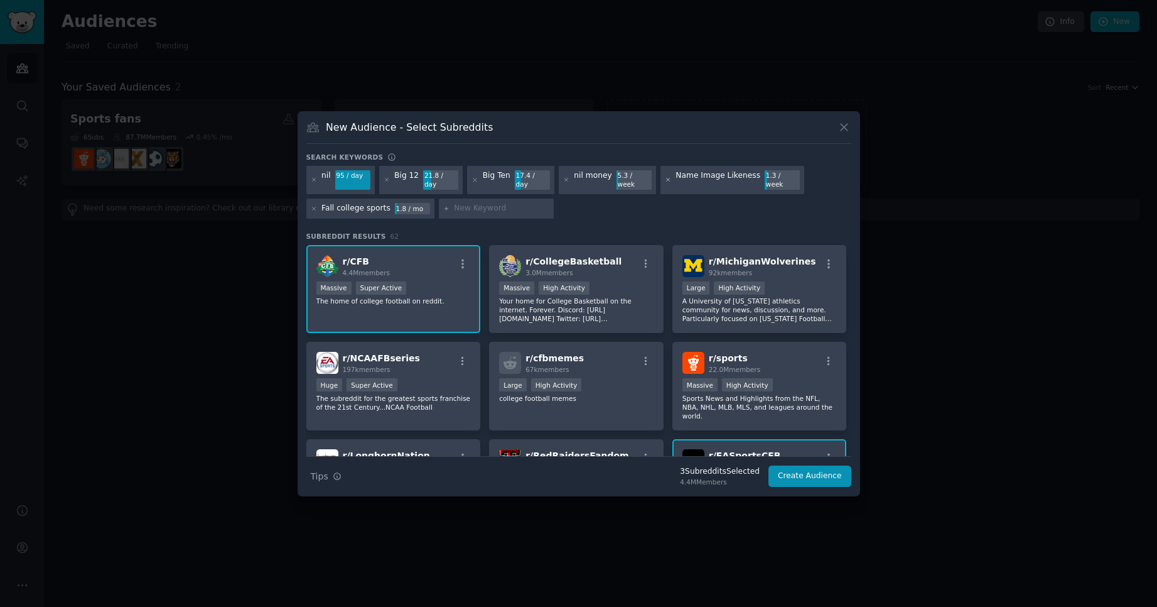
click at [666, 180] on icon at bounding box center [667, 179] width 3 height 3
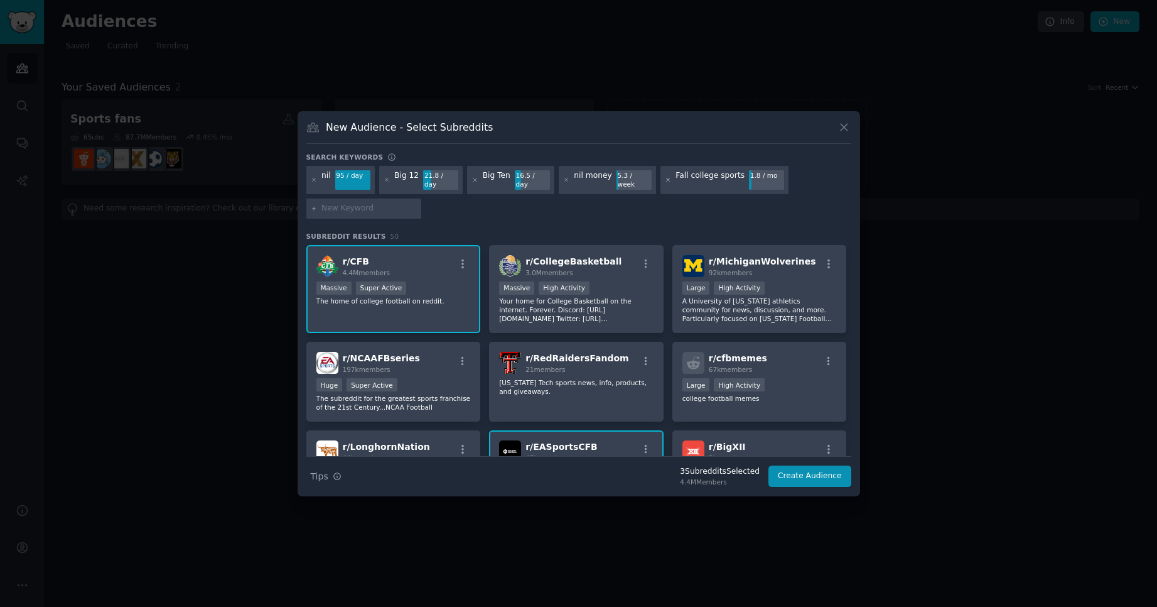
click at [665, 179] on icon at bounding box center [668, 179] width 7 height 7
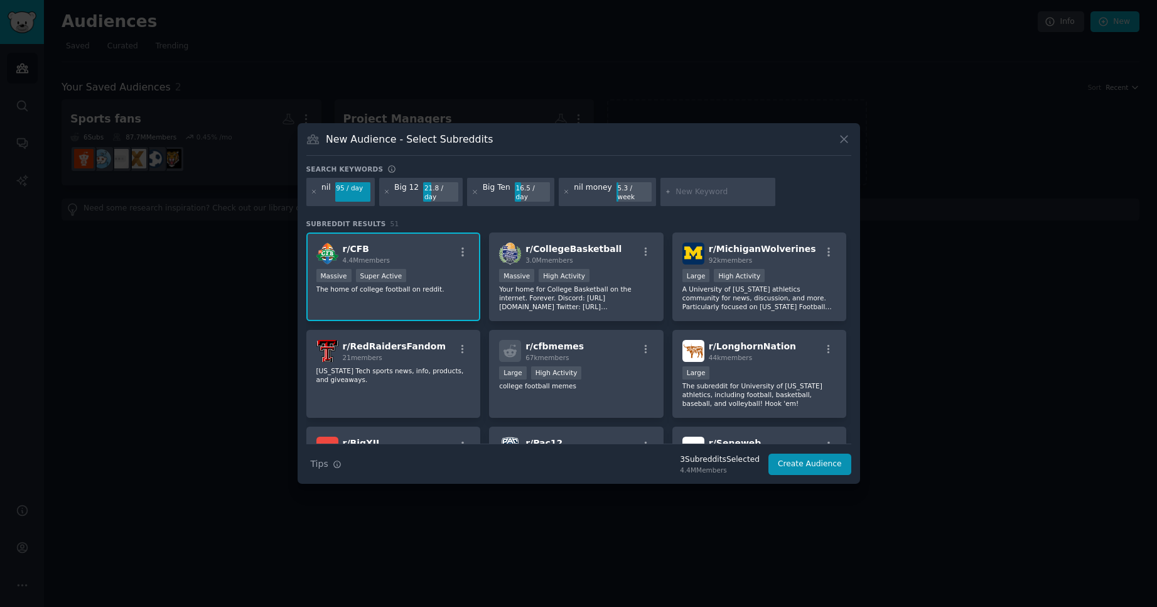
click at [677, 190] on input "text" at bounding box center [723, 192] width 95 height 11
click at [683, 191] on input "text" at bounding box center [723, 192] width 95 height 11
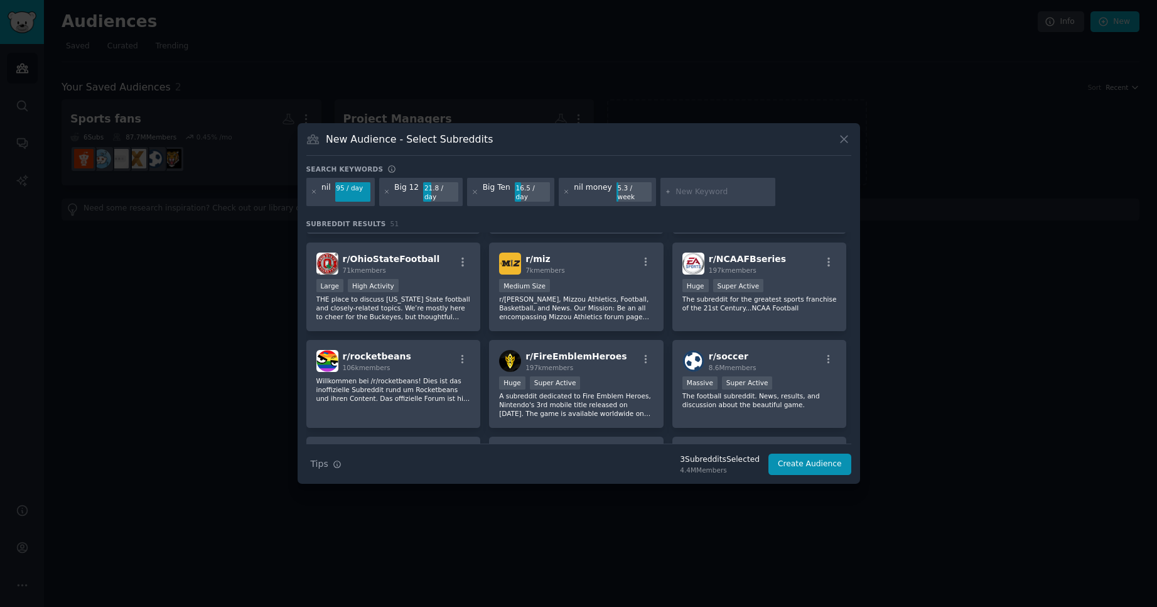
scroll to position [565, 0]
click at [563, 190] on icon at bounding box center [566, 191] width 7 height 7
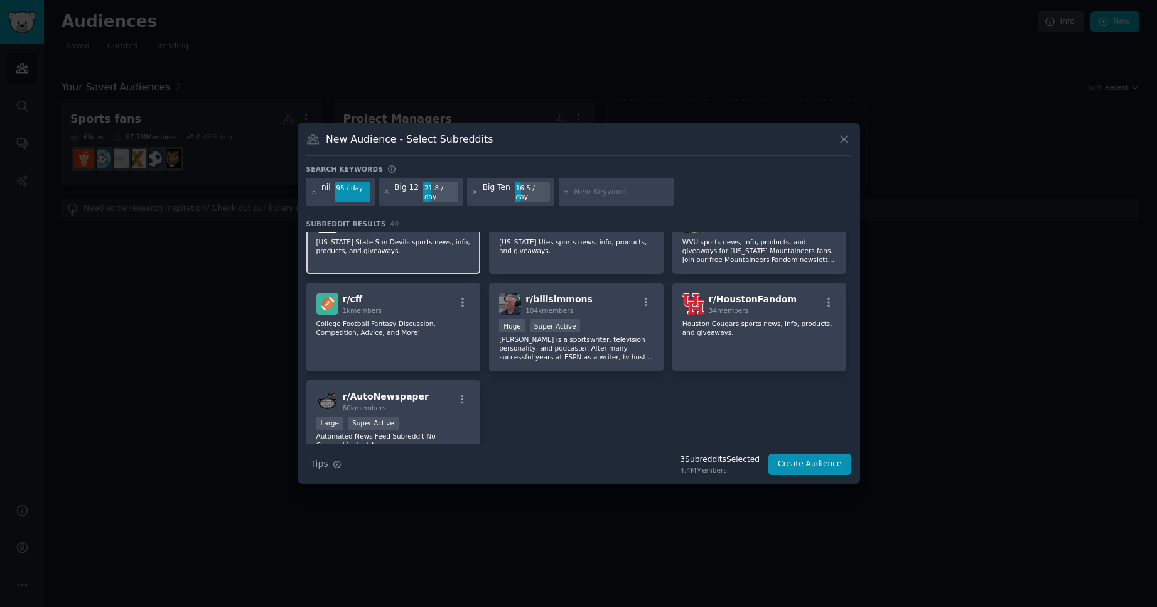
scroll to position [1117, 0]
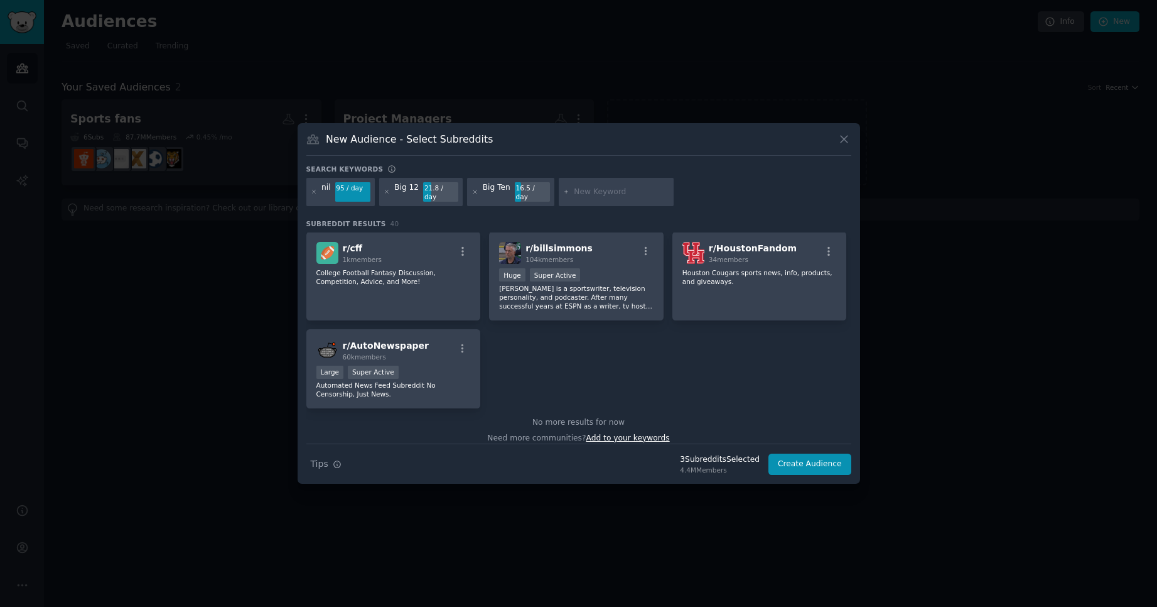
click at [614, 433] on span "Add to your keywords" at bounding box center [629, 437] width 84 height 9
click at [578, 188] on input "text" at bounding box center [621, 192] width 95 height 11
type input "easports"
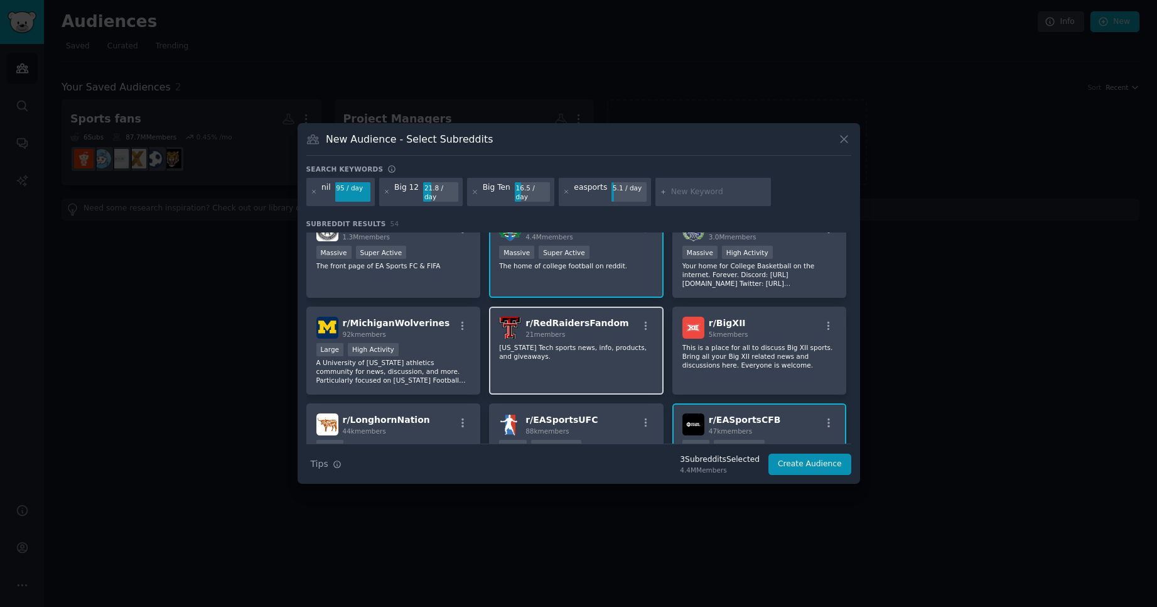
scroll to position [63, 0]
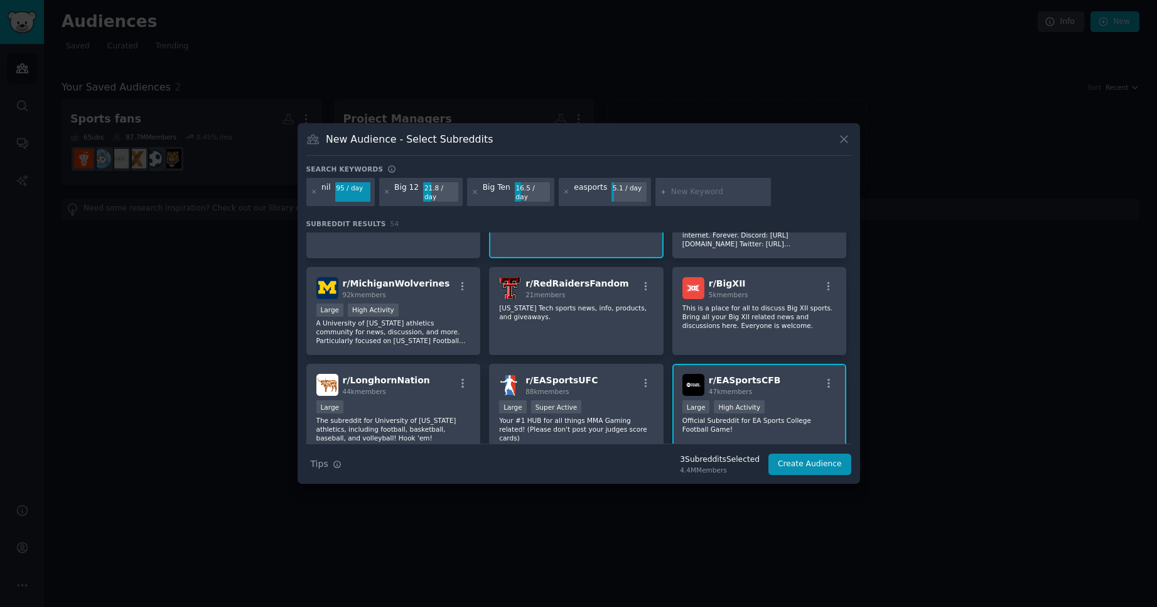
click at [742, 368] on div "r/ EASportsCFB 47k members Large High Activity Official Subreddit for EA Sports…" at bounding box center [760, 408] width 175 height 89
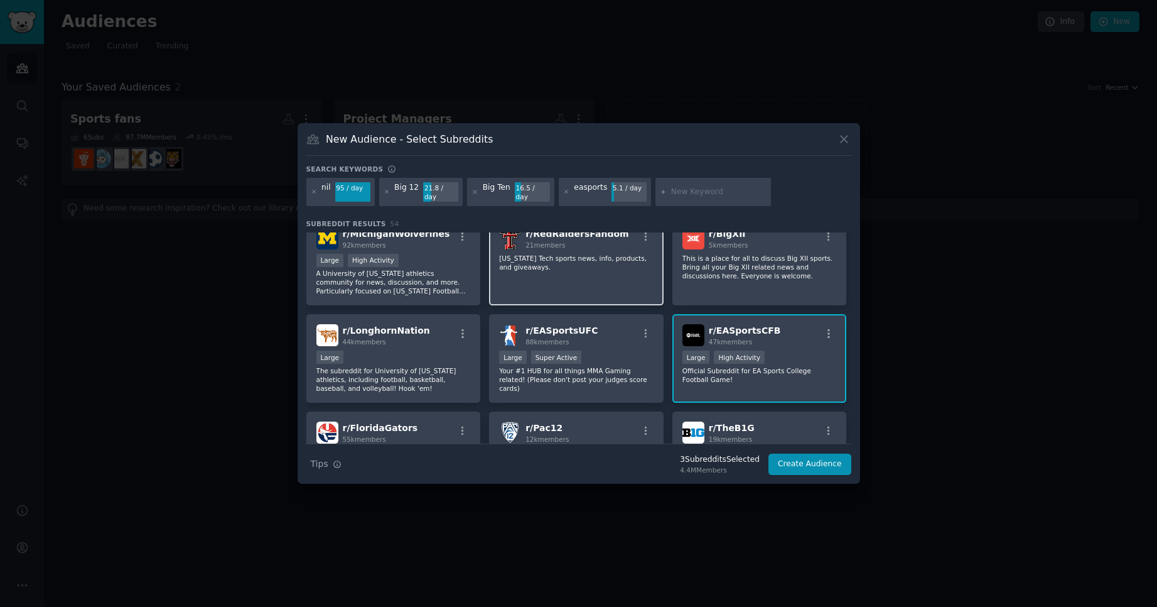
scroll to position [126, 0]
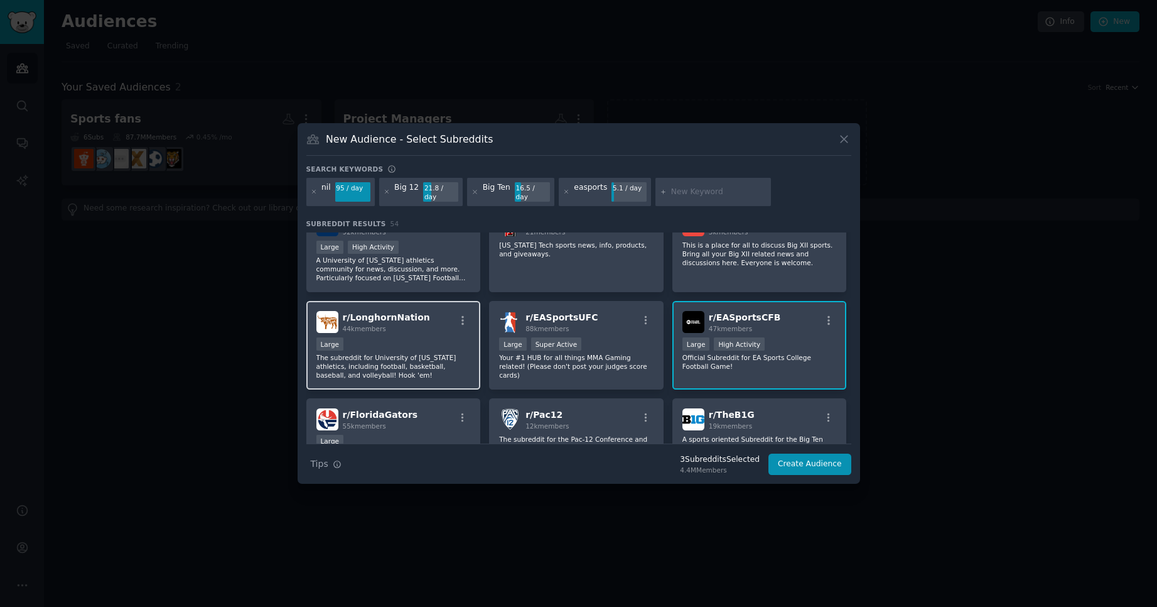
click at [421, 315] on div "r/ LonghornNation 44k members" at bounding box center [394, 322] width 154 height 22
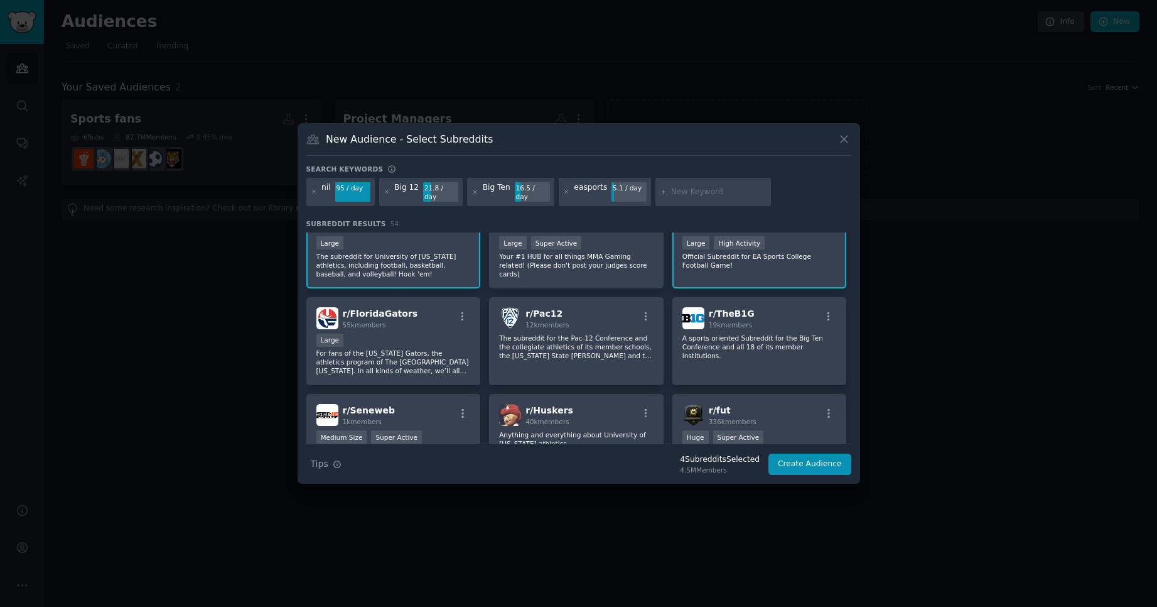
scroll to position [251, 0]
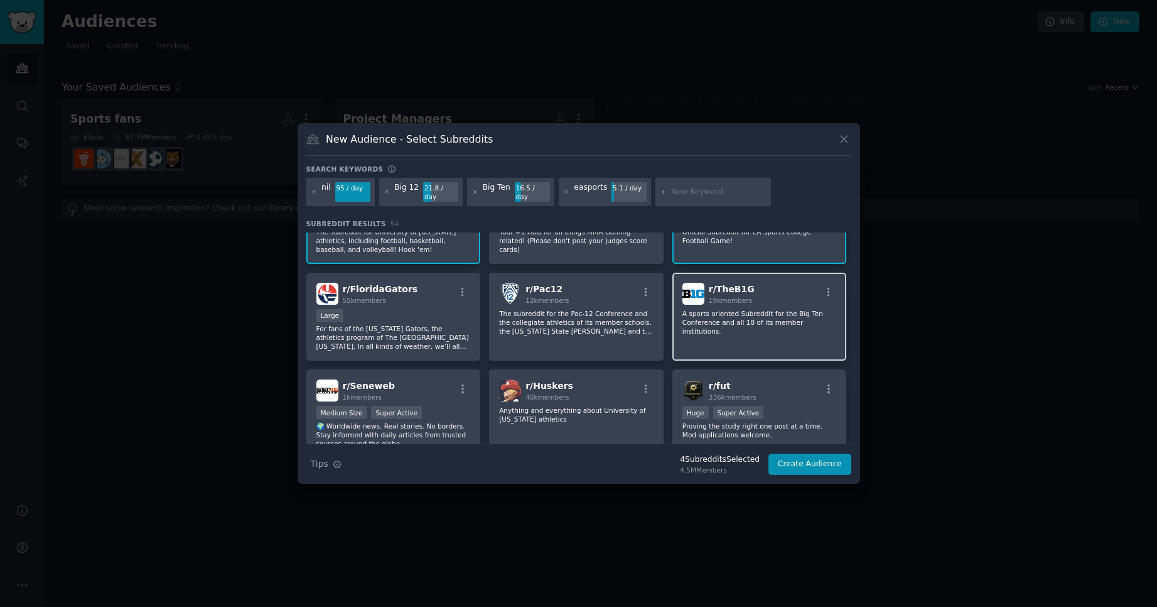
click at [759, 303] on div "r/ TheB1G 19k members A sports oriented Subreddit for the Big Ten Conference an…" at bounding box center [760, 317] width 175 height 89
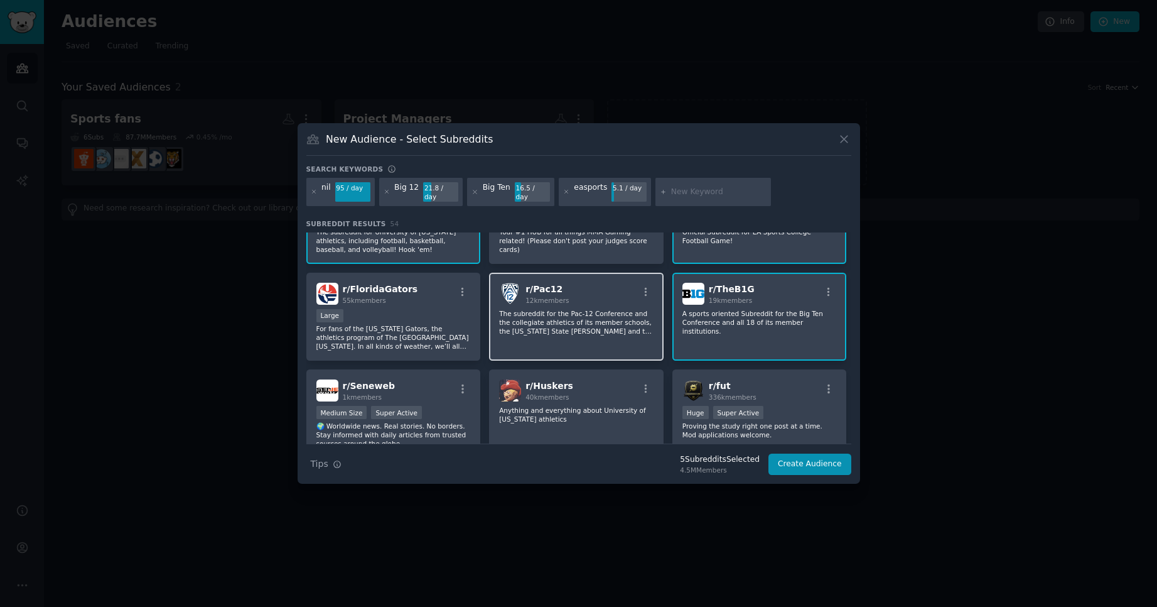
click at [612, 289] on div "r/ Pac12 12k members" at bounding box center [576, 294] width 154 height 22
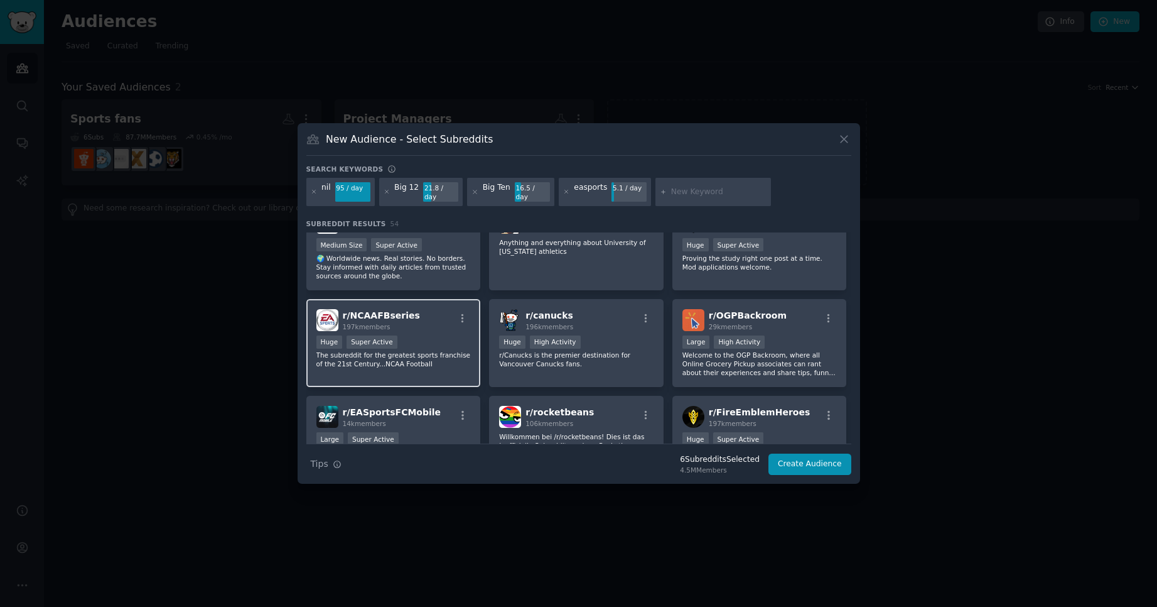
scroll to position [440, 0]
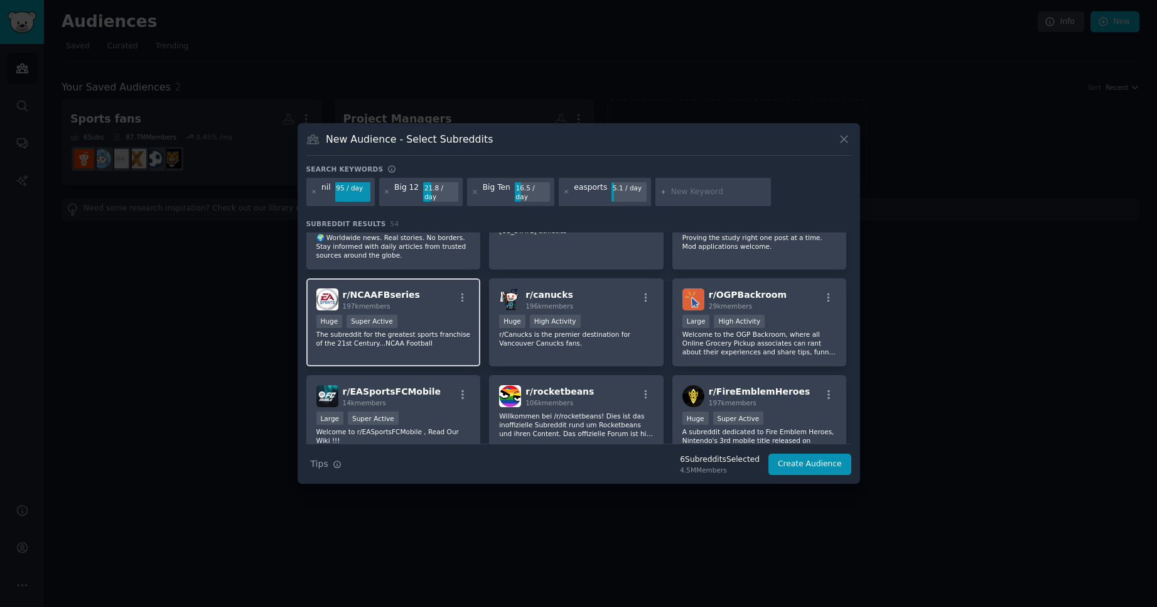
click at [442, 330] on p "The subreddit for the greatest sports franchise of the 21st Century...NCAA Foot…" at bounding box center [394, 339] width 154 height 18
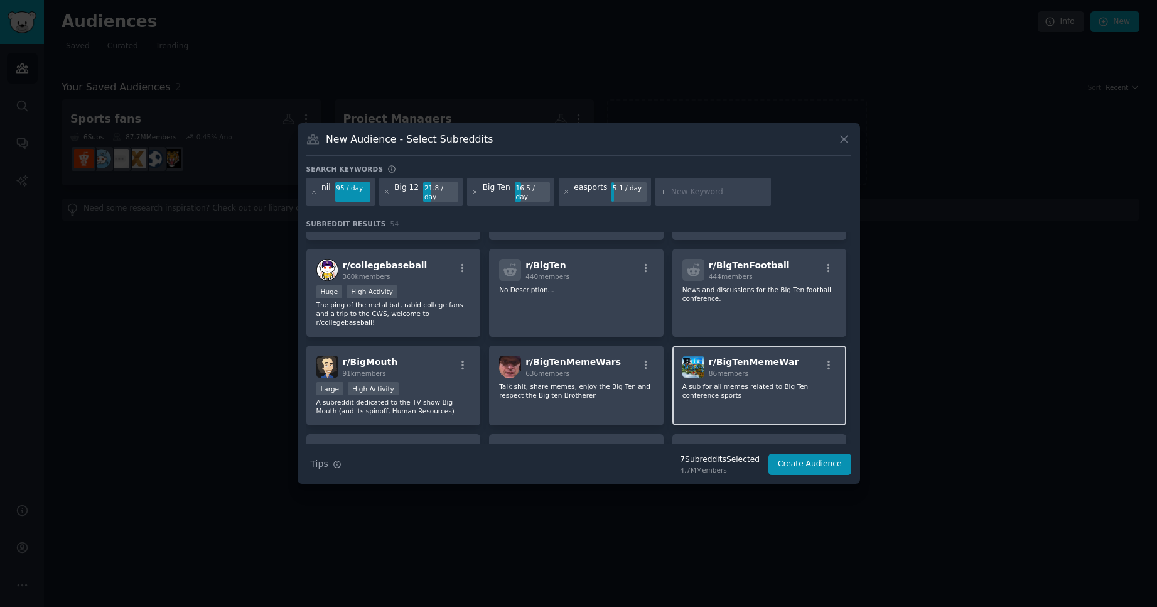
scroll to position [879, 0]
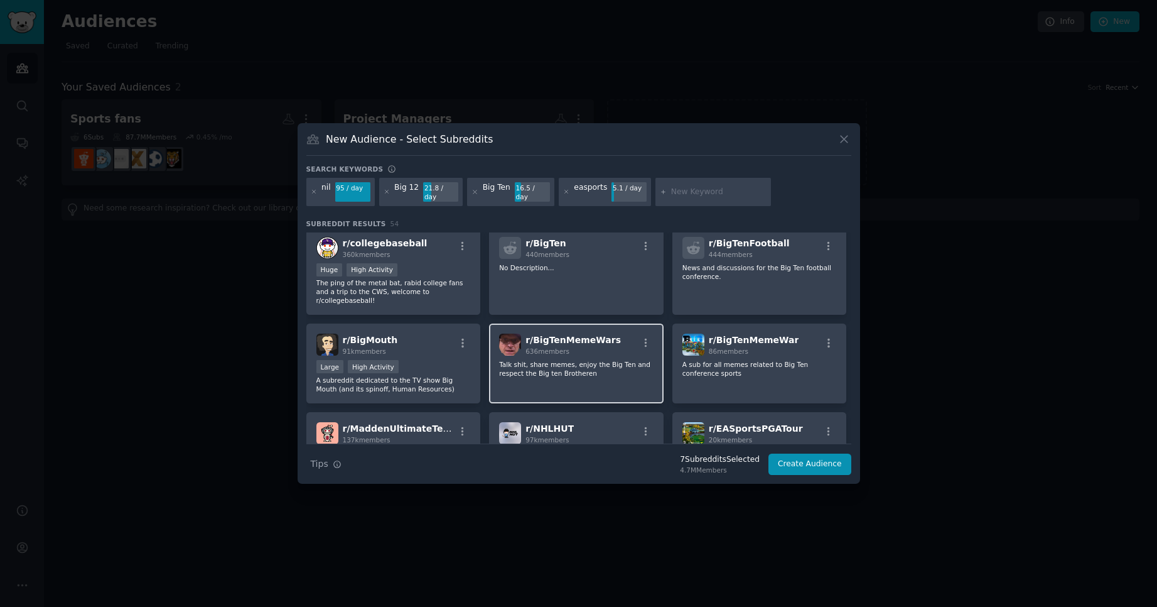
click at [619, 343] on div "r/ BigTenMemeWars 636 members Talk shit, share memes, enjoy the Big Ten and res…" at bounding box center [576, 363] width 175 height 80
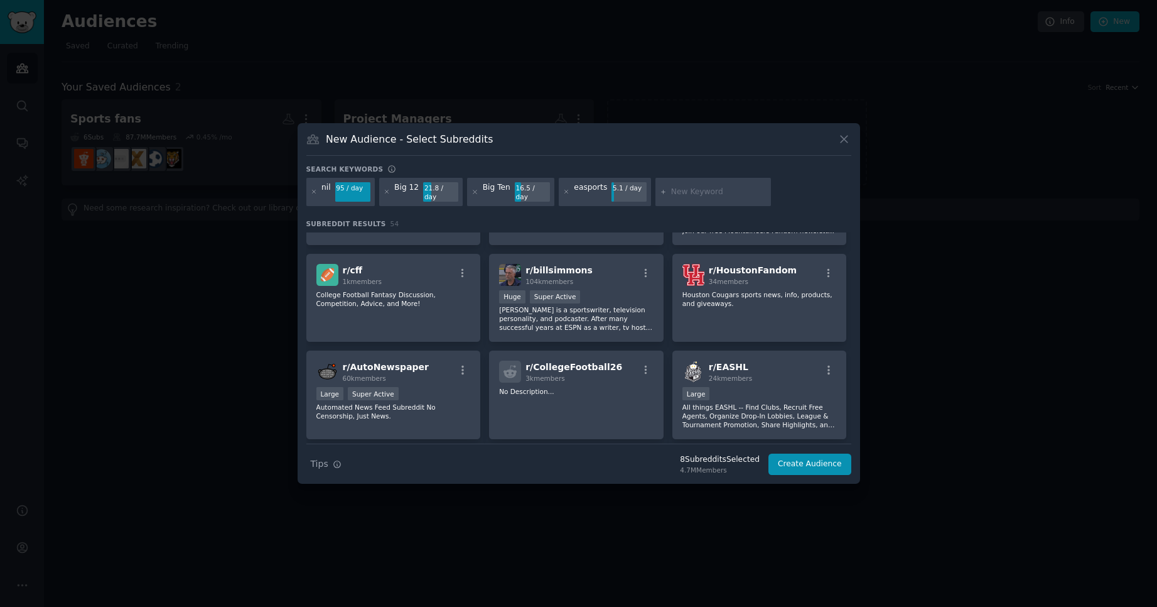
scroll to position [1520, 0]
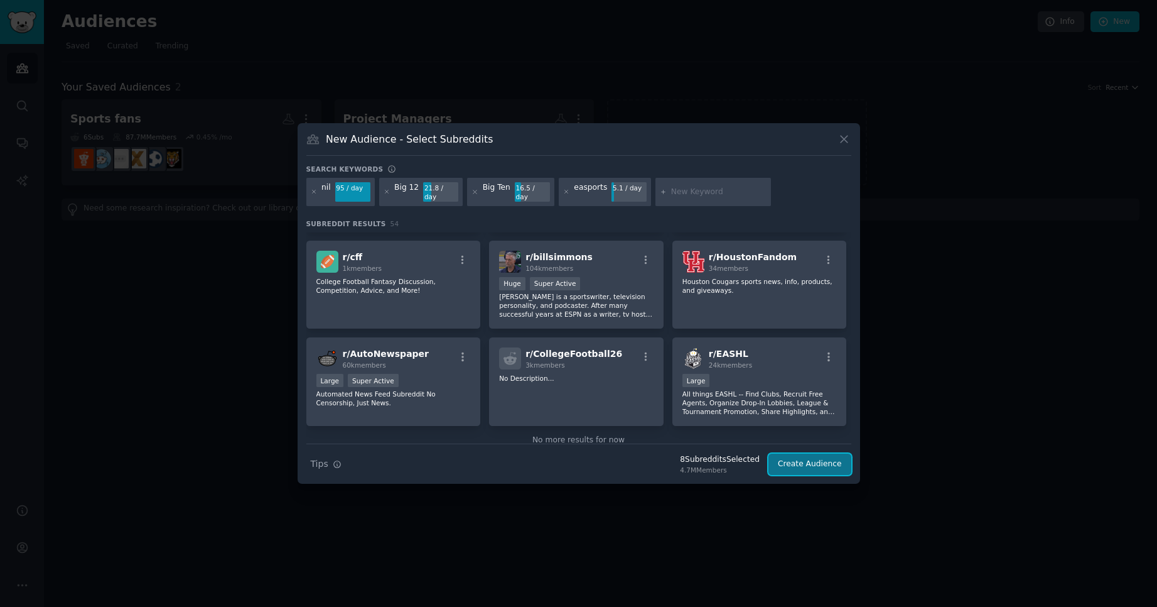
click at [821, 459] on button "Create Audience" at bounding box center [810, 463] width 83 height 21
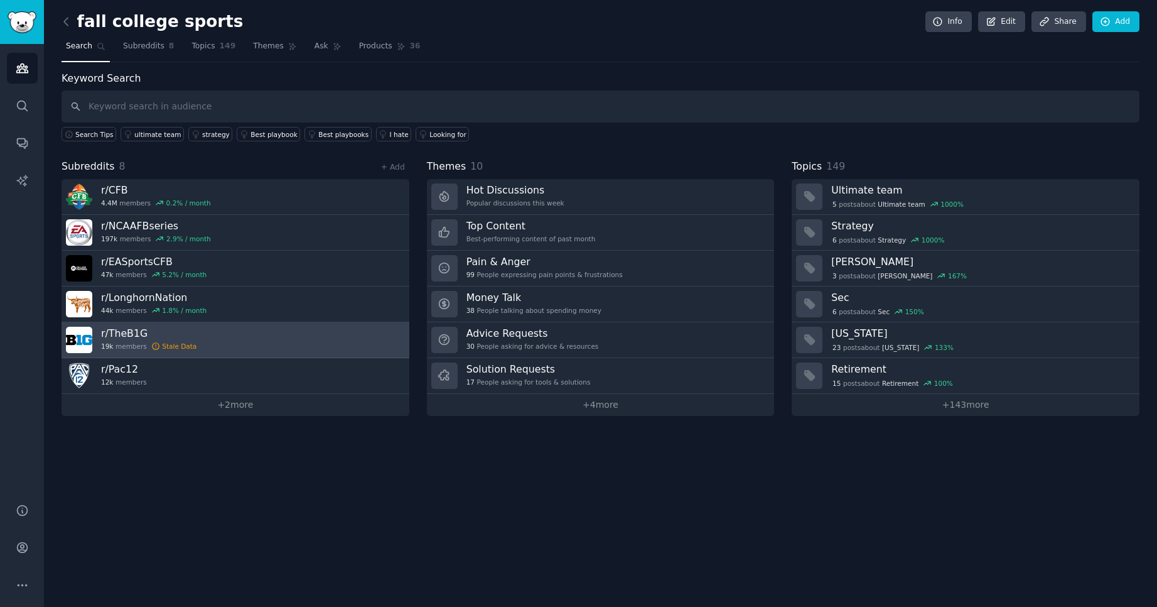
drag, startPoint x: 111, startPoint y: 335, endPoint x: 265, endPoint y: 339, distance: 153.9
click at [265, 339] on link "r/ TheB1G 19k members Stale Data" at bounding box center [236, 340] width 348 height 36
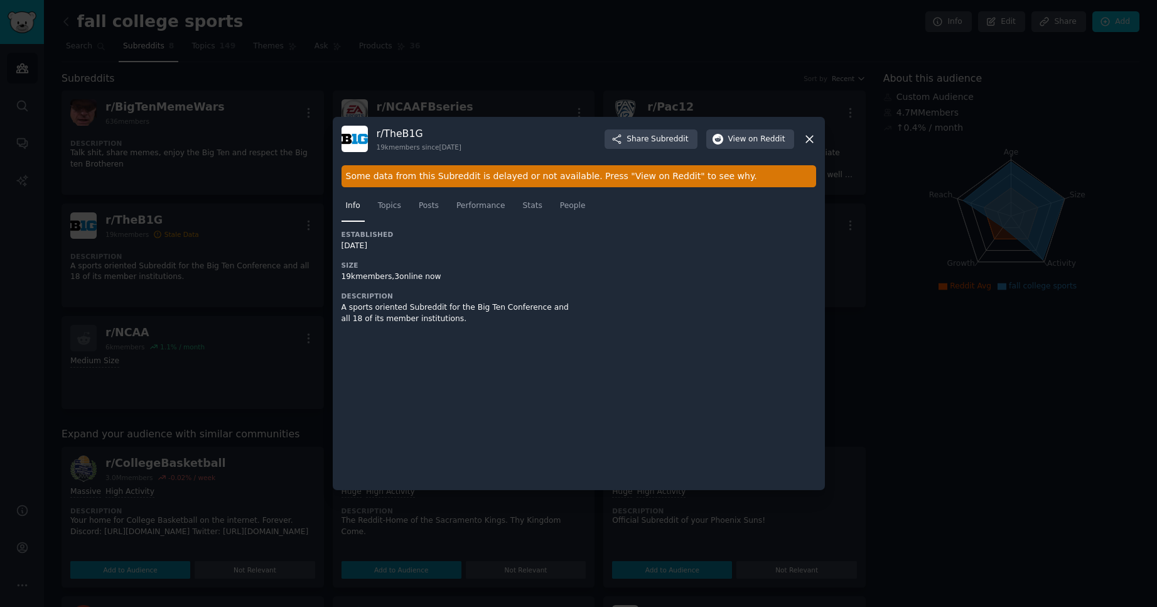
click at [809, 136] on icon at bounding box center [809, 139] width 13 height 13
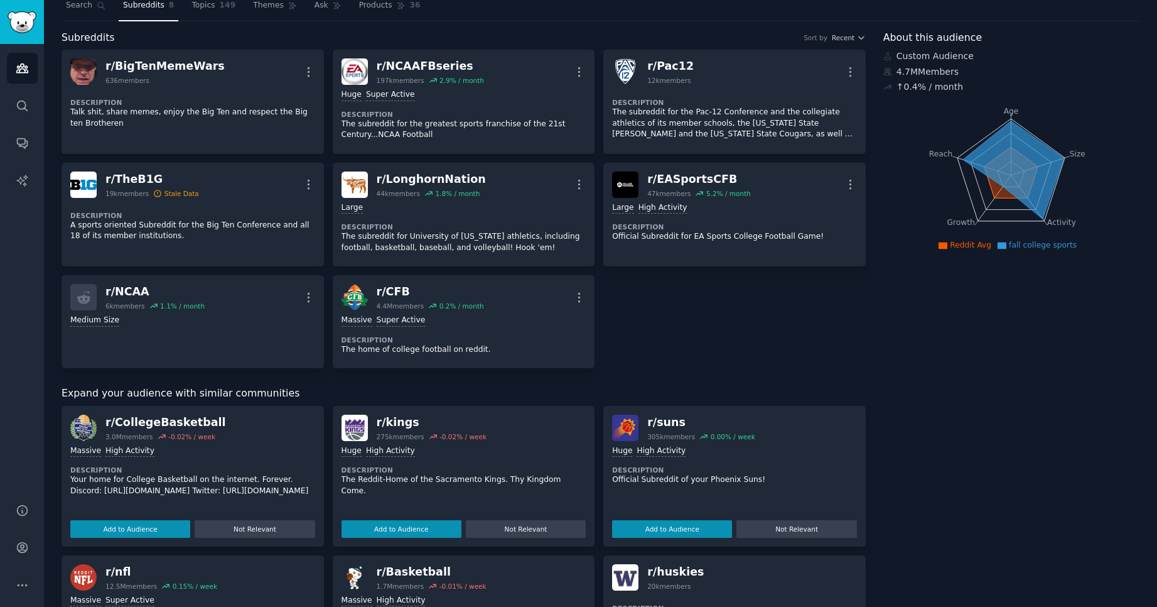
scroll to position [63, 0]
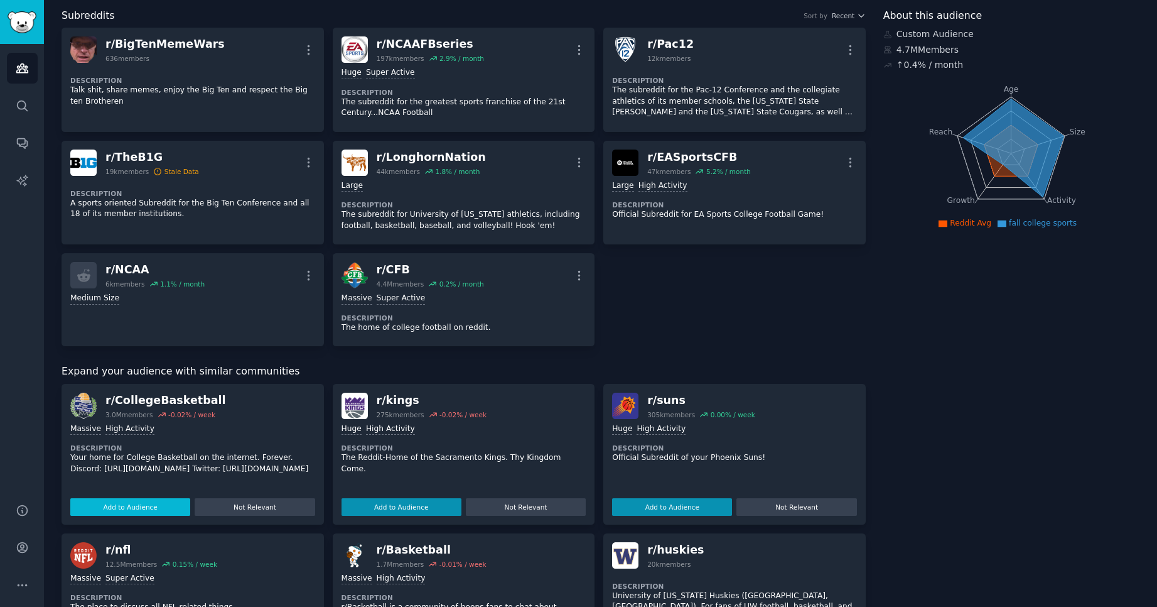
click at [124, 502] on button "Add to Audience" at bounding box center [130, 507] width 120 height 18
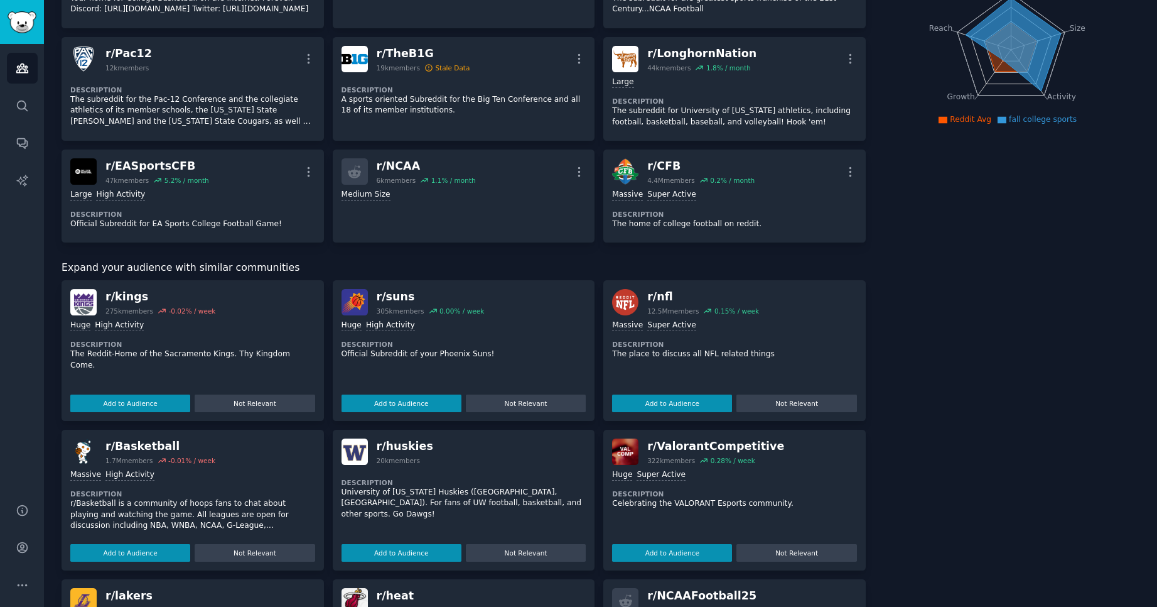
scroll to position [188, 0]
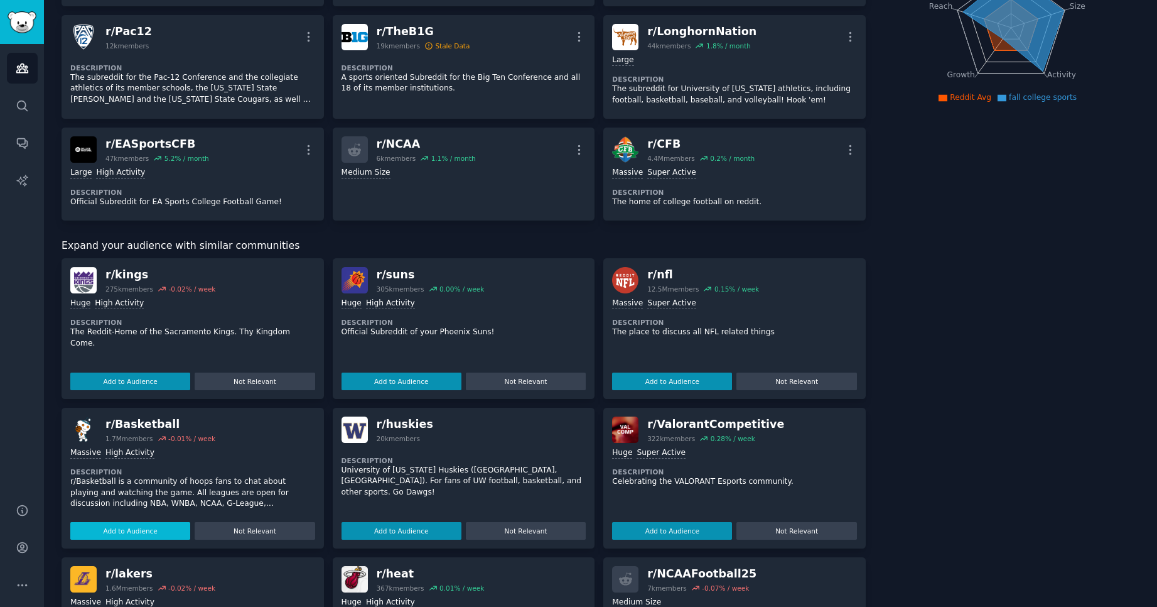
click at [103, 536] on button "Add to Audience" at bounding box center [130, 531] width 120 height 18
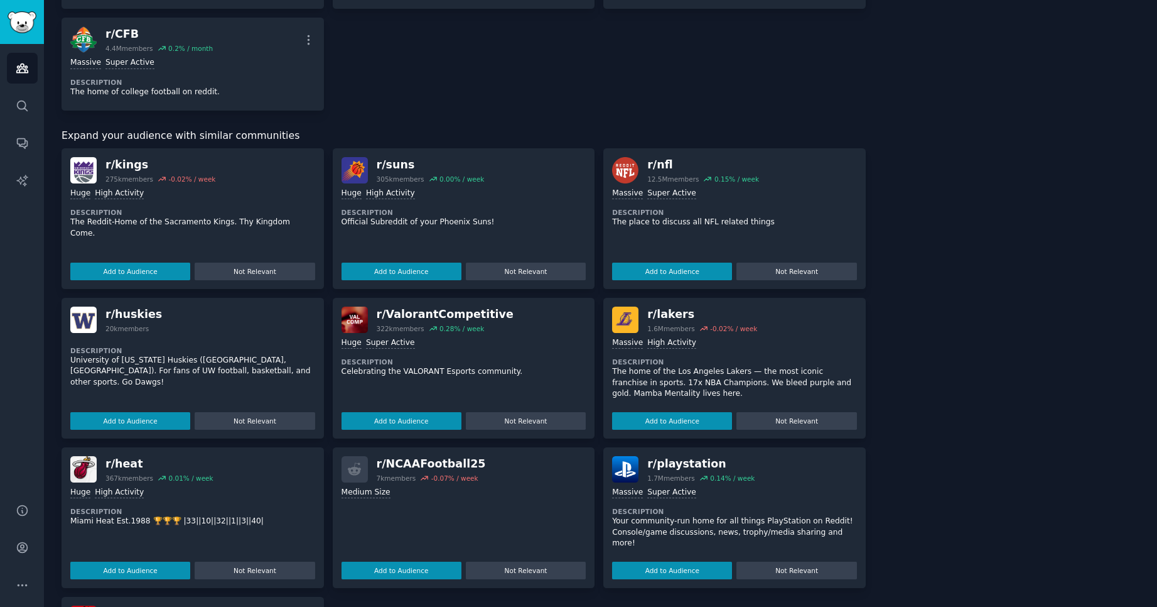
scroll to position [440, 0]
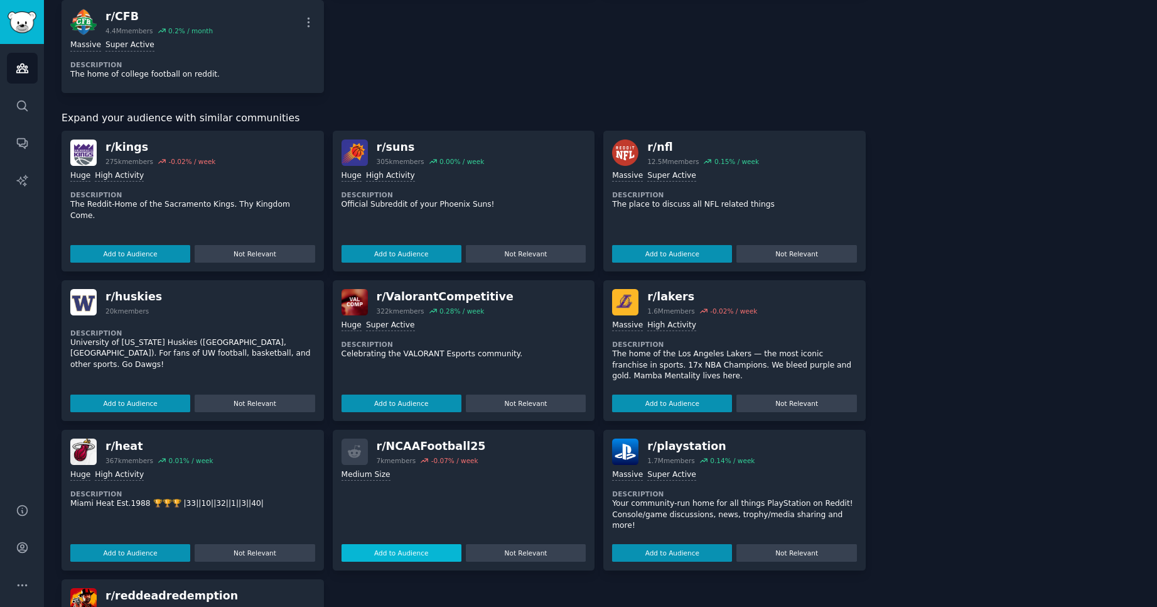
click at [411, 548] on button "Add to Audience" at bounding box center [402, 553] width 120 height 18
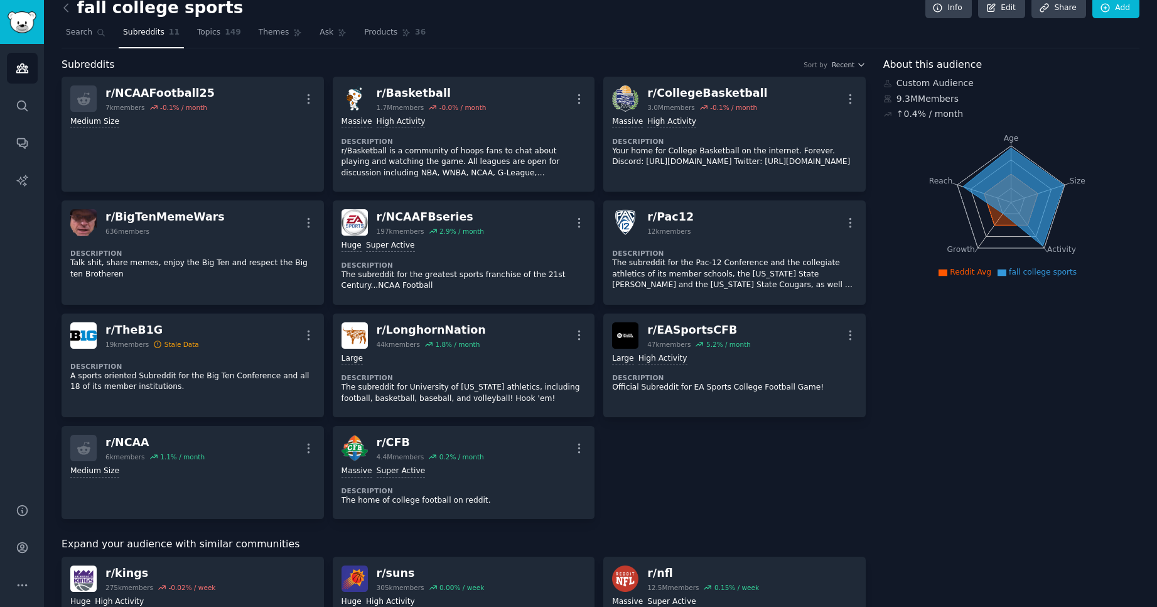
scroll to position [0, 0]
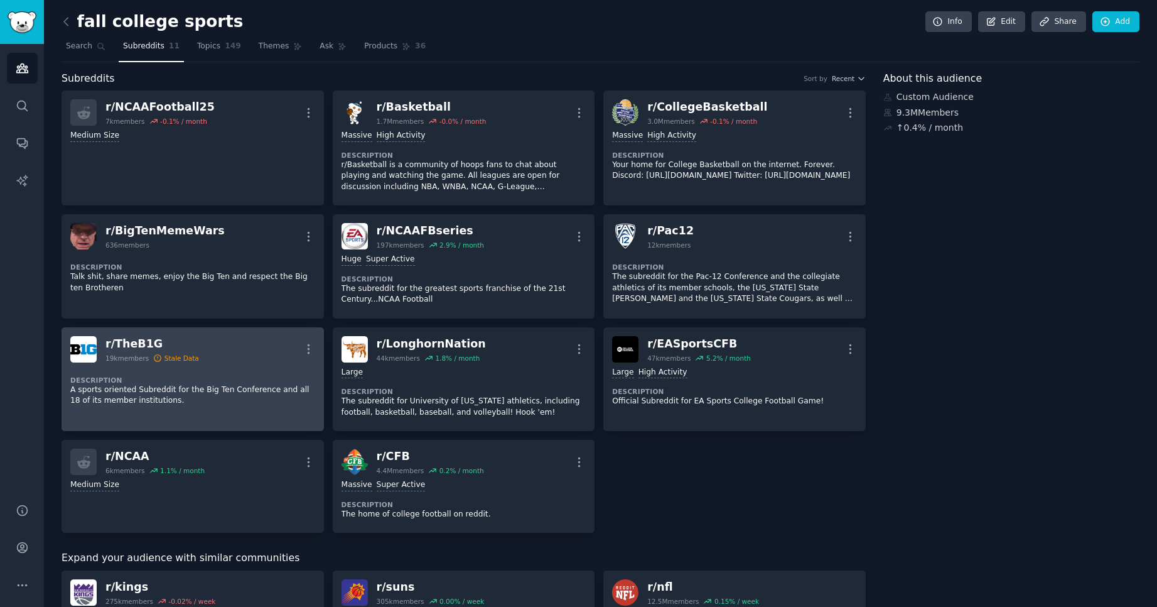
click at [299, 340] on div "r/ TheB1G 19k members Stale Data More" at bounding box center [192, 349] width 245 height 26
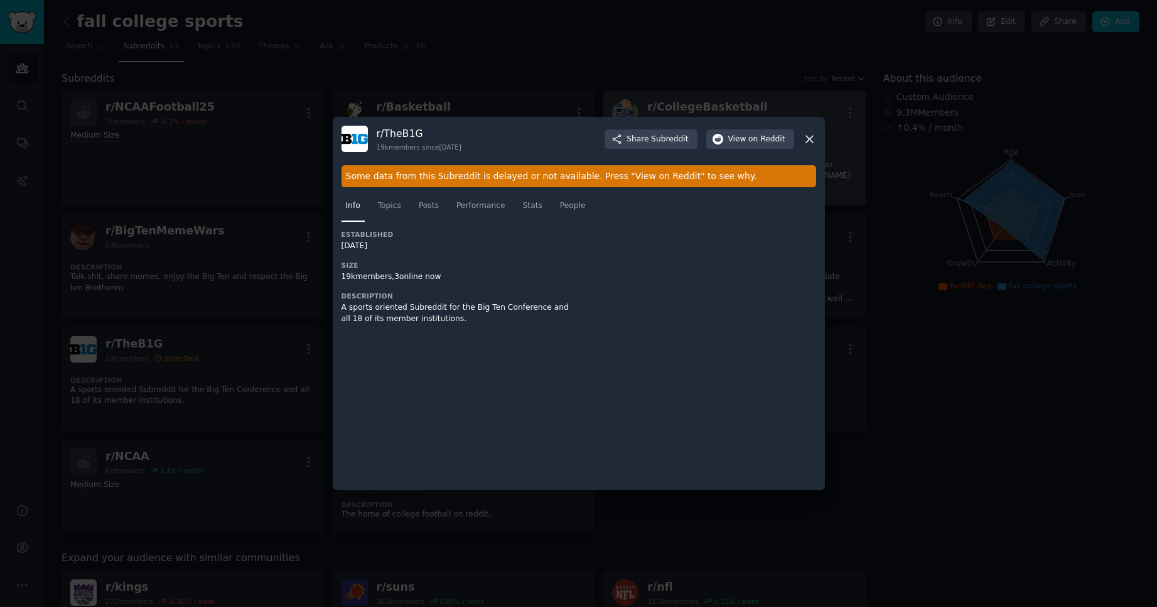
drag, startPoint x: 811, startPoint y: 133, endPoint x: 770, endPoint y: 142, distance: 42.4
click at [810, 133] on icon at bounding box center [809, 139] width 13 height 13
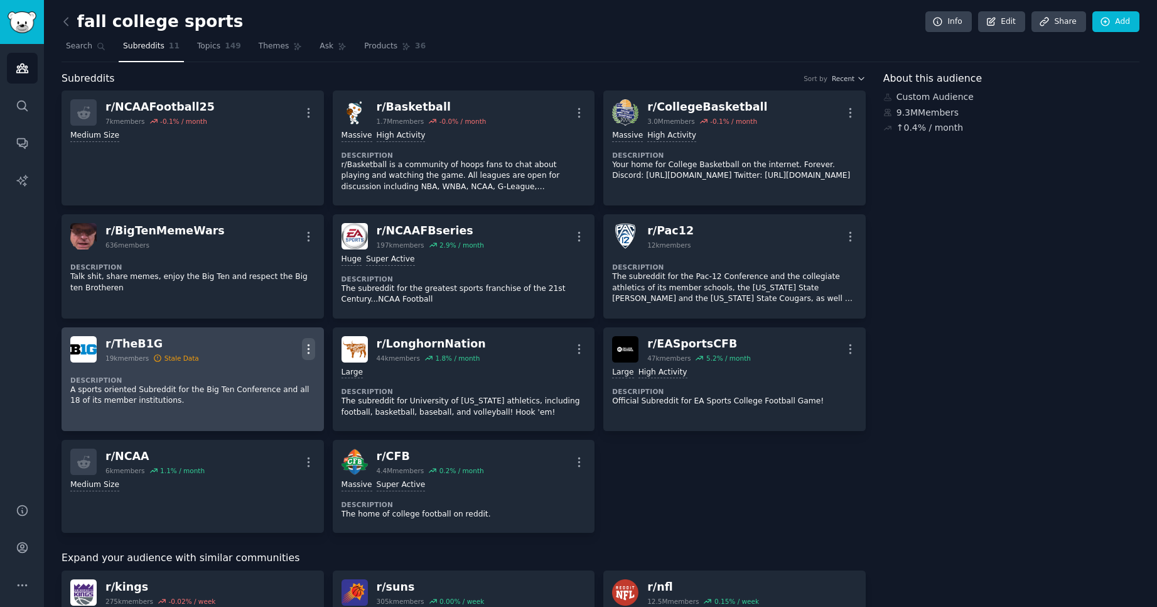
click at [310, 347] on icon "button" at bounding box center [308, 348] width 13 height 13
click at [280, 393] on div "Delete" at bounding box center [257, 397] width 75 height 26
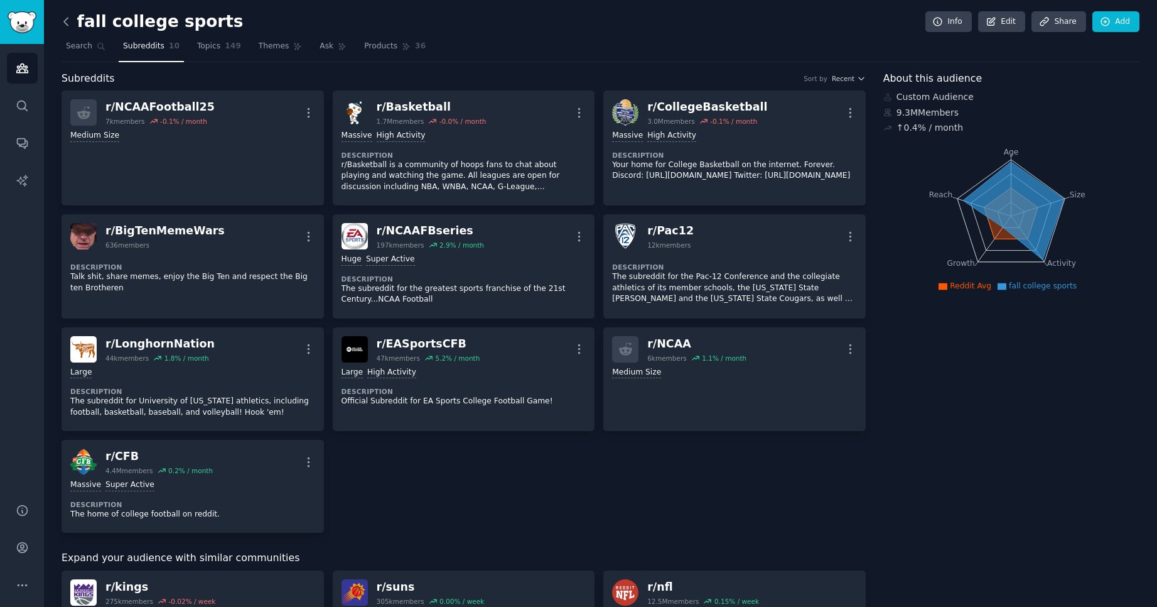
click at [68, 19] on icon at bounding box center [66, 21] width 13 height 13
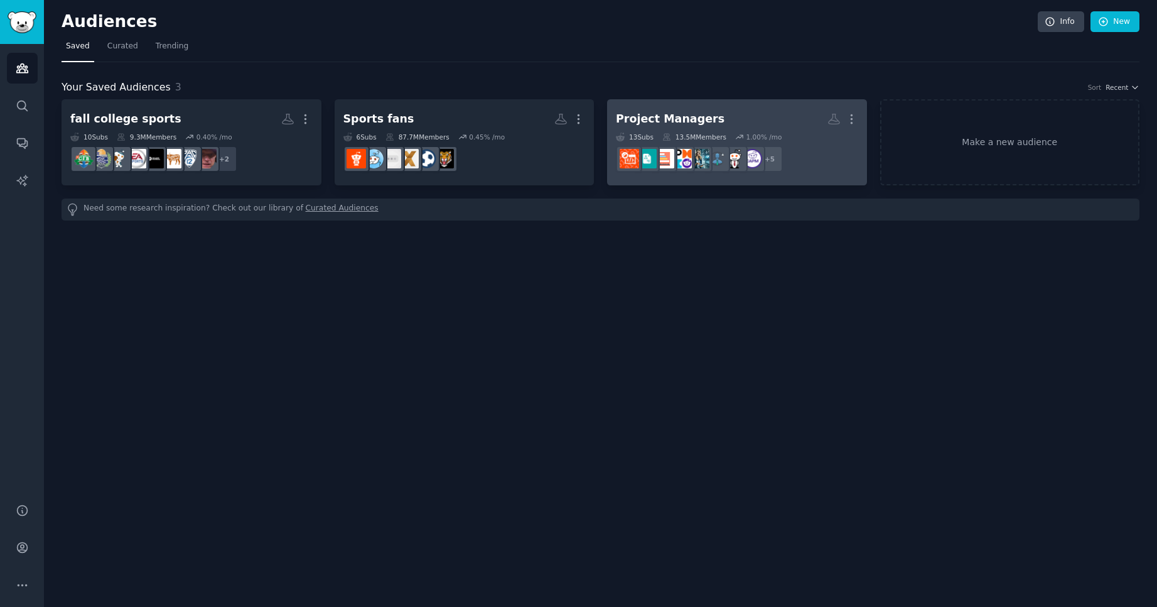
click at [684, 117] on div "Project Managers" at bounding box center [670, 119] width 109 height 16
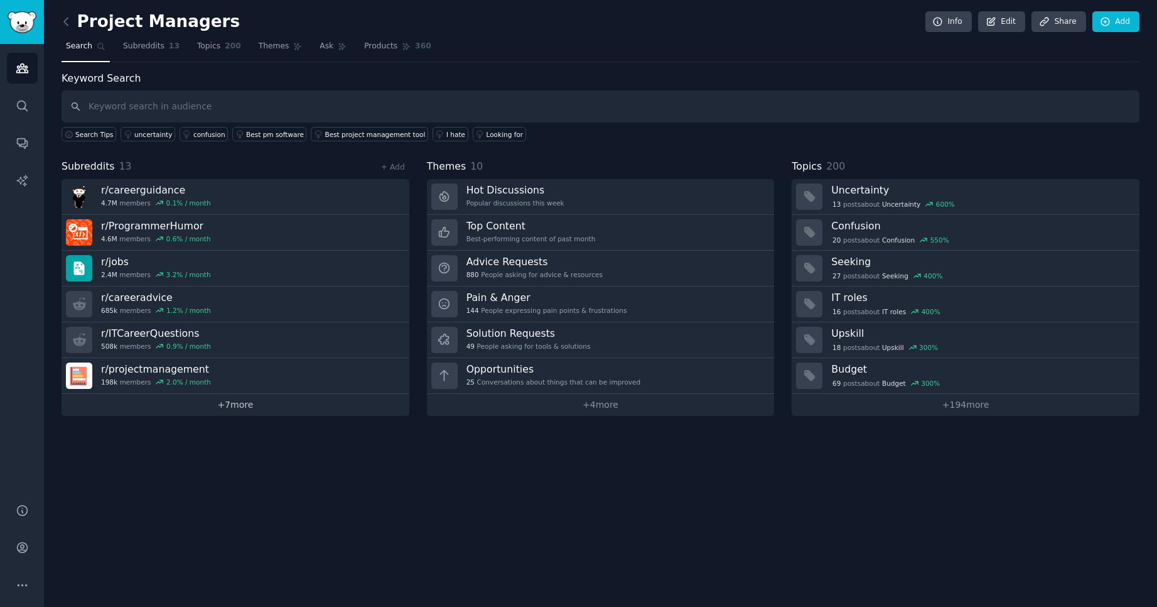
click at [218, 405] on link "+ 7 more" at bounding box center [236, 405] width 348 height 22
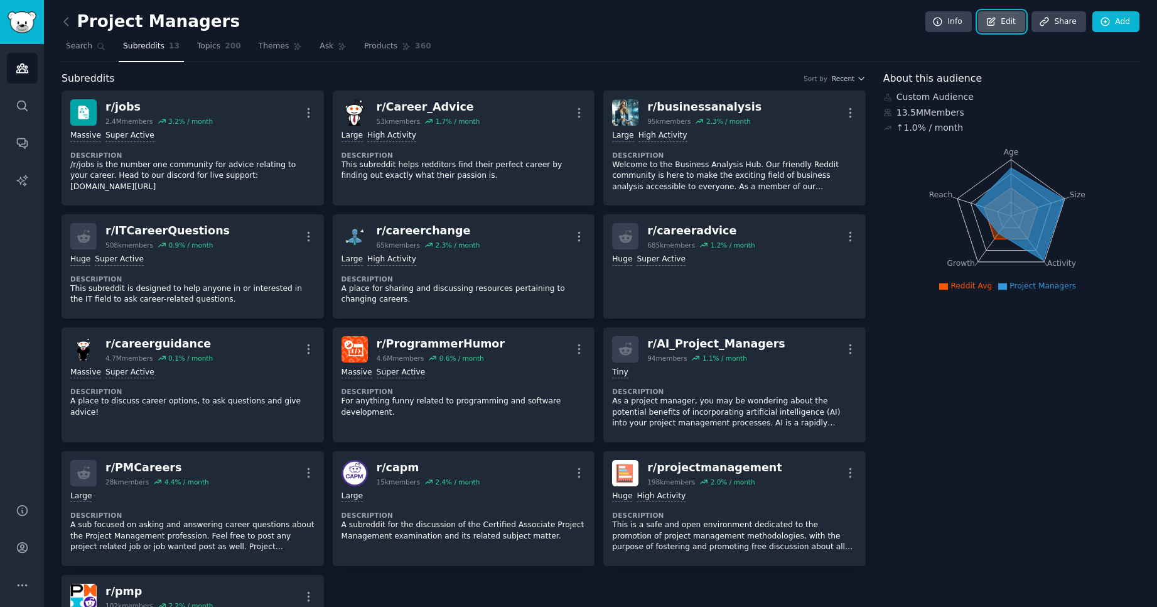
click at [1002, 16] on link "Edit" at bounding box center [1001, 21] width 47 height 21
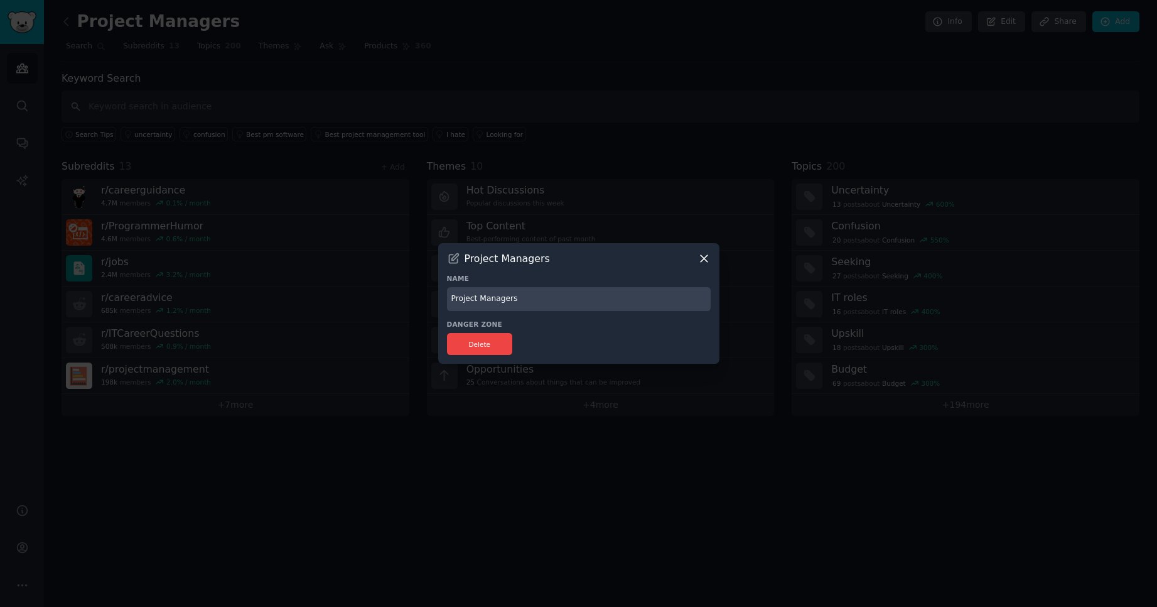
click at [706, 256] on icon at bounding box center [704, 258] width 7 height 7
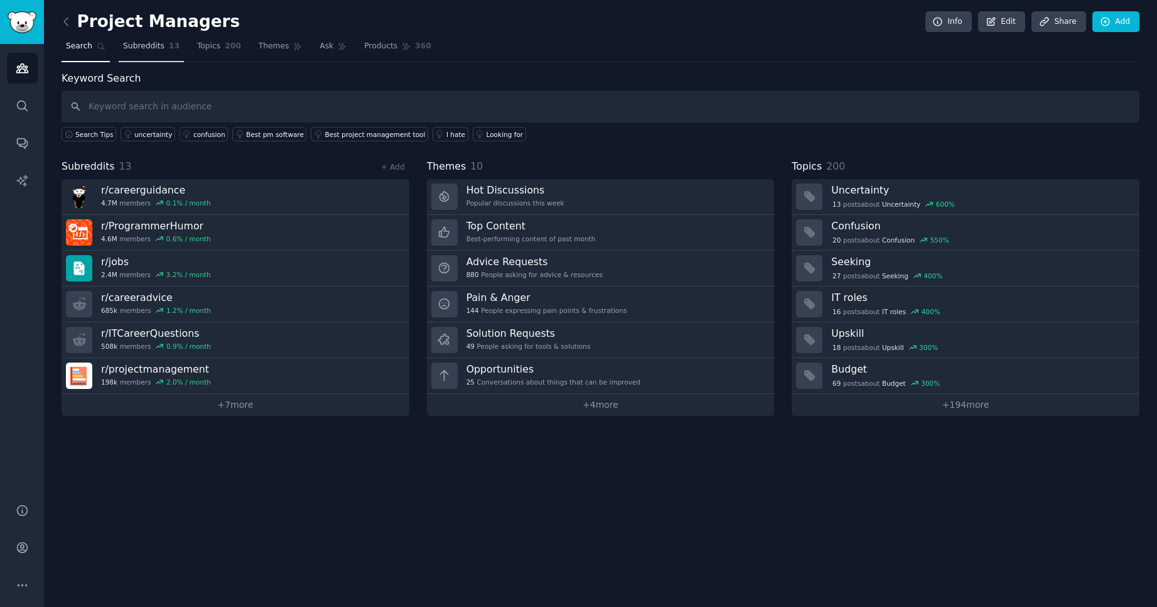
click at [141, 44] on span "Subreddits" at bounding box center [143, 46] width 41 height 11
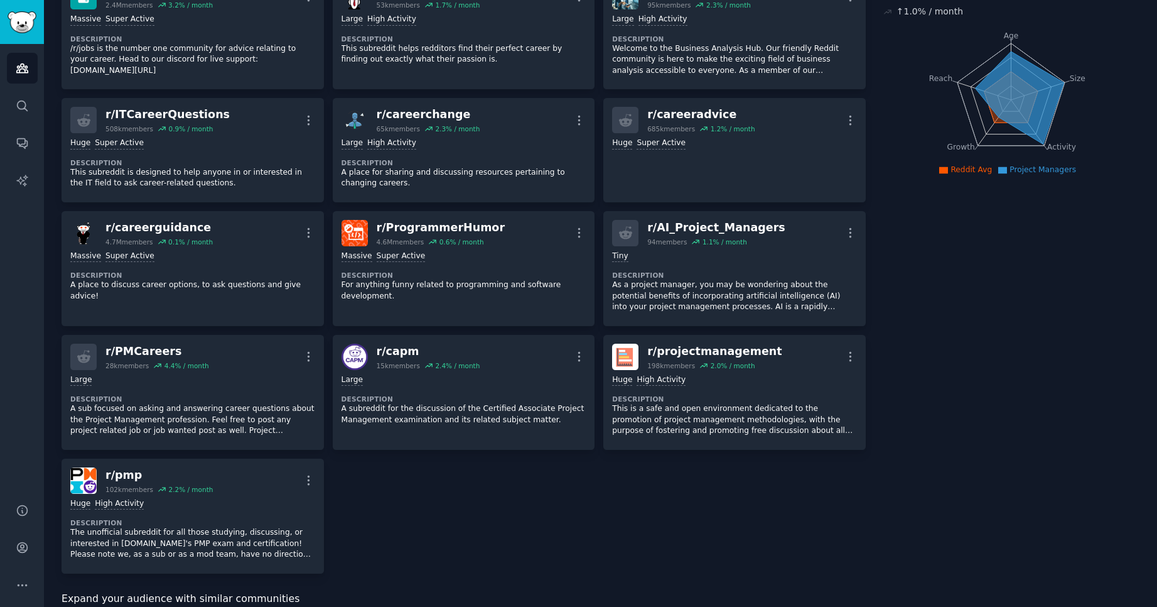
scroll to position [126, 0]
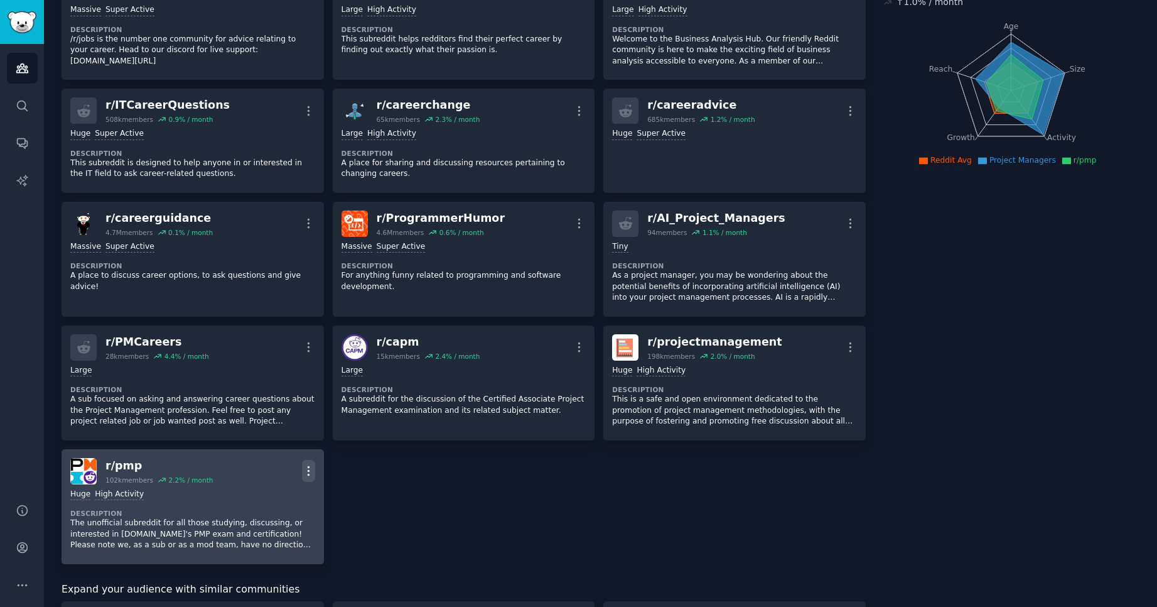
click at [305, 469] on icon "button" at bounding box center [308, 470] width 13 height 13
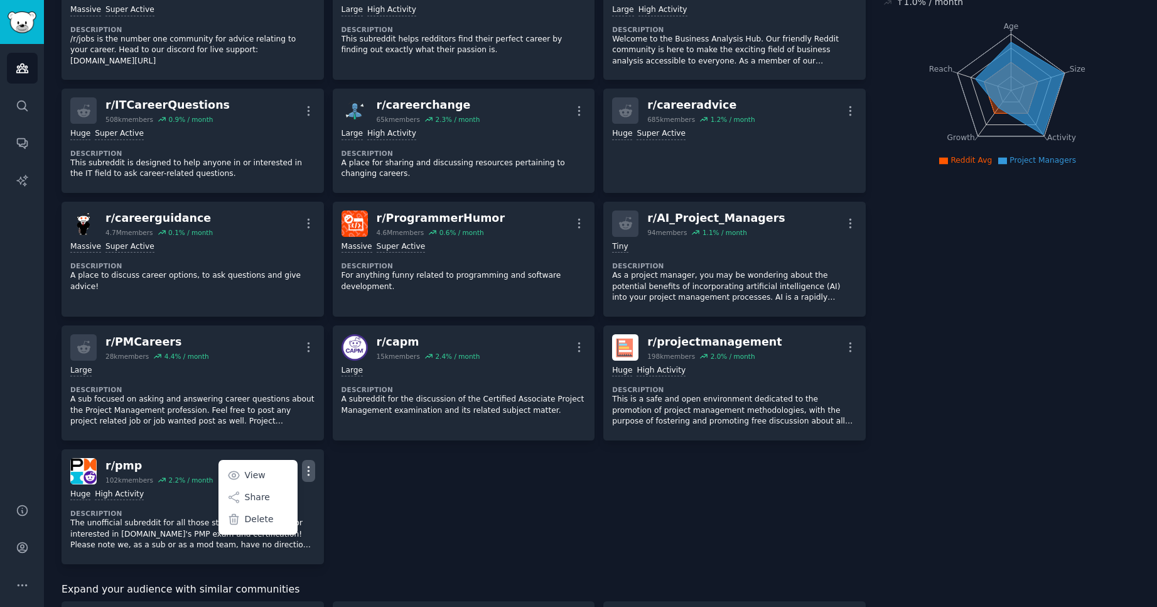
click at [352, 482] on div "r/ jobs 2.4M members 3.2 % / month More Massive Super Active Description /r/job…" at bounding box center [464, 264] width 804 height 599
click at [351, 480] on div "r/ jobs 2.4M members 3.2 % / month More Massive Super Active Description /r/job…" at bounding box center [464, 264] width 804 height 599
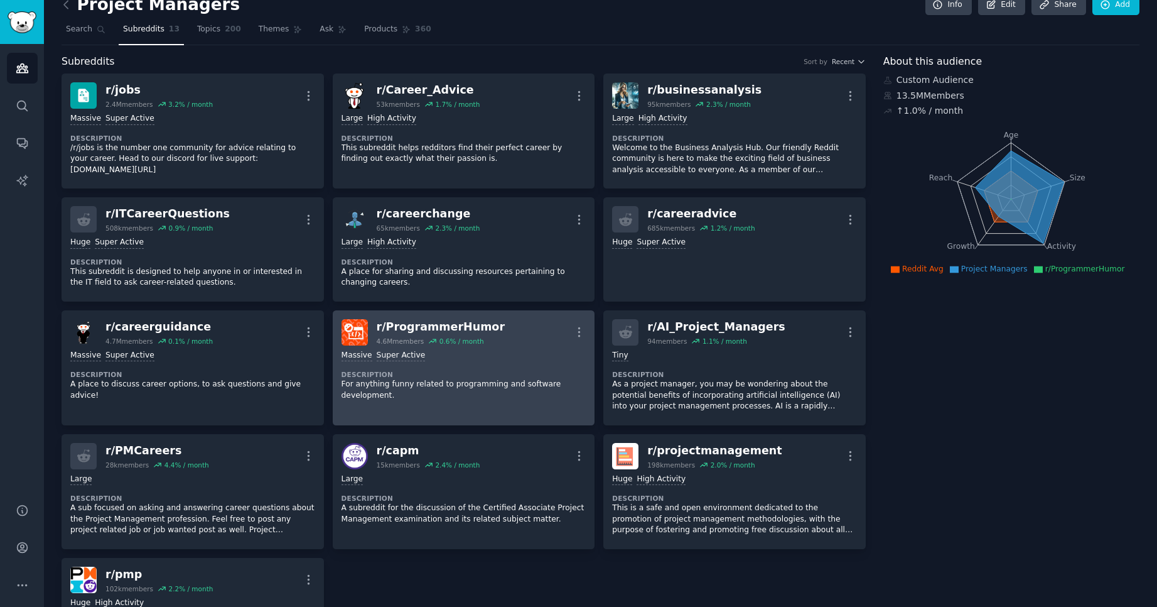
scroll to position [0, 0]
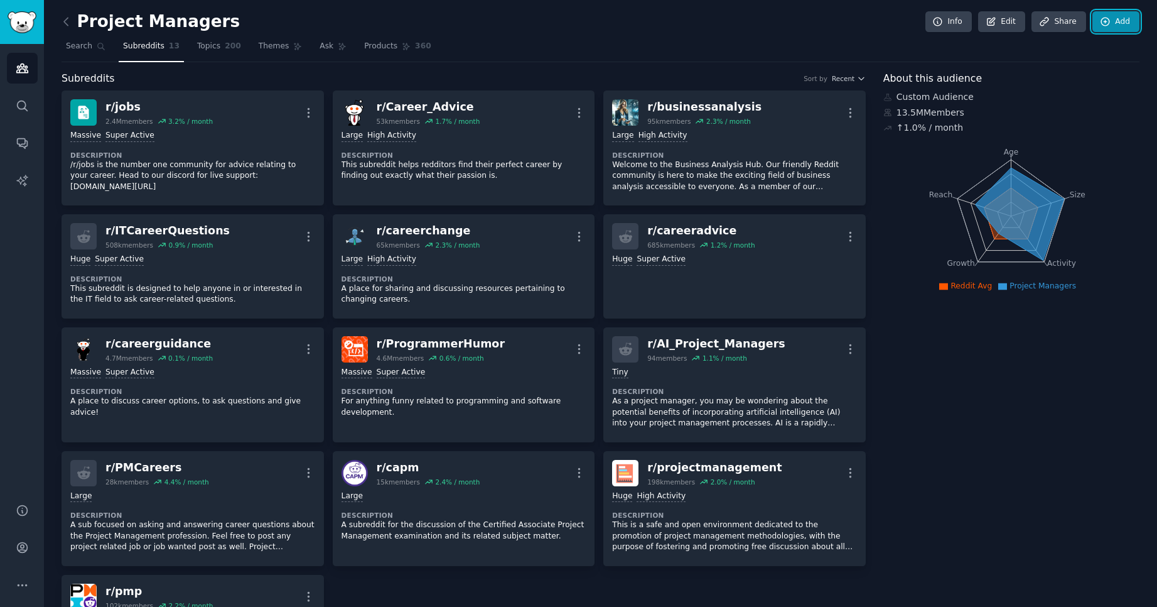
click at [1109, 20] on link "Add" at bounding box center [1116, 21] width 47 height 21
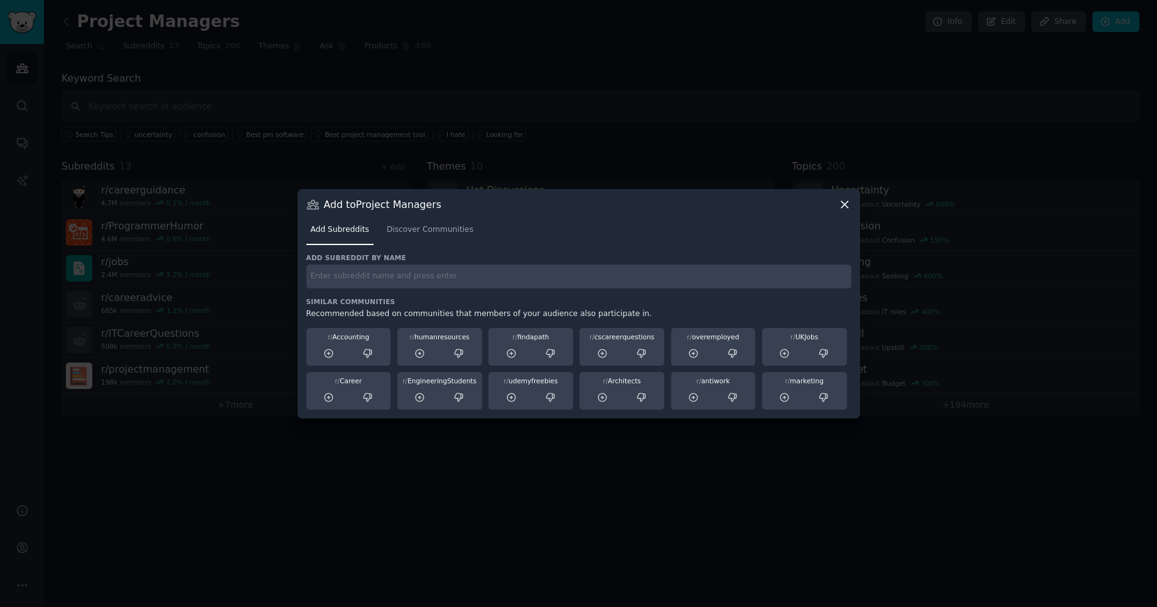
click at [485, 280] on input "text" at bounding box center [578, 276] width 545 height 24
type input "/genx"
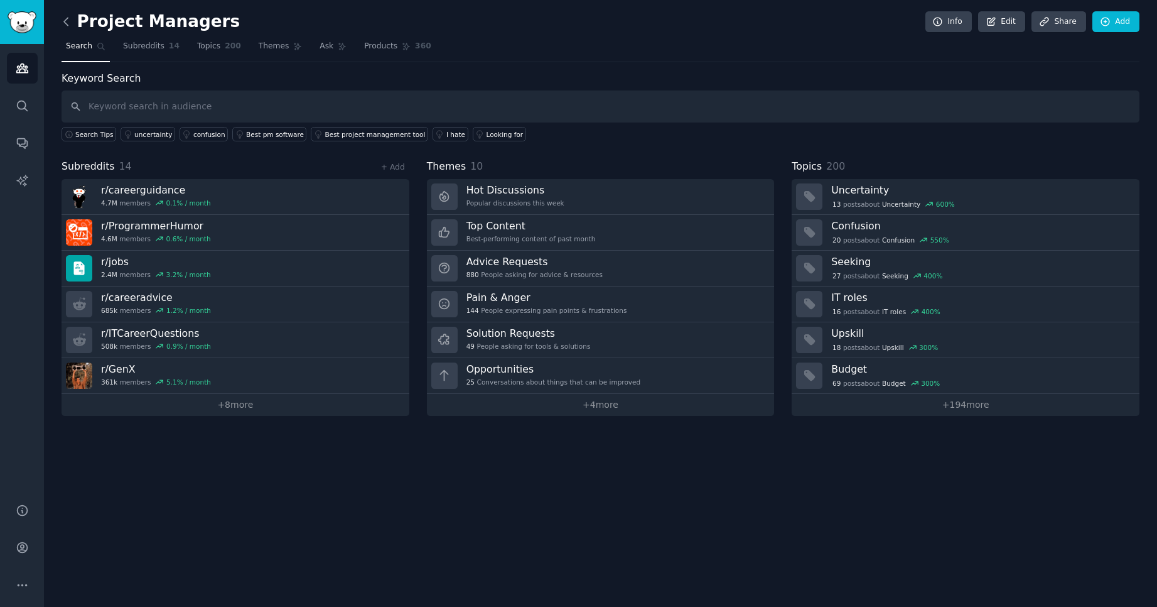
click at [71, 25] on icon at bounding box center [66, 21] width 13 height 13
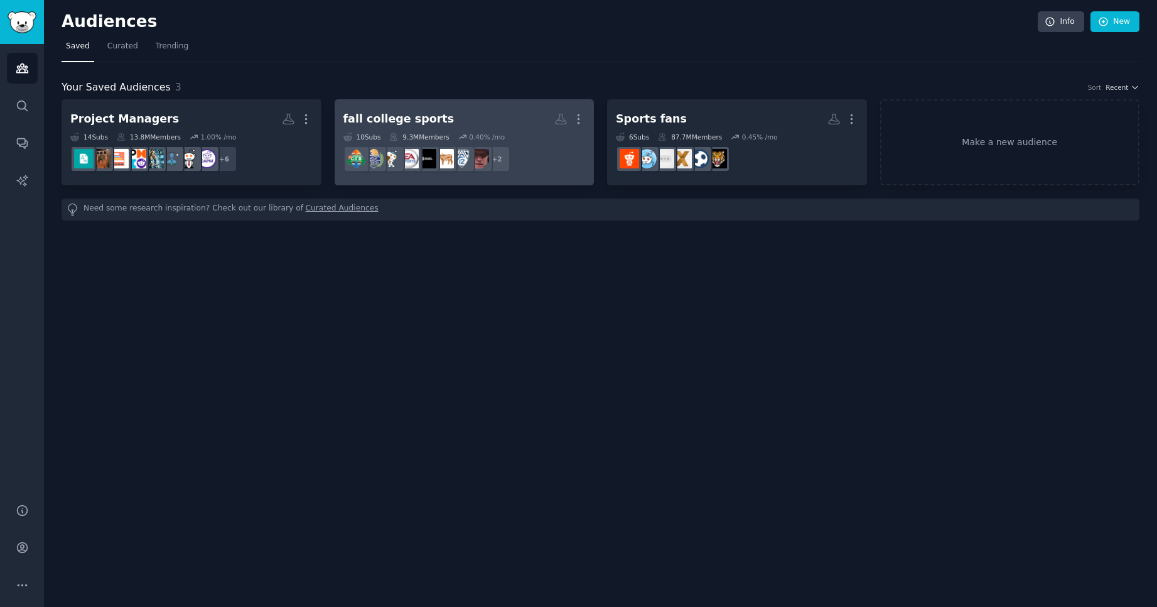
click at [385, 116] on div "fall college sports" at bounding box center [399, 119] width 111 height 16
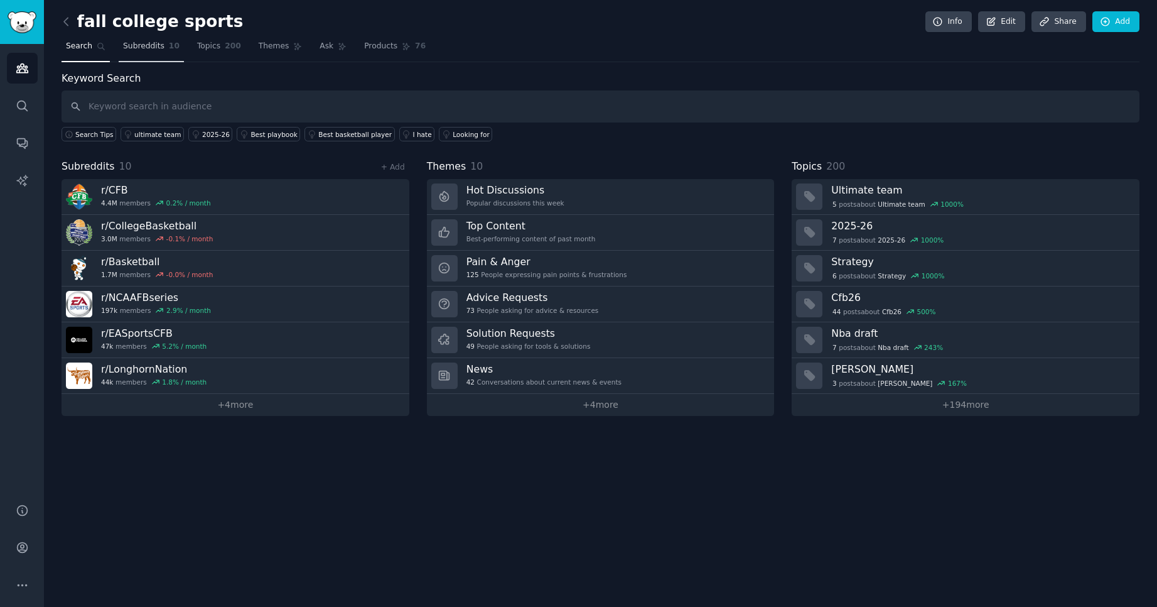
click at [146, 44] on span "Subreddits" at bounding box center [143, 46] width 41 height 11
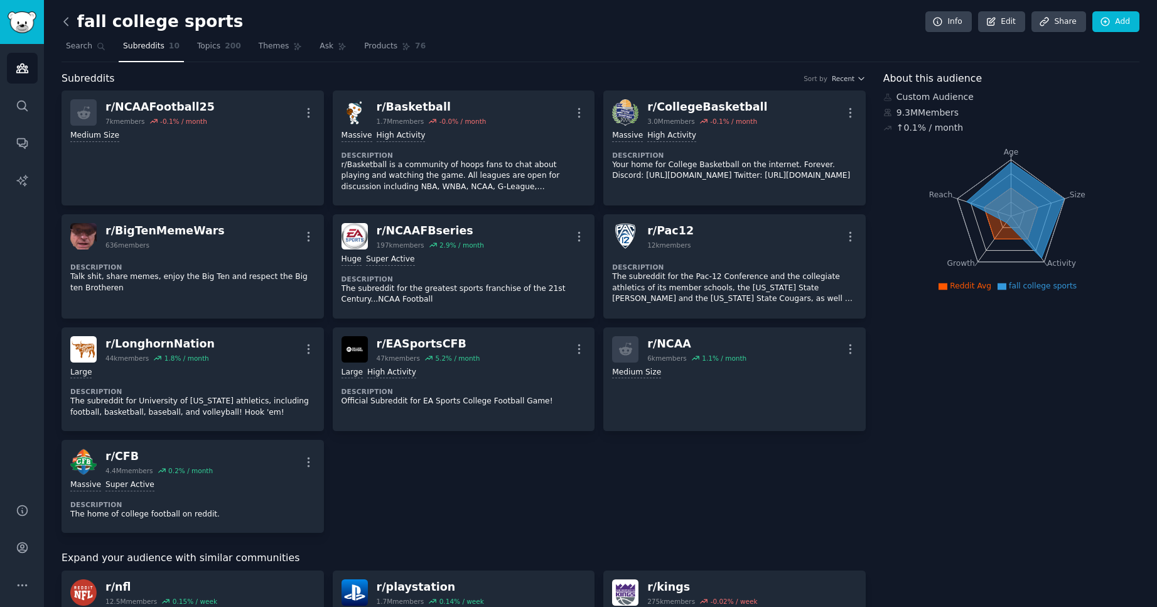
click at [64, 19] on icon at bounding box center [66, 21] width 13 height 13
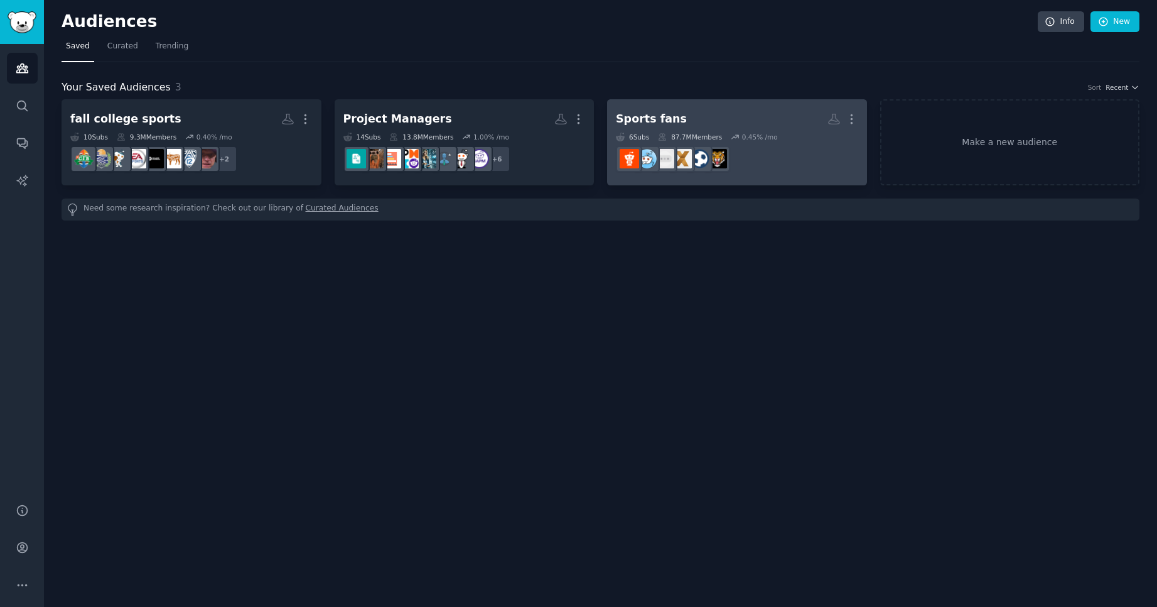
click at [643, 126] on div "Sports fans" at bounding box center [651, 119] width 71 height 16
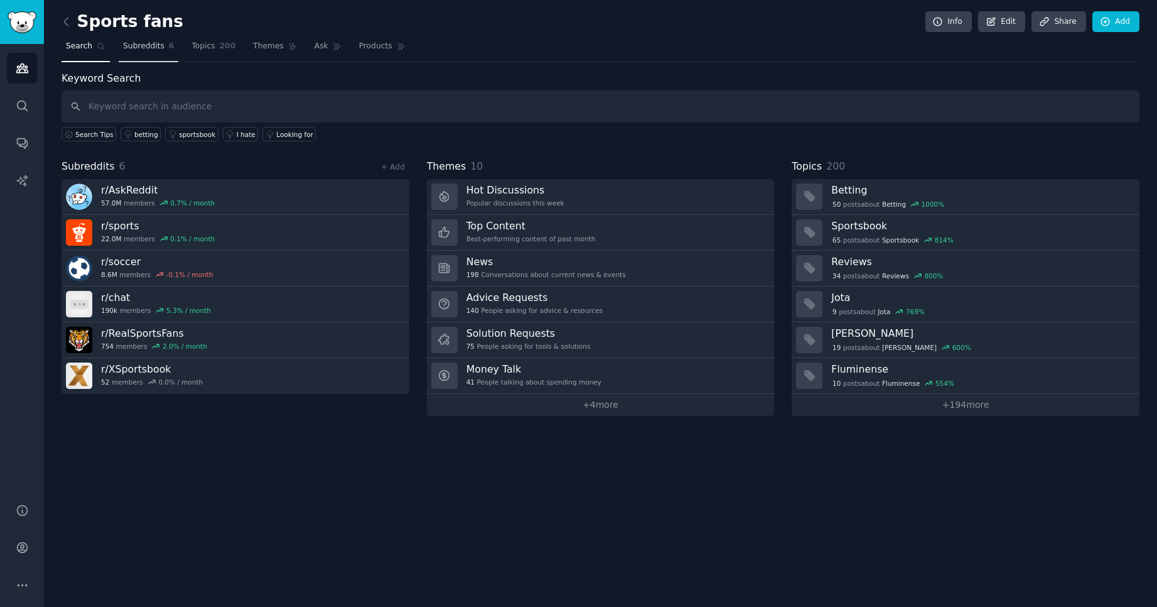
click at [141, 41] on span "Subreddits" at bounding box center [143, 46] width 41 height 11
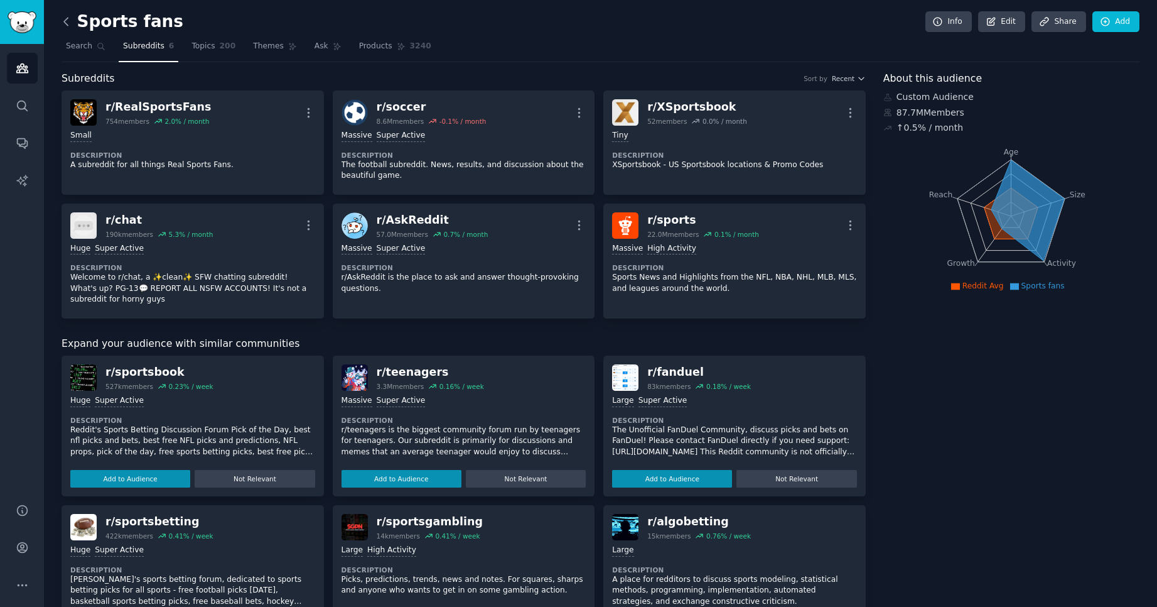
click at [67, 25] on icon at bounding box center [66, 22] width 4 height 8
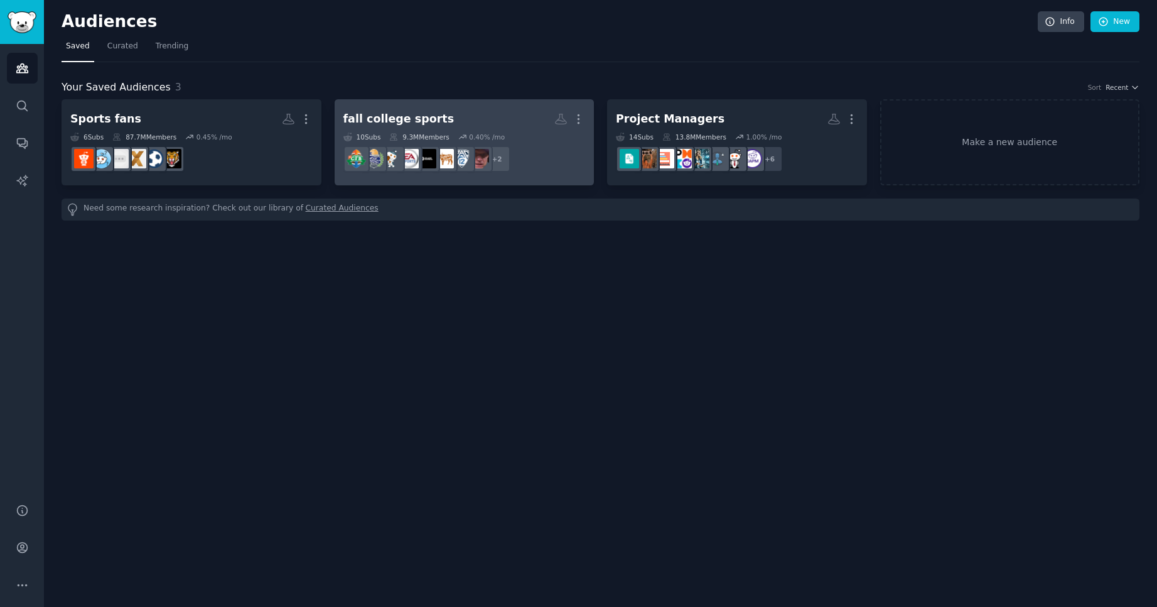
click at [460, 117] on h2 "fall college sports More" at bounding box center [465, 119] width 242 height 22
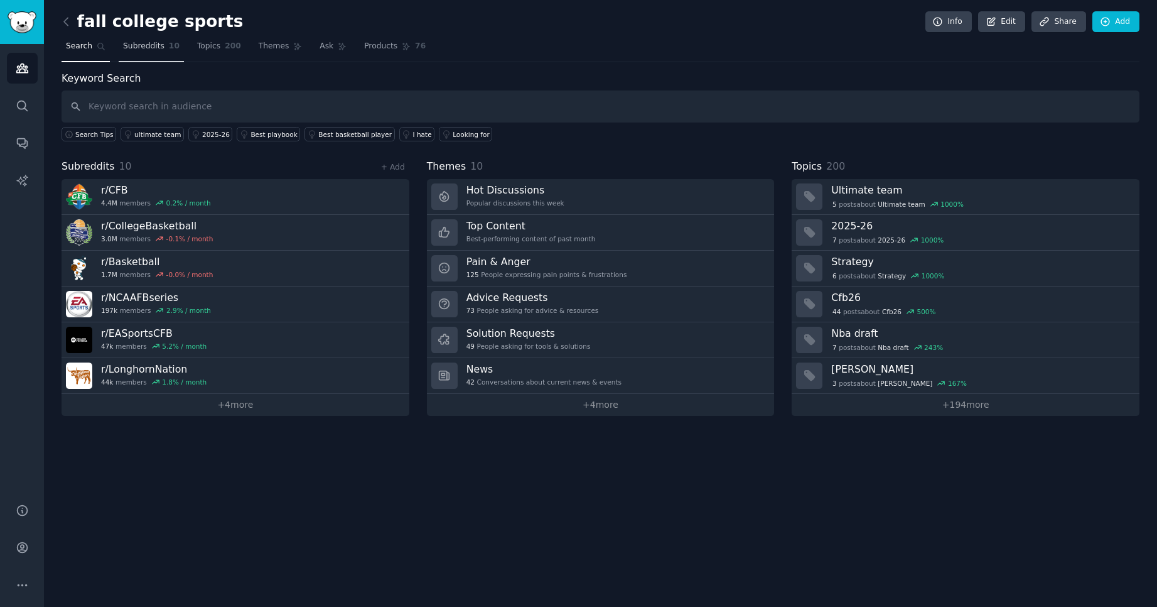
click at [148, 45] on span "Subreddits" at bounding box center [143, 46] width 41 height 11
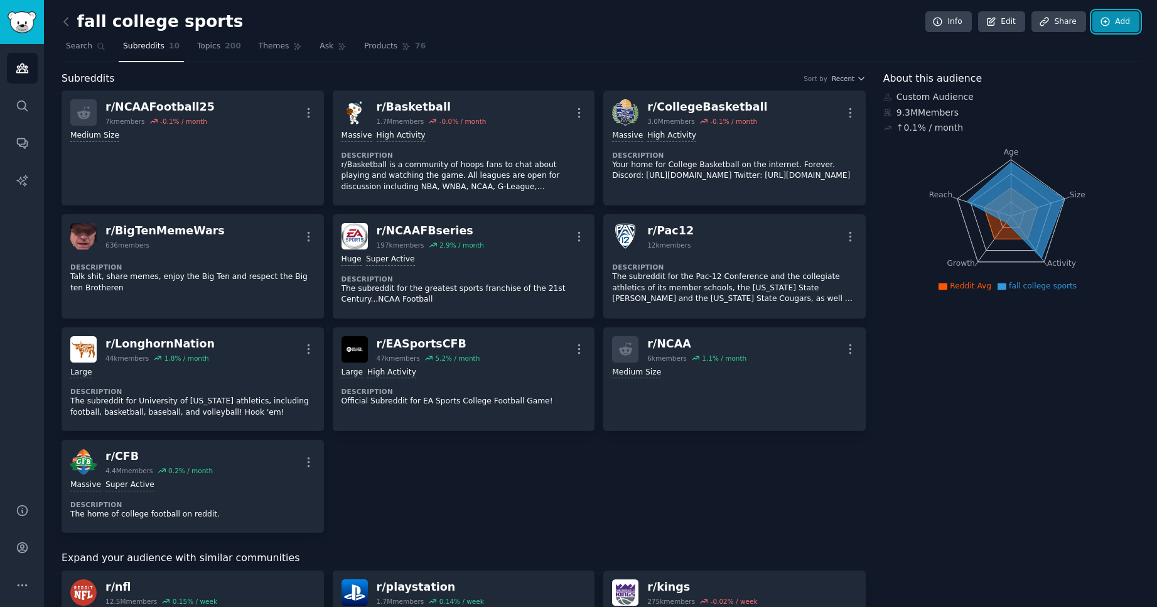
click at [1117, 20] on link "Add" at bounding box center [1116, 21] width 47 height 21
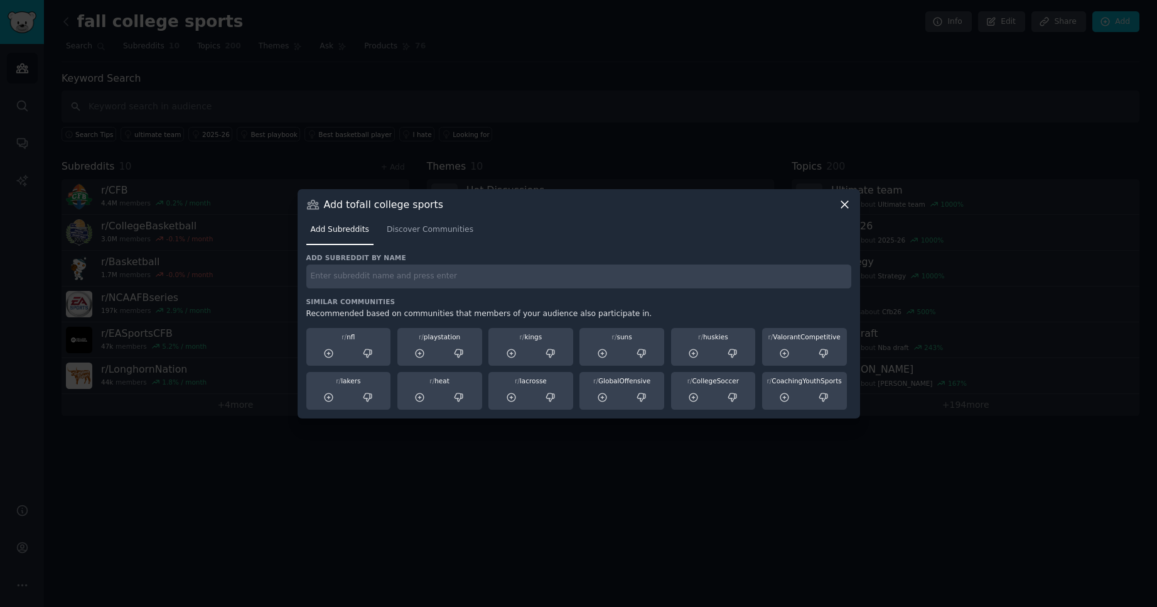
click at [440, 282] on input "text" at bounding box center [578, 276] width 545 height 24
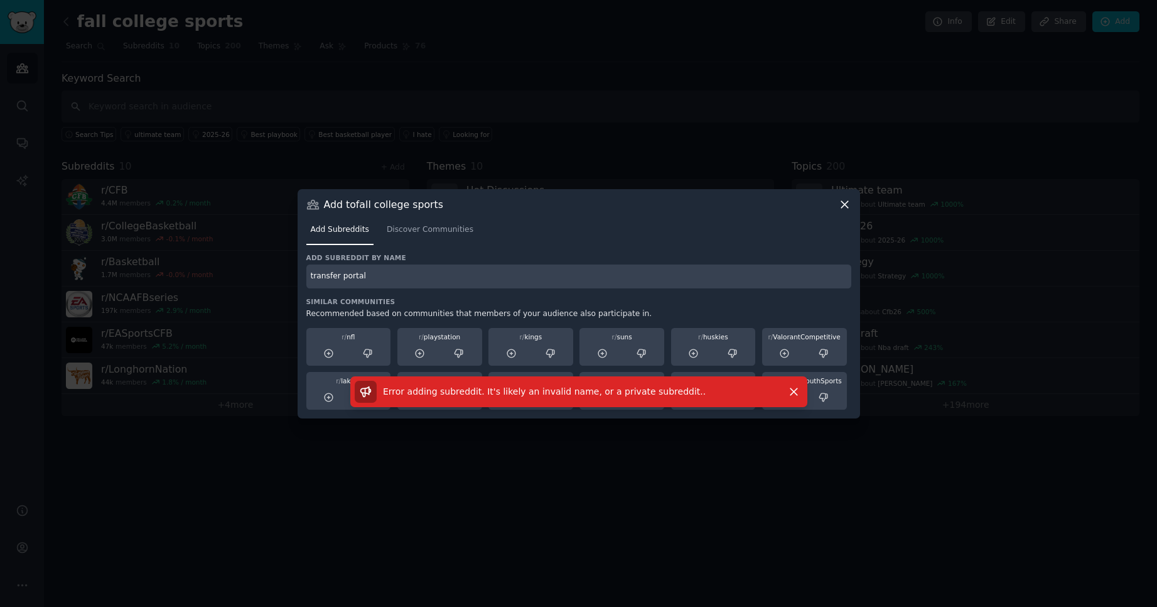
click at [365, 279] on input "transfer portal" at bounding box center [578, 276] width 545 height 24
drag, startPoint x: 362, startPoint y: 273, endPoint x: 258, endPoint y: 273, distance: 104.2
click at [258, 273] on div "​ Add to fall college sports Add Subreddits Discover Communities Add subreddit …" at bounding box center [578, 303] width 1149 height 607
type input "Portal"
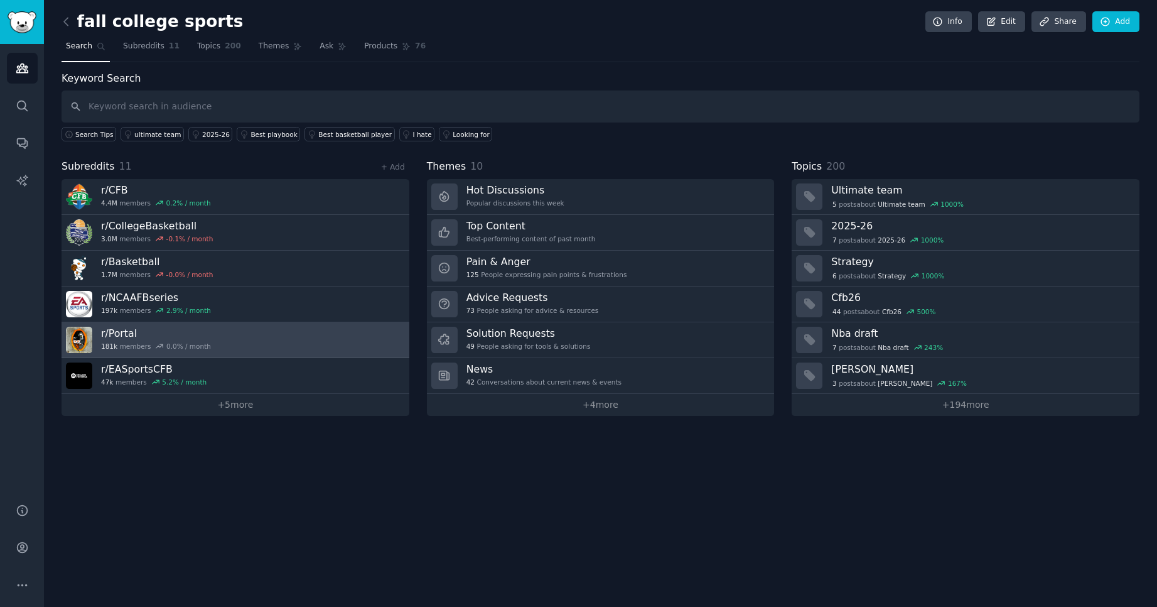
click at [373, 332] on link "r/ Portal 181k members 0.0 % / month" at bounding box center [236, 340] width 348 height 36
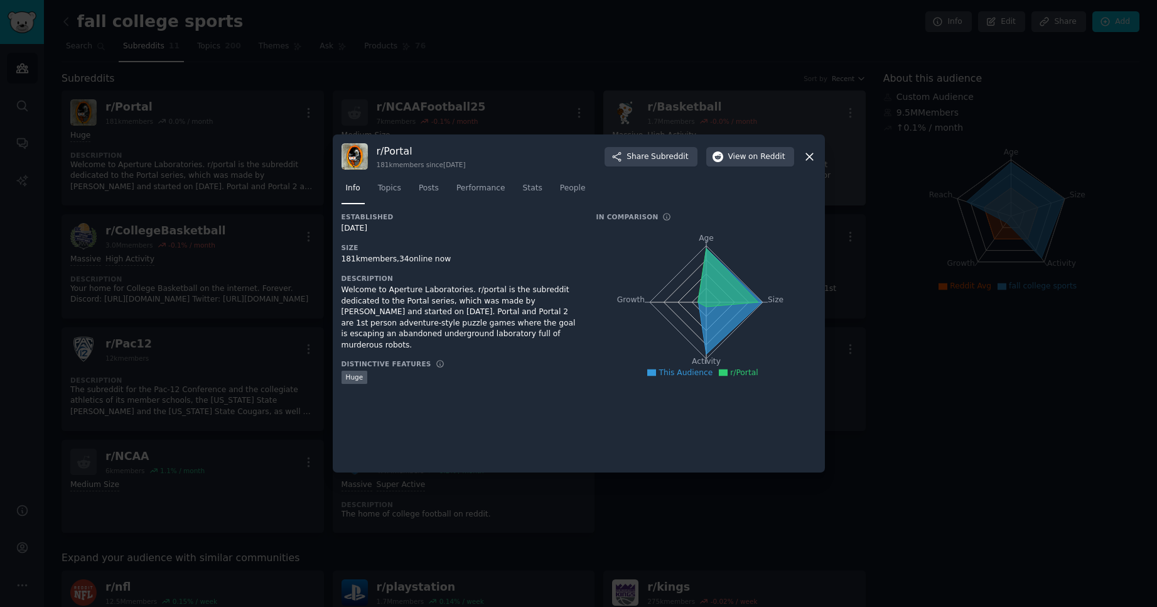
drag, startPoint x: 810, startPoint y: 153, endPoint x: 784, endPoint y: 165, distance: 28.4
click at [803, 153] on icon at bounding box center [809, 156] width 13 height 13
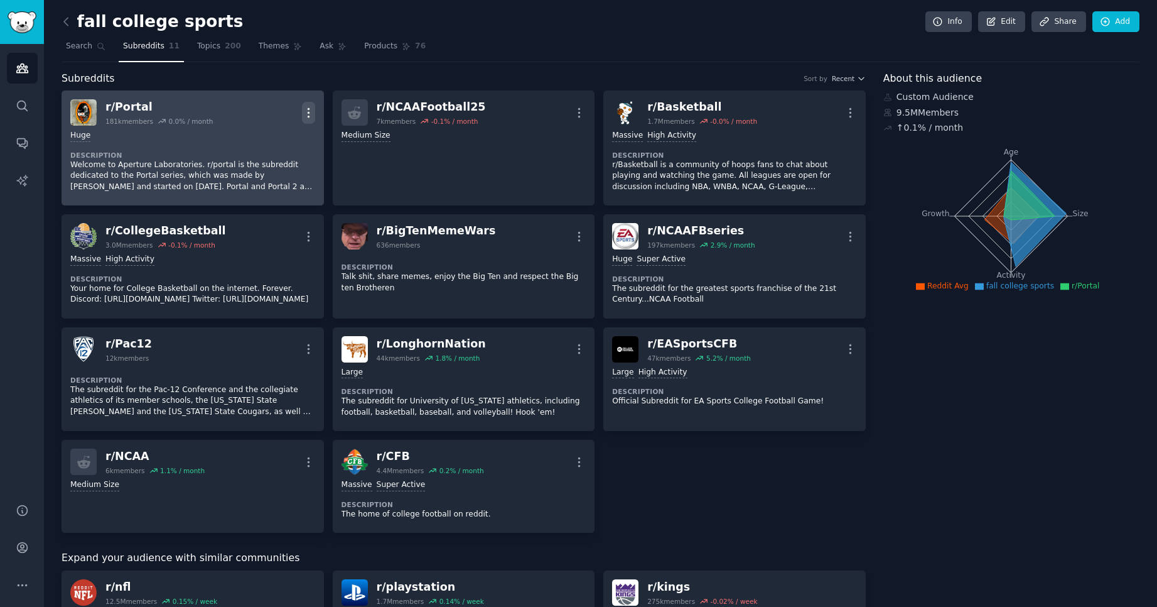
click at [307, 111] on icon "button" at bounding box center [308, 112] width 13 height 13
click at [252, 164] on p "Delete" at bounding box center [259, 160] width 29 height 13
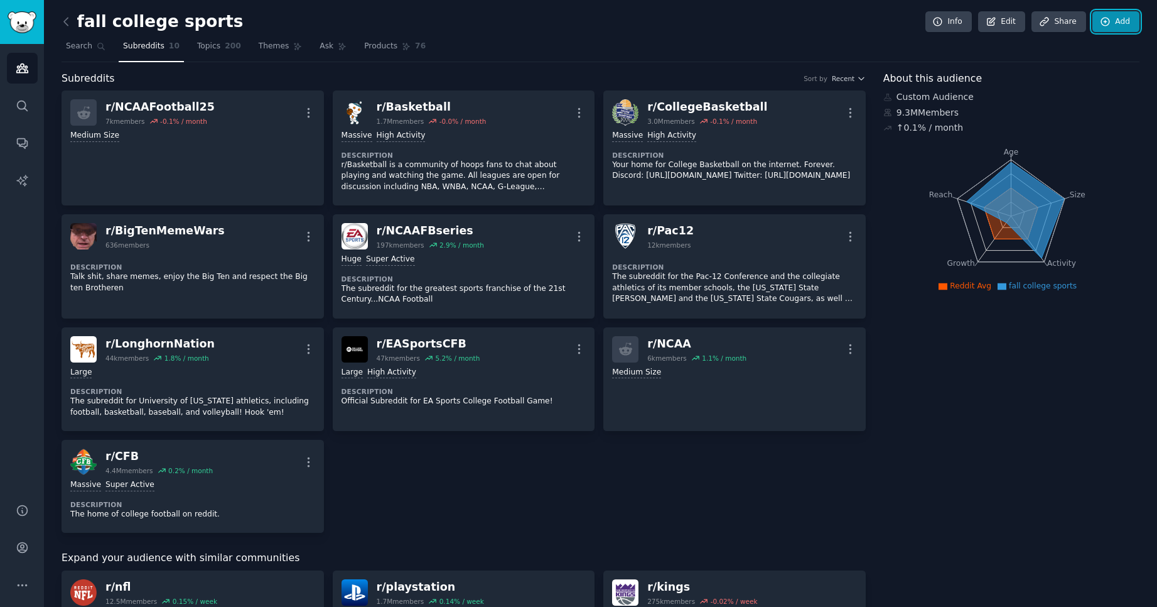
click at [1103, 24] on icon at bounding box center [1105, 21] width 11 height 11
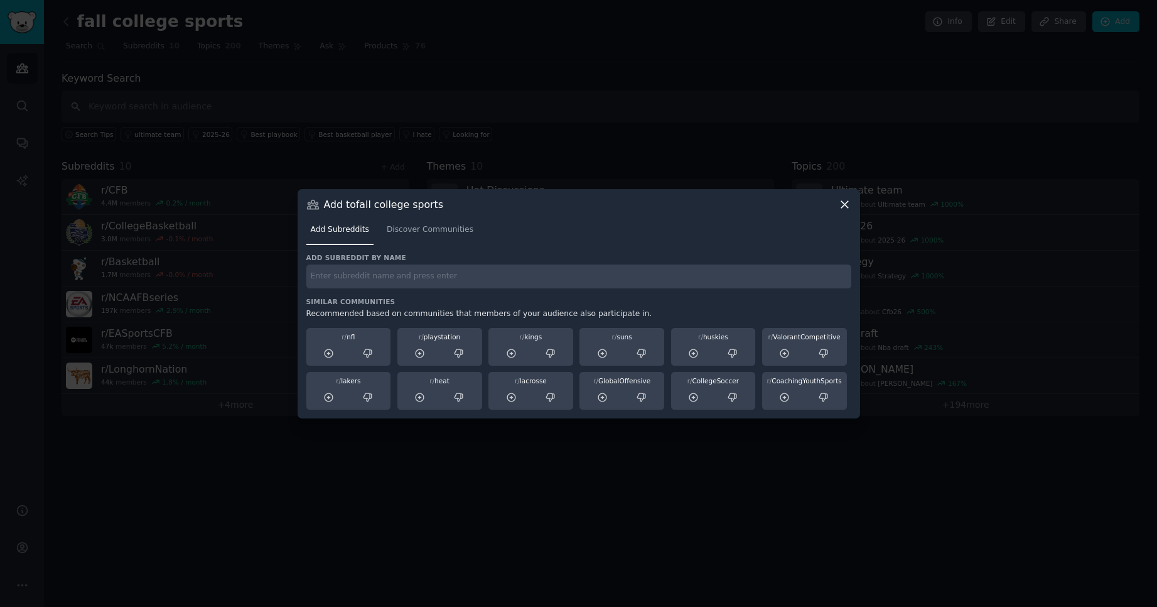
click at [451, 281] on input "text" at bounding box center [578, 276] width 545 height 24
type input "/transfer"
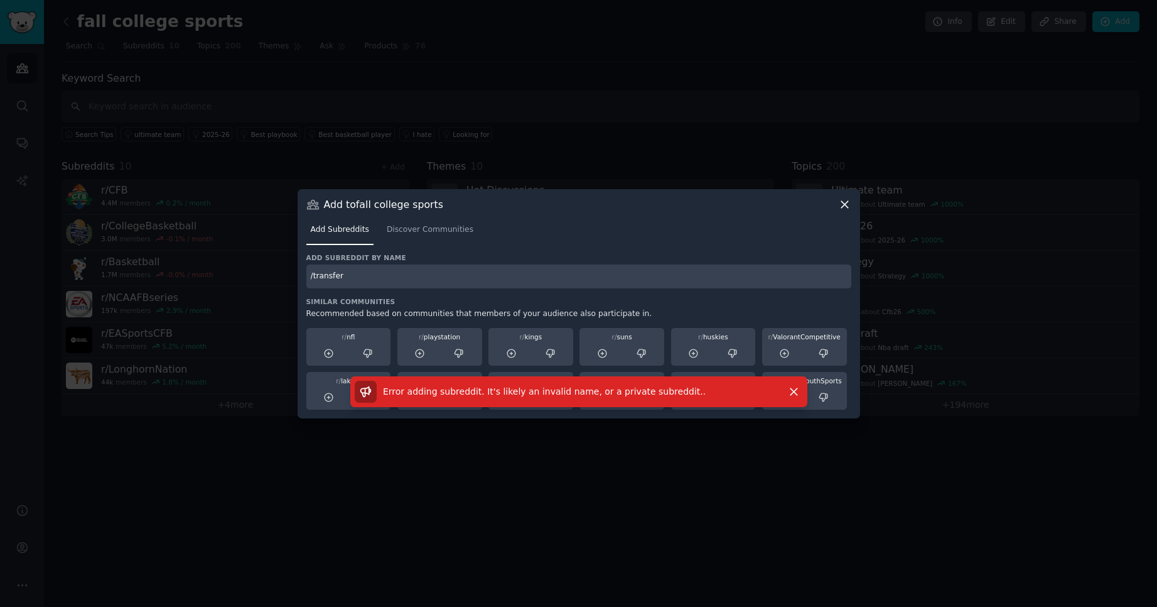
click at [362, 270] on input "/transfer" at bounding box center [578, 276] width 545 height 24
click at [424, 224] on span "Discover Communities" at bounding box center [430, 229] width 87 height 11
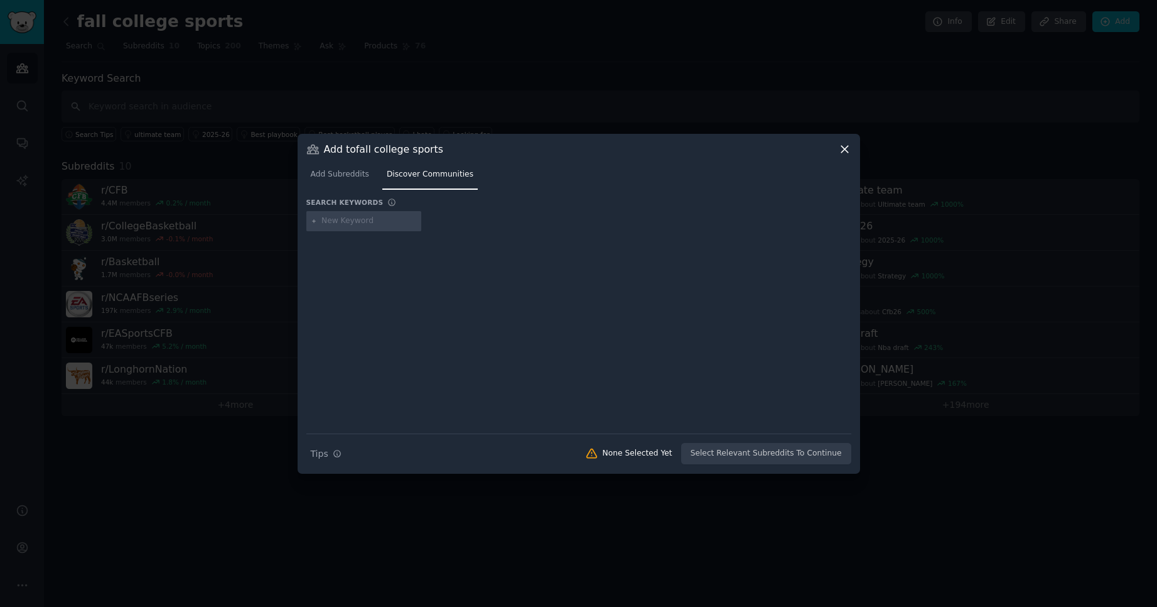
click at [373, 214] on div at bounding box center [364, 221] width 116 height 20
click at [356, 215] on input "text" at bounding box center [369, 220] width 95 height 11
type input "transfer portal"
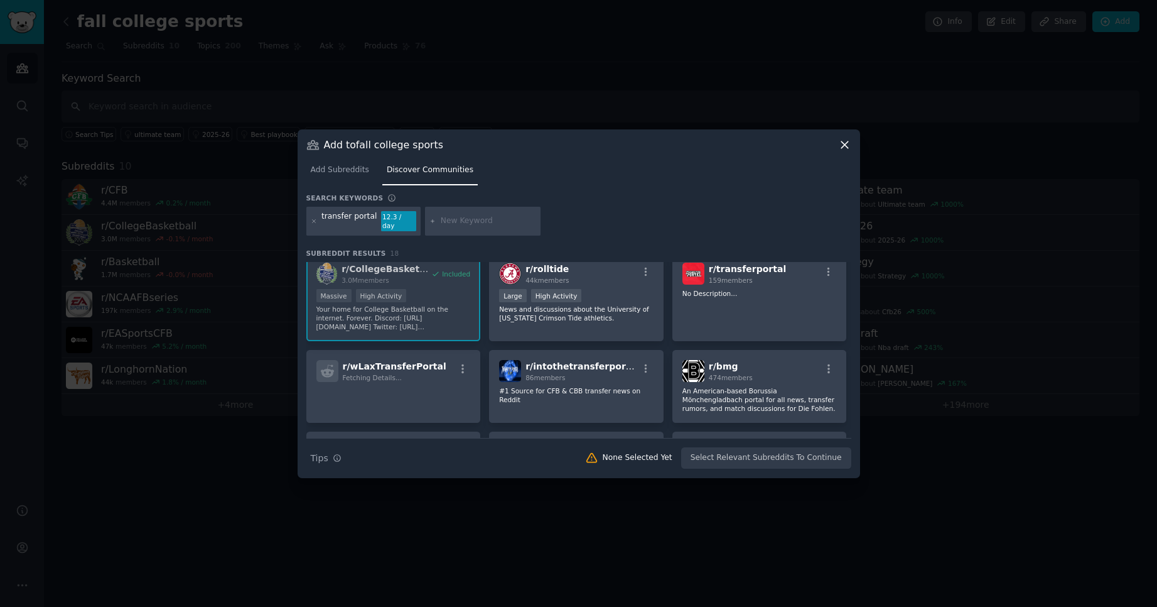
scroll to position [126, 0]
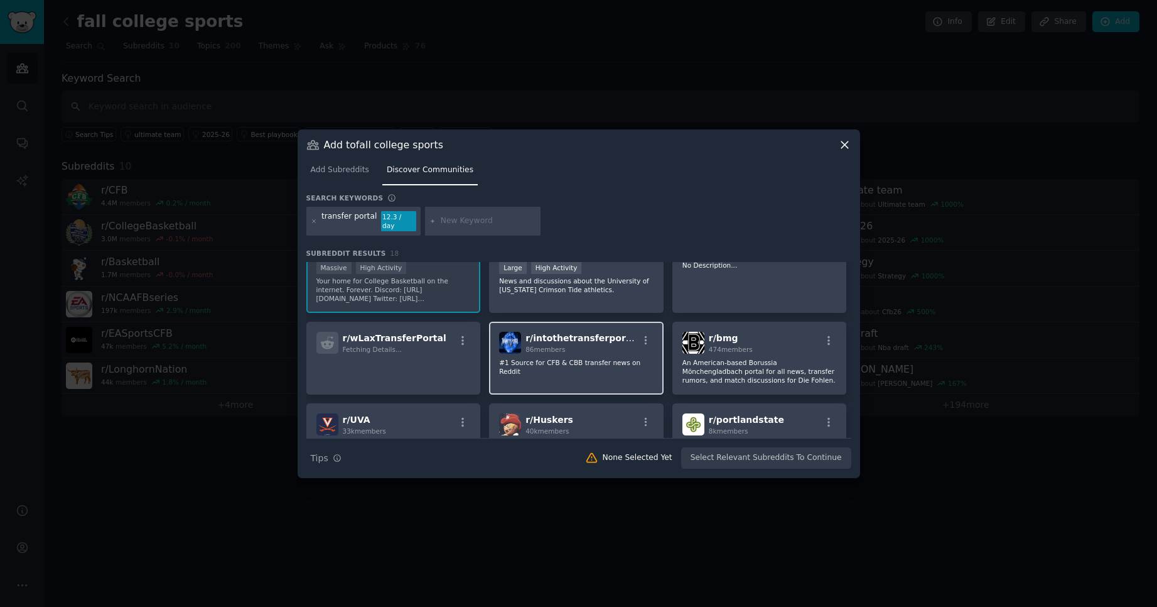
click at [582, 333] on span "r/ intothetransferportal" at bounding box center [583, 338] width 114 height 10
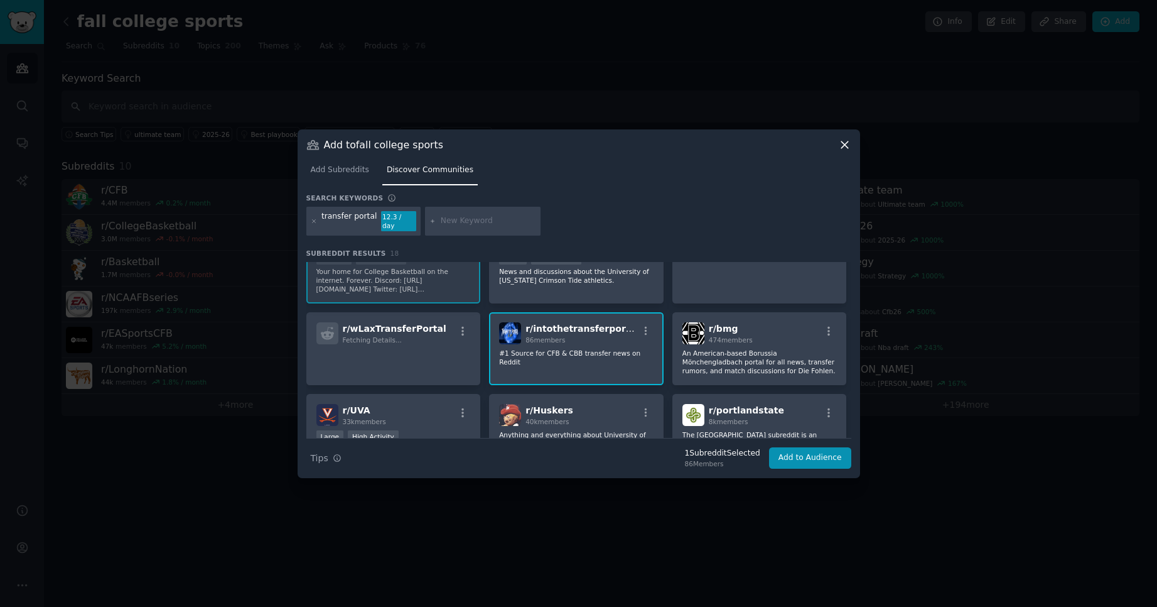
scroll to position [63, 0]
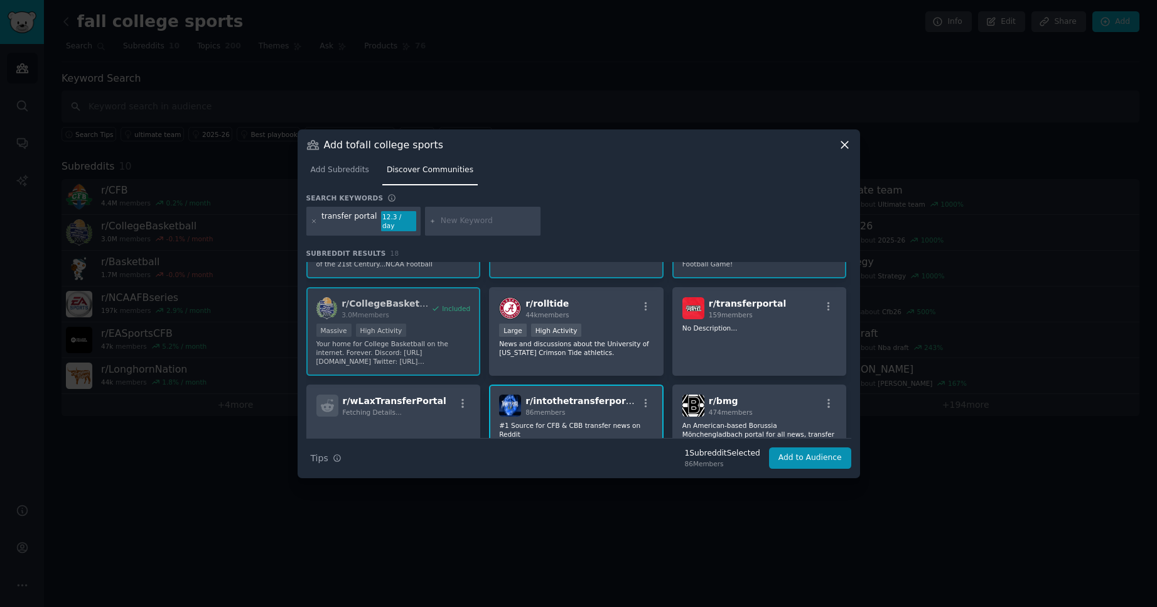
click at [484, 219] on input "text" at bounding box center [488, 220] width 95 height 11
type input "portal"
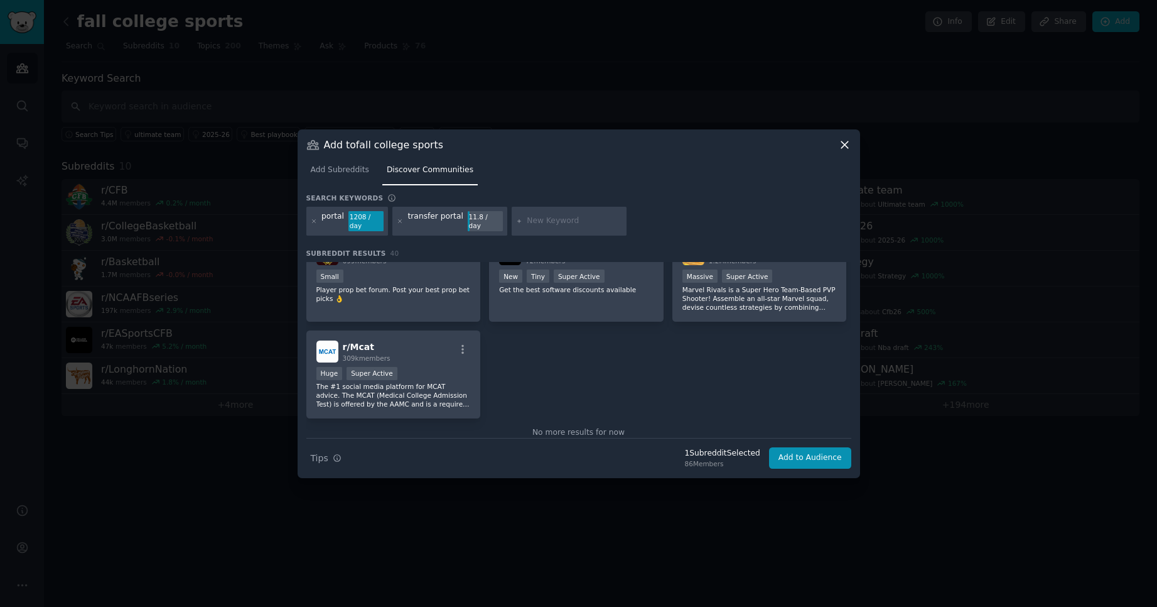
scroll to position [1152, 0]
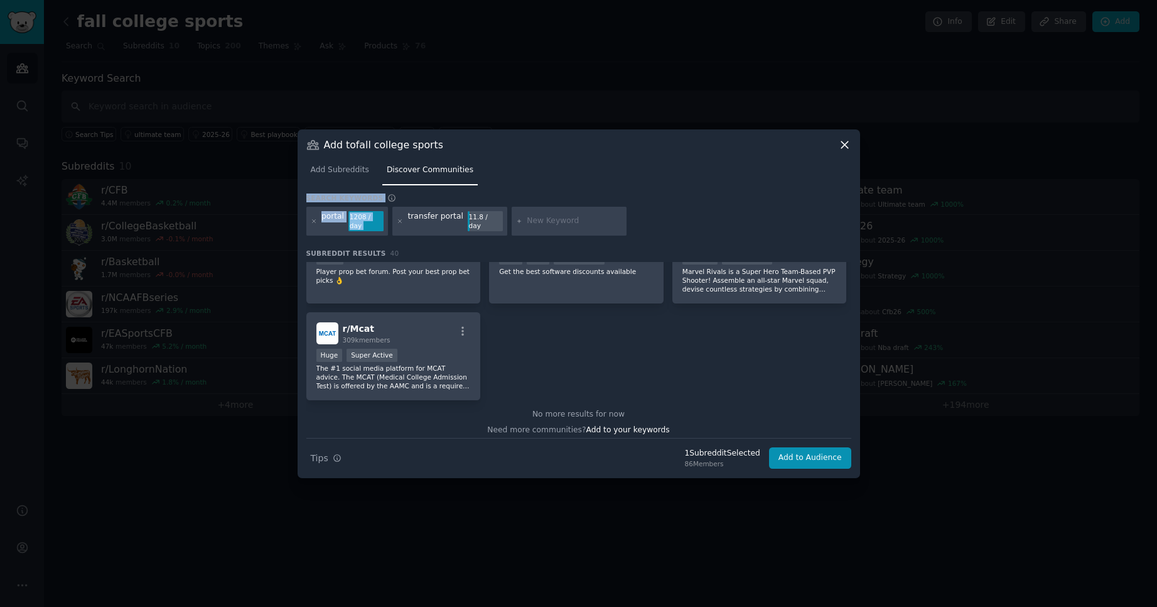
drag, startPoint x: 398, startPoint y: 220, endPoint x: 615, endPoint y: 190, distance: 219.5
click at [554, 191] on div "Add to fall college sports Add Subreddits Discover Communities Search keywords …" at bounding box center [579, 303] width 563 height 349
click at [801, 447] on button "Add to Audience" at bounding box center [810, 457] width 82 height 21
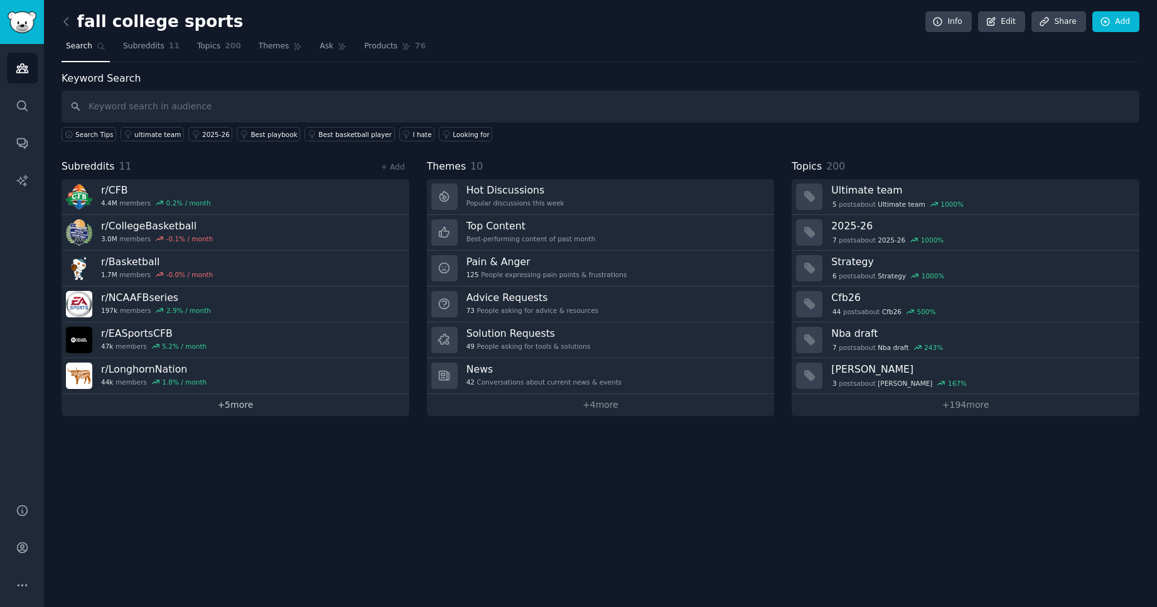
click at [234, 401] on link "+ 5 more" at bounding box center [236, 405] width 348 height 22
